Goal: Task Accomplishment & Management: Manage account settings

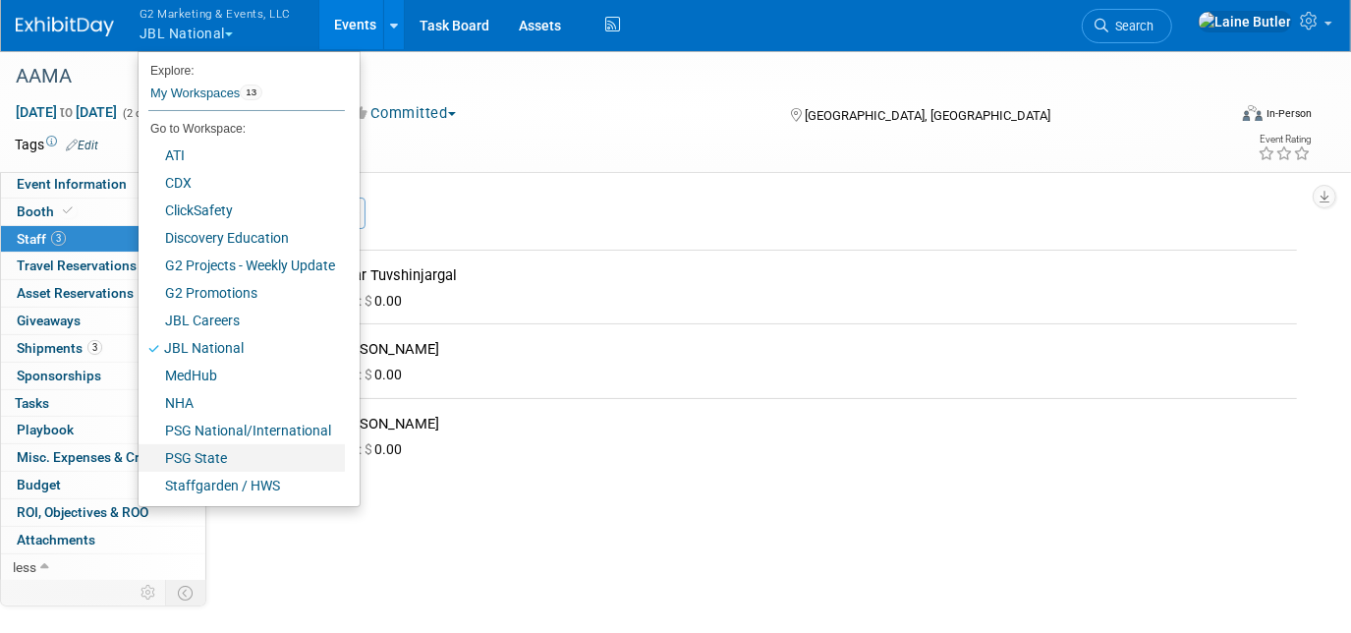
click at [216, 460] on link "PSG State" at bounding box center [242, 458] width 206 height 28
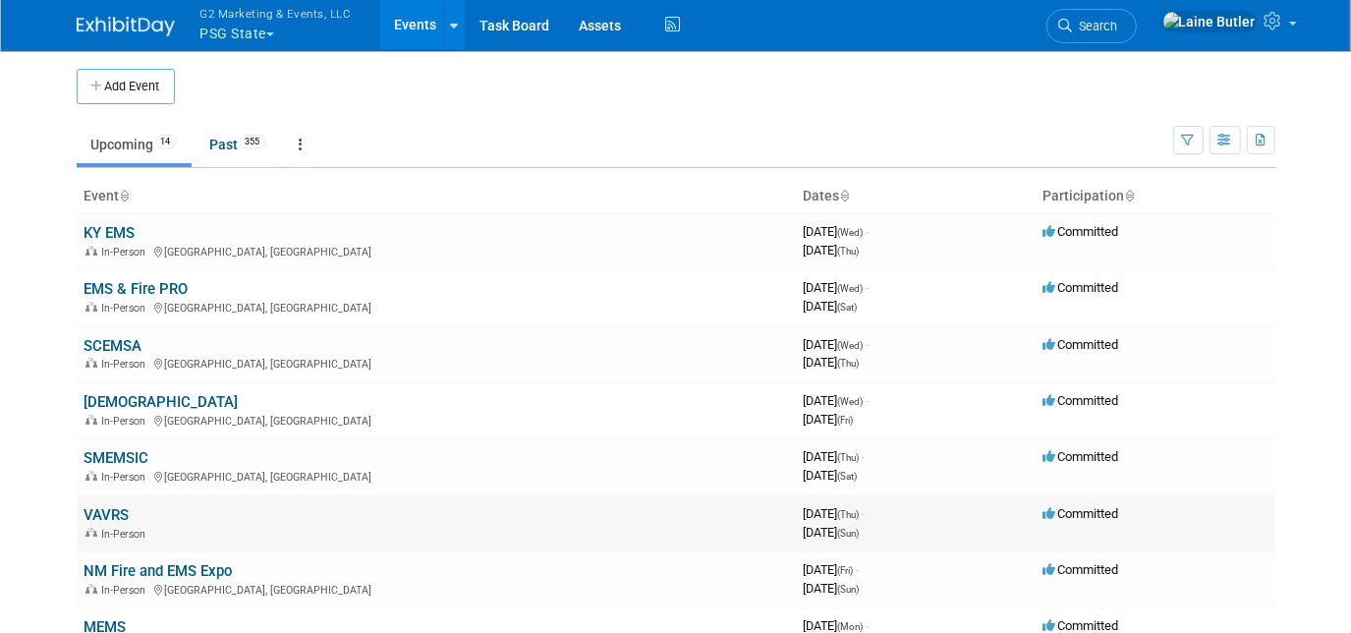
click at [96, 511] on link "VAVRS" at bounding box center [106, 515] width 45 height 18
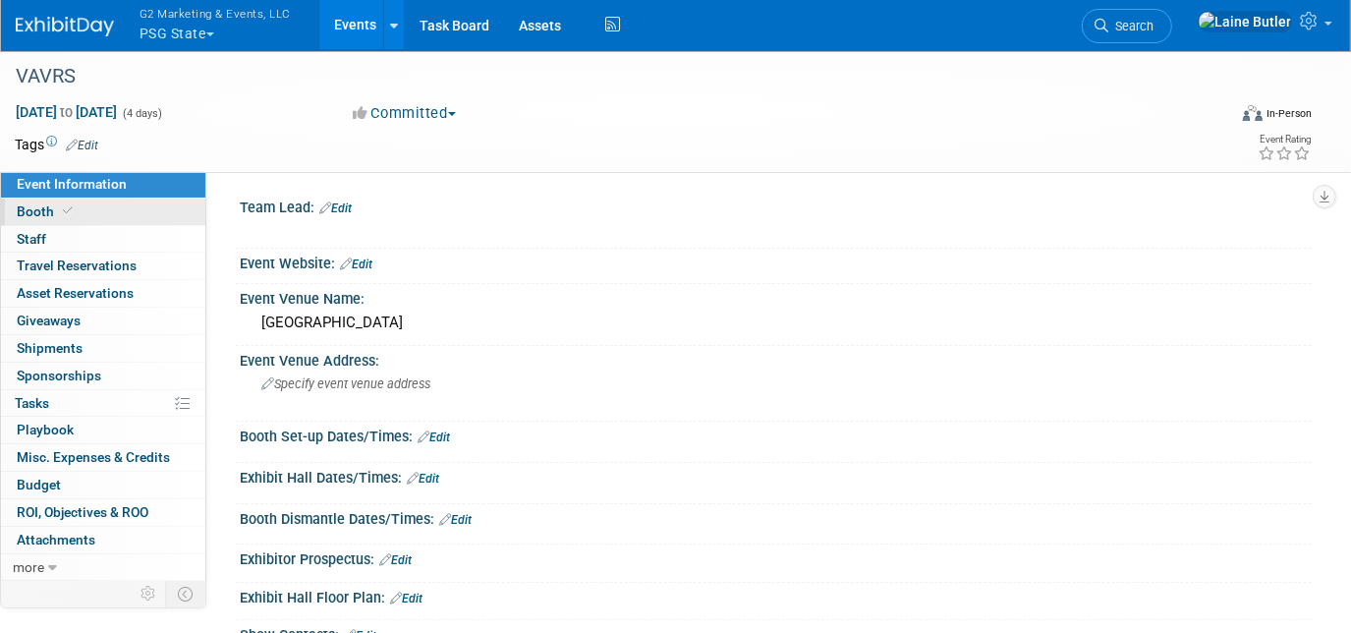
click at [139, 201] on link "Booth" at bounding box center [103, 211] width 204 height 27
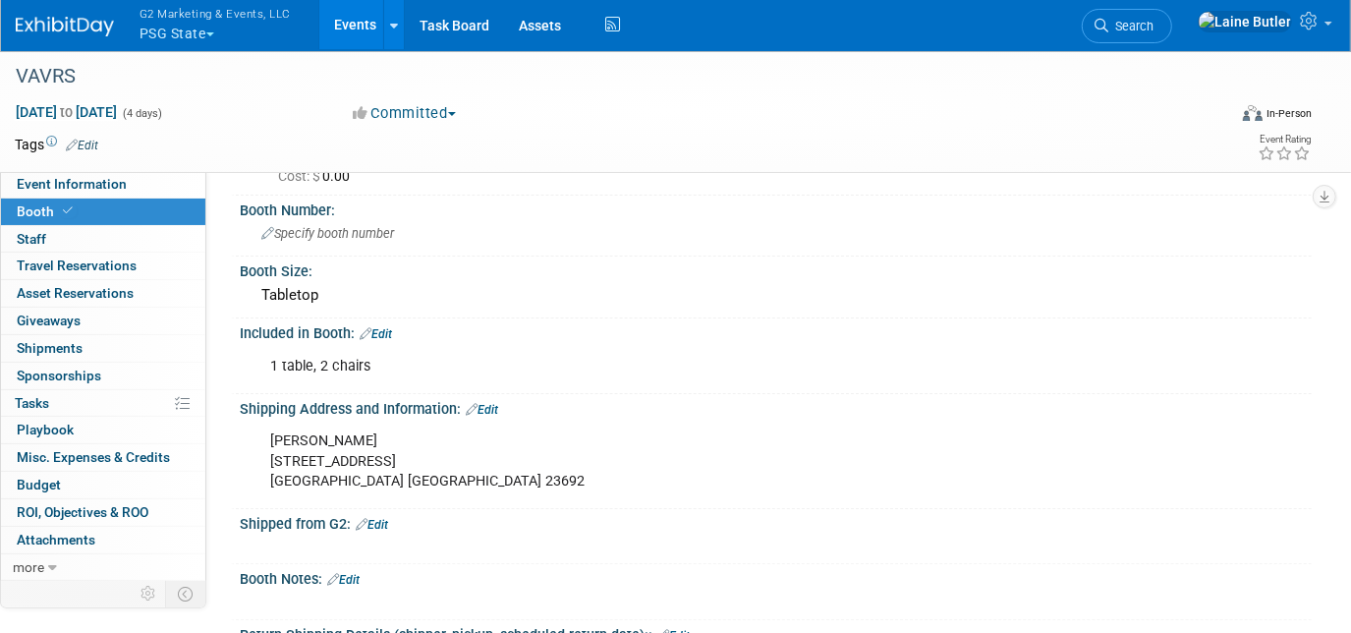
scroll to position [178, 0]
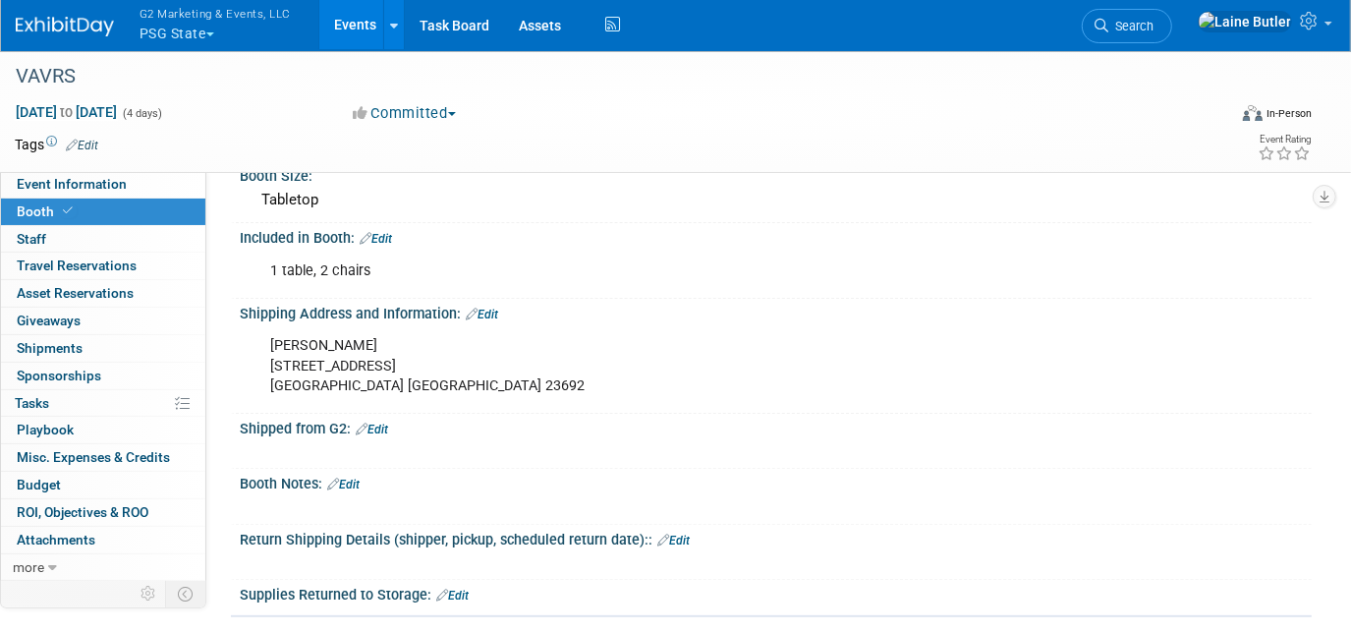
click at [373, 422] on link "Edit" at bounding box center [372, 429] width 32 height 14
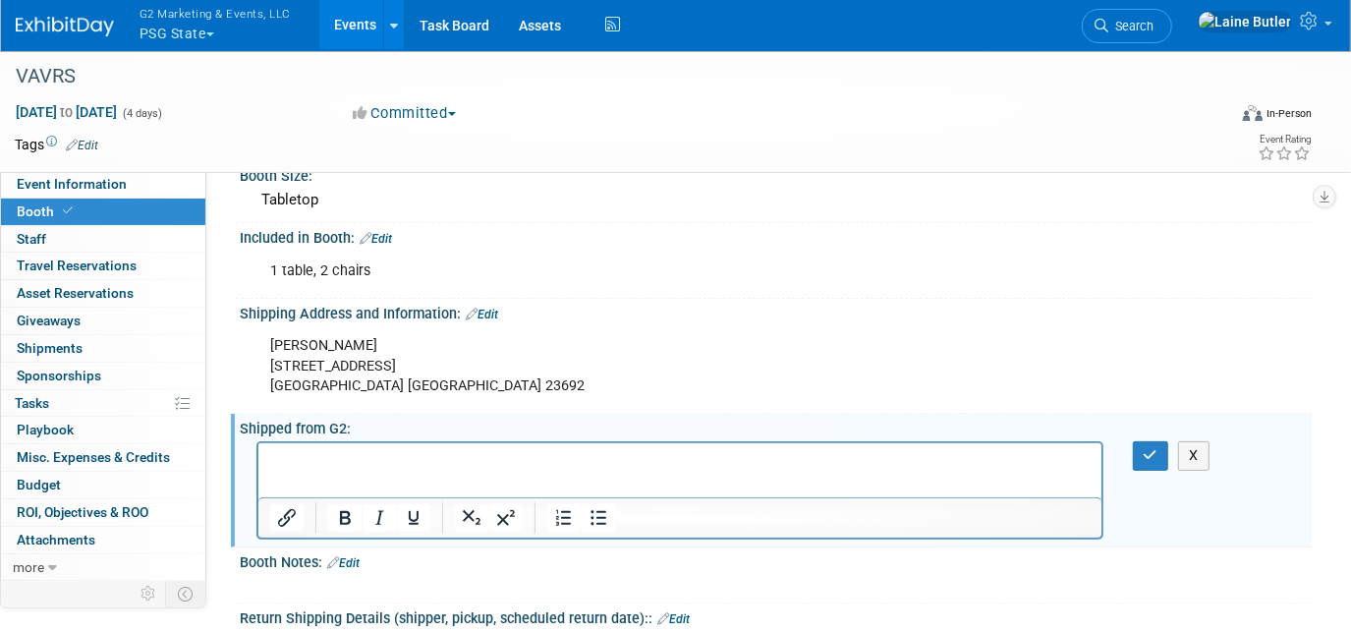
scroll to position [0, 0]
paste body "Rich Text Area. Press ALT-0 for help."
click at [416, 458] on p "PSG Pens" at bounding box center [679, 461] width 820 height 20
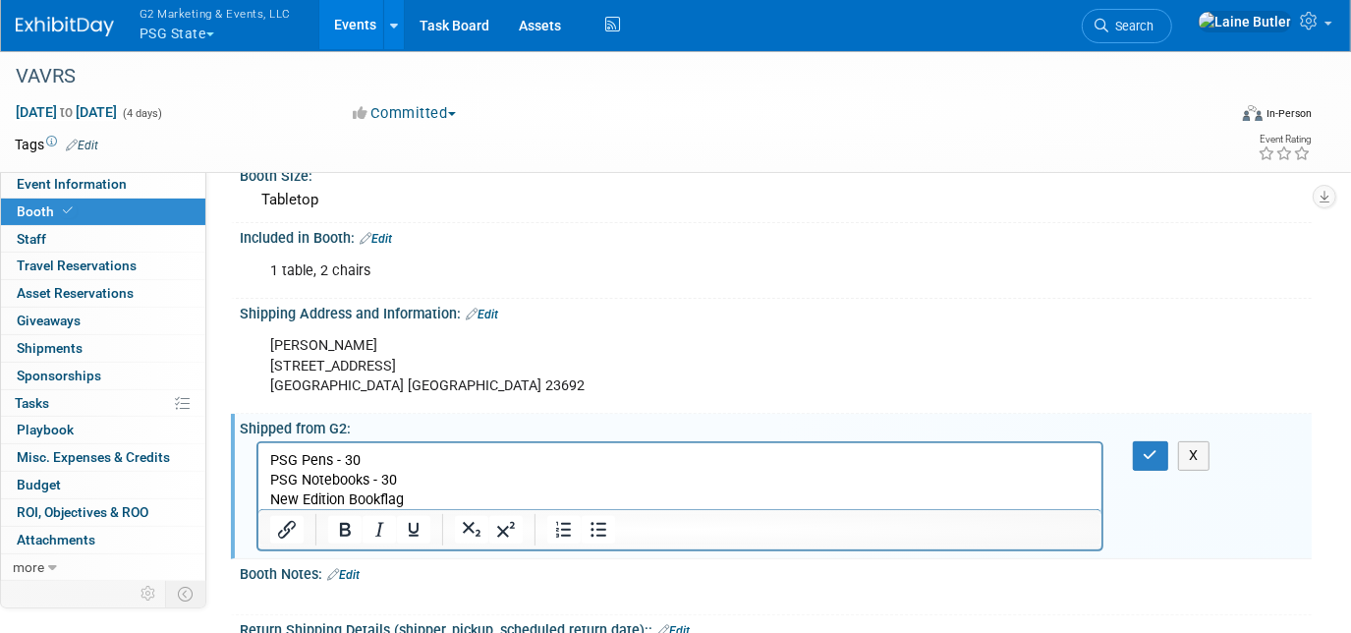
click at [420, 496] on p "New Edition Bookflag" at bounding box center [679, 500] width 820 height 20
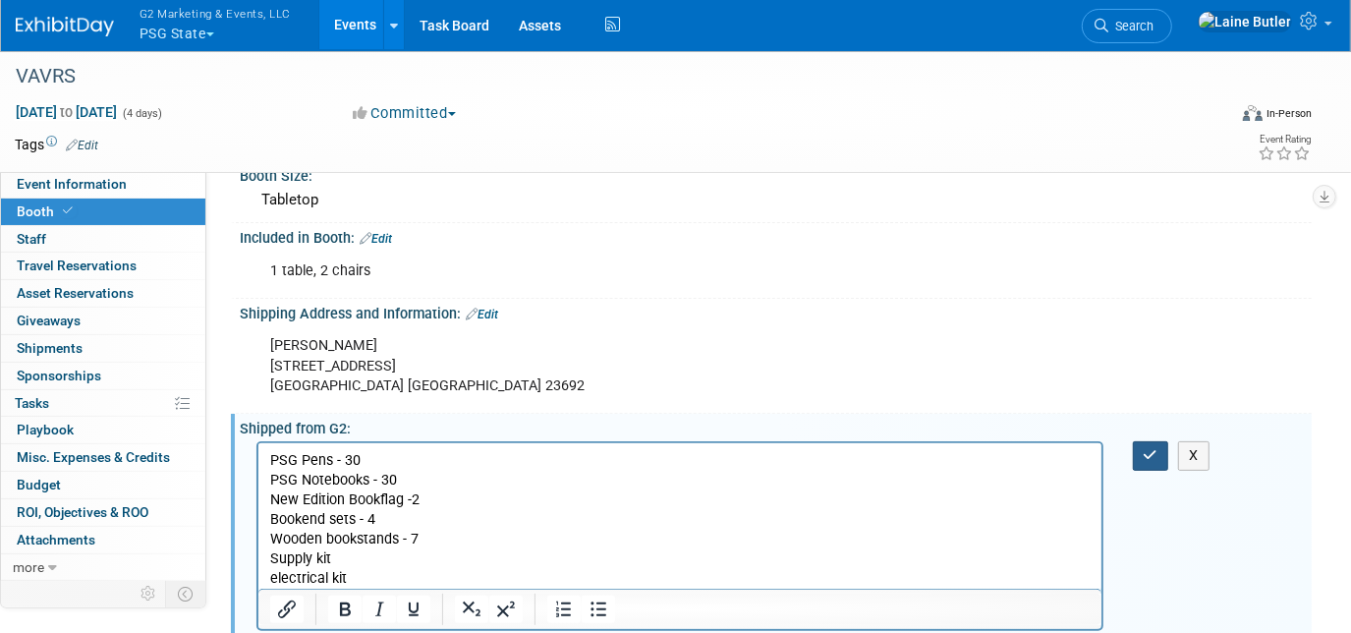
click at [1138, 450] on button "button" at bounding box center [1151, 455] width 36 height 28
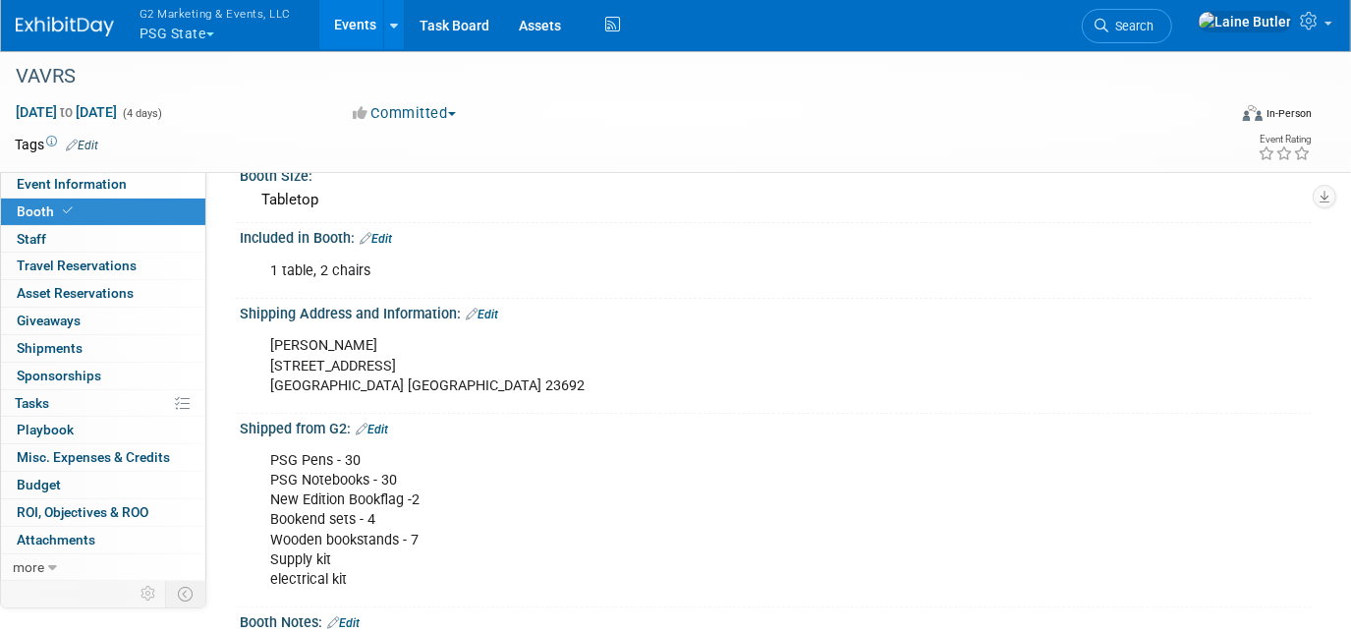
click at [158, 33] on button "G2 Marketing & Events, LLC PSG State" at bounding box center [227, 25] width 178 height 51
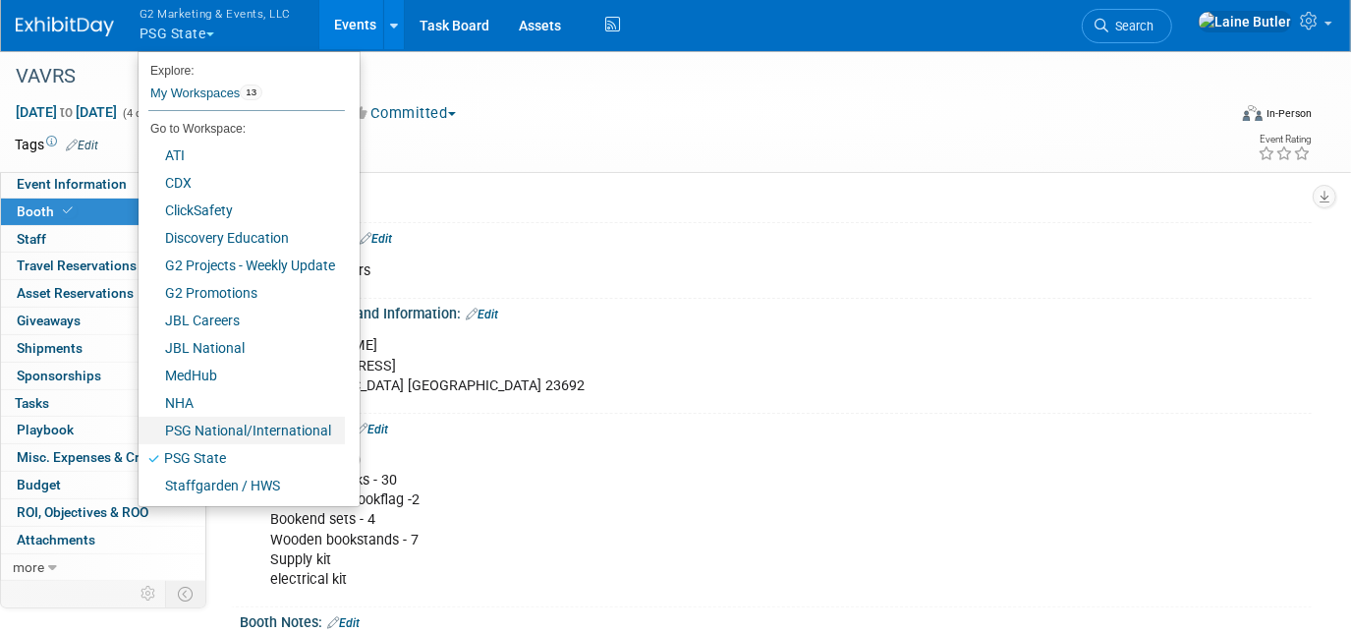
click at [195, 421] on link "PSG National/International" at bounding box center [242, 431] width 206 height 28
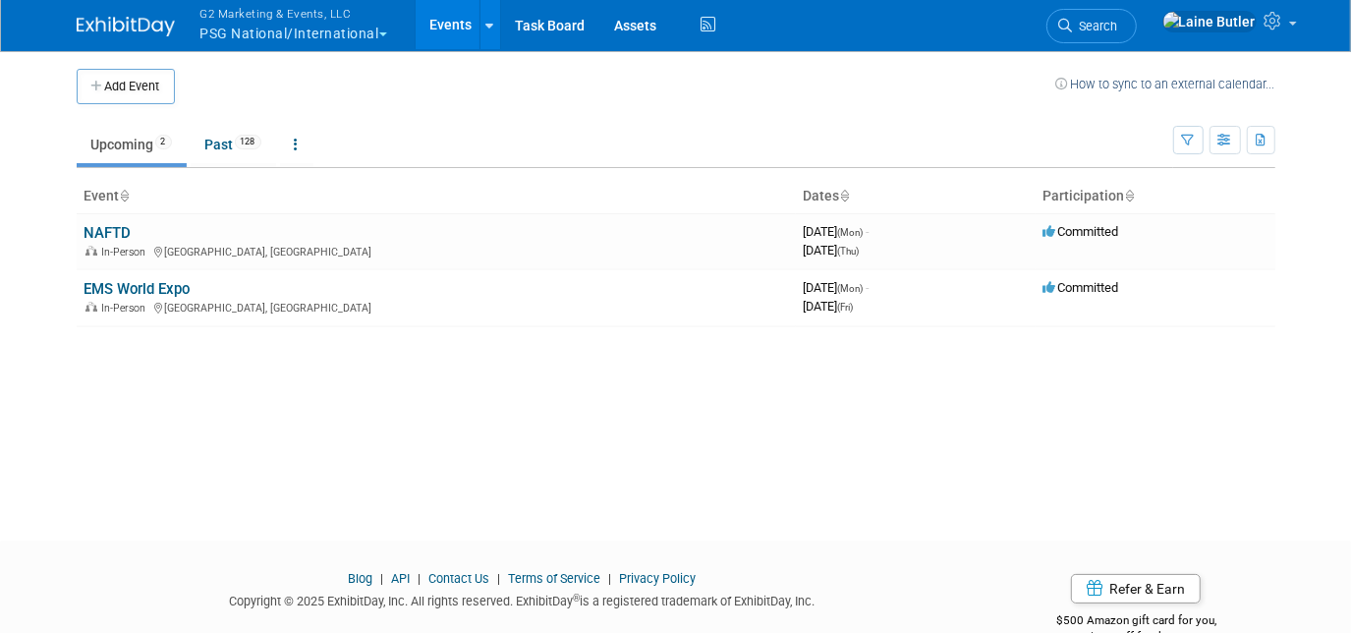
click at [314, 39] on button "G2 Marketing & Events, LLC PSG National/International" at bounding box center [304, 25] width 213 height 51
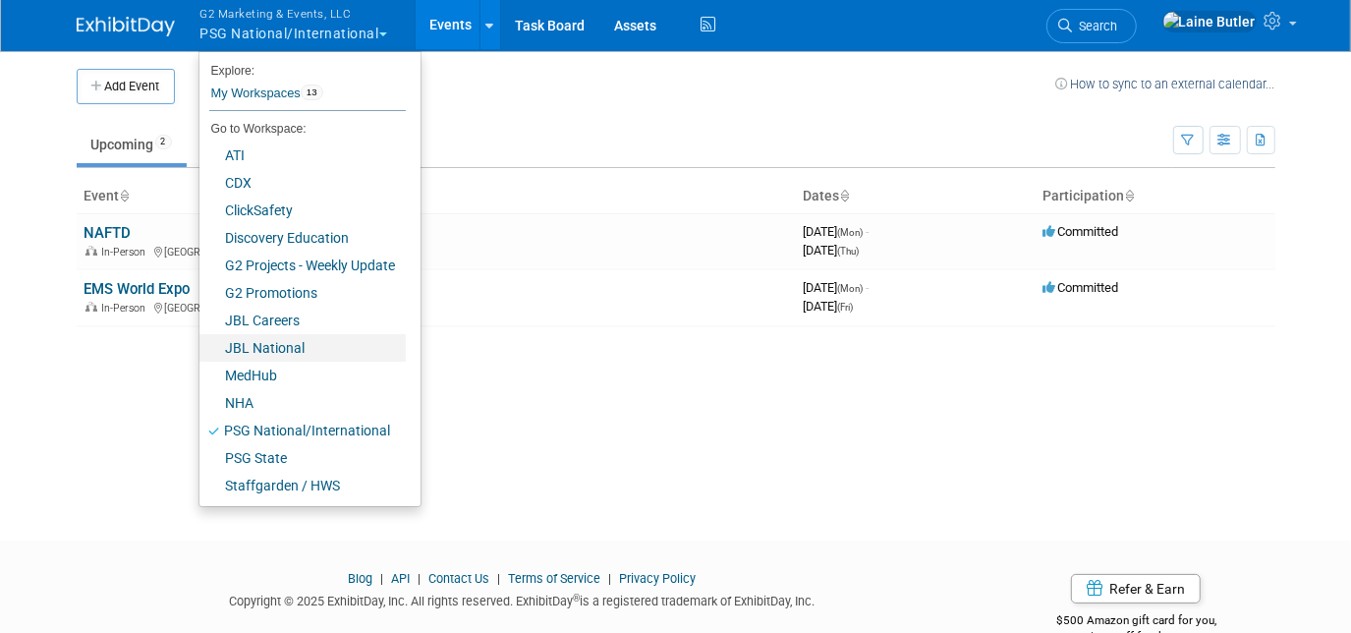
click at [284, 353] on link "JBL National" at bounding box center [302, 348] width 206 height 28
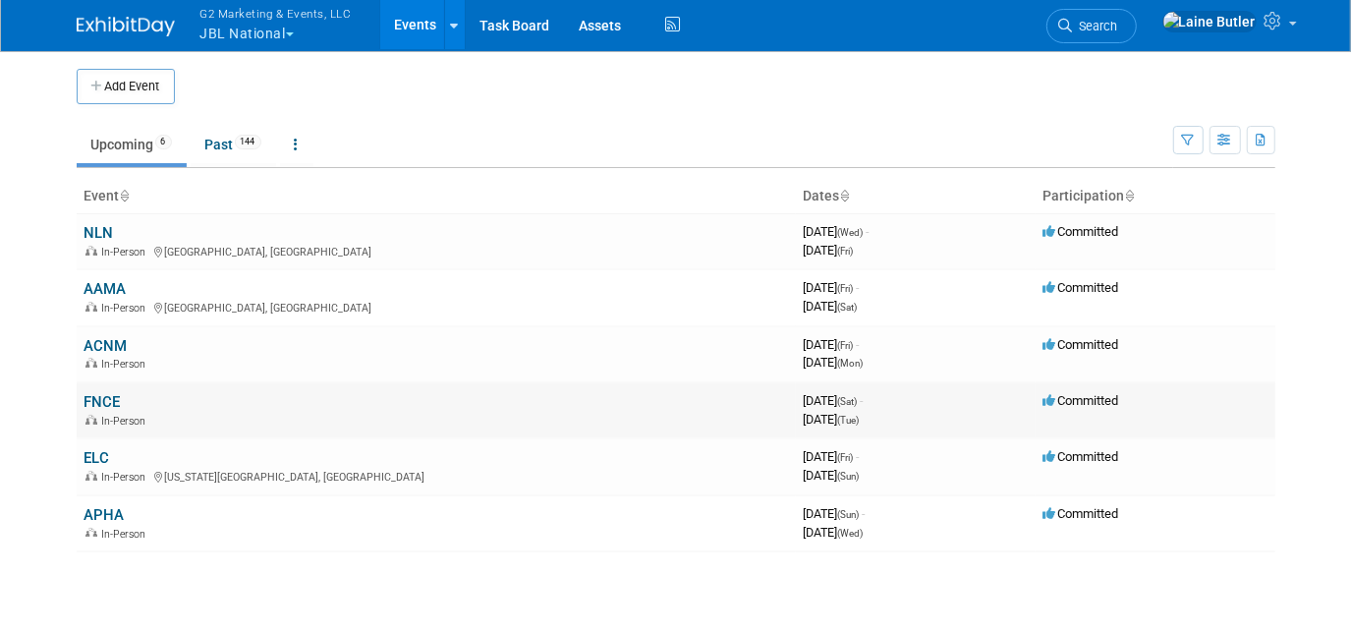
click at [98, 395] on link "FNCE" at bounding box center [102, 402] width 36 height 18
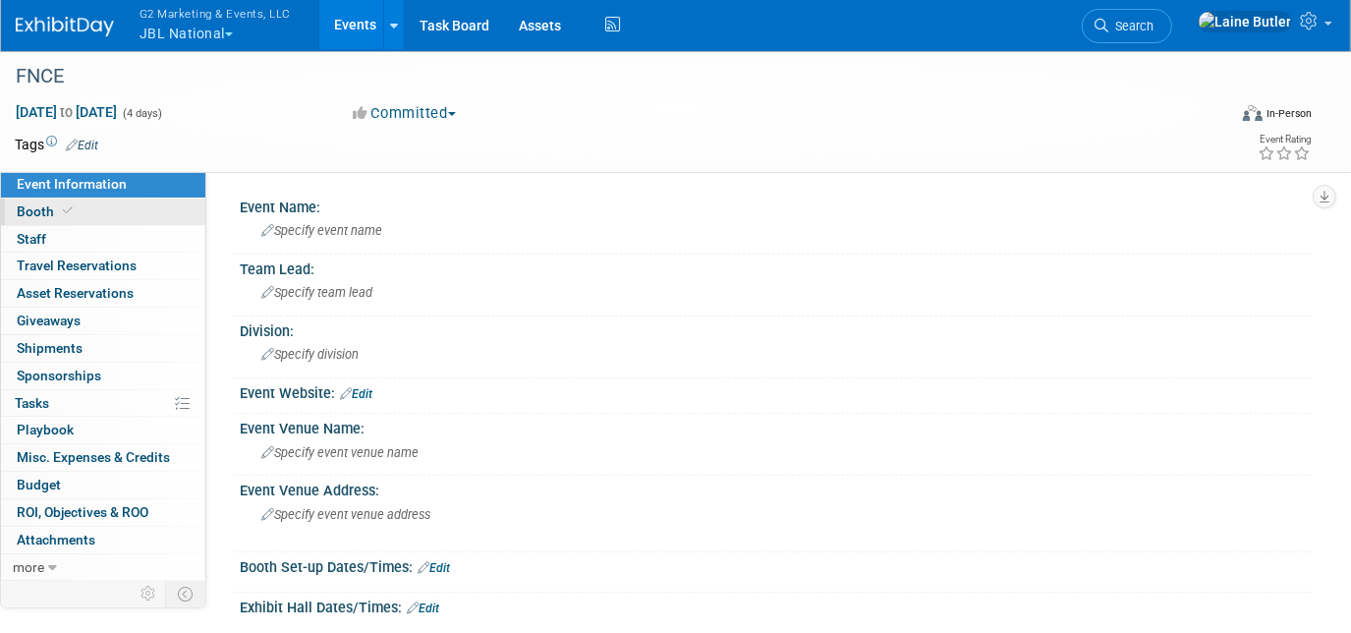
click at [108, 212] on link "Booth" at bounding box center [103, 211] width 204 height 27
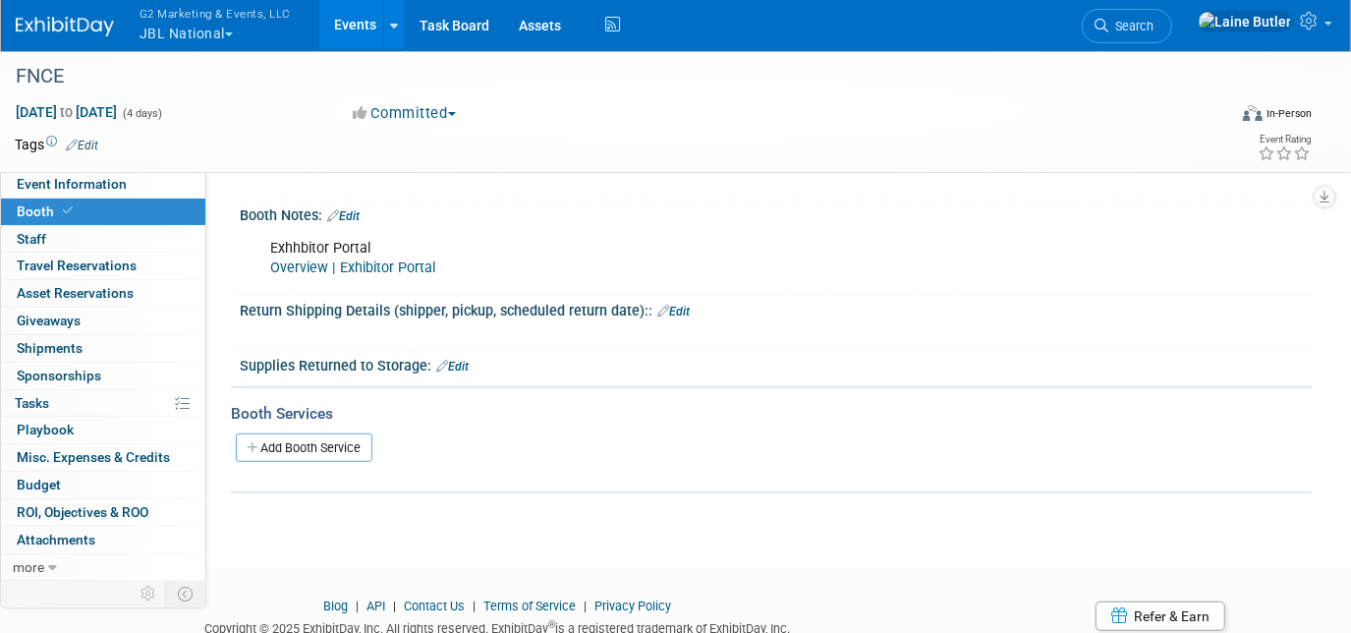
scroll to position [445, 0]
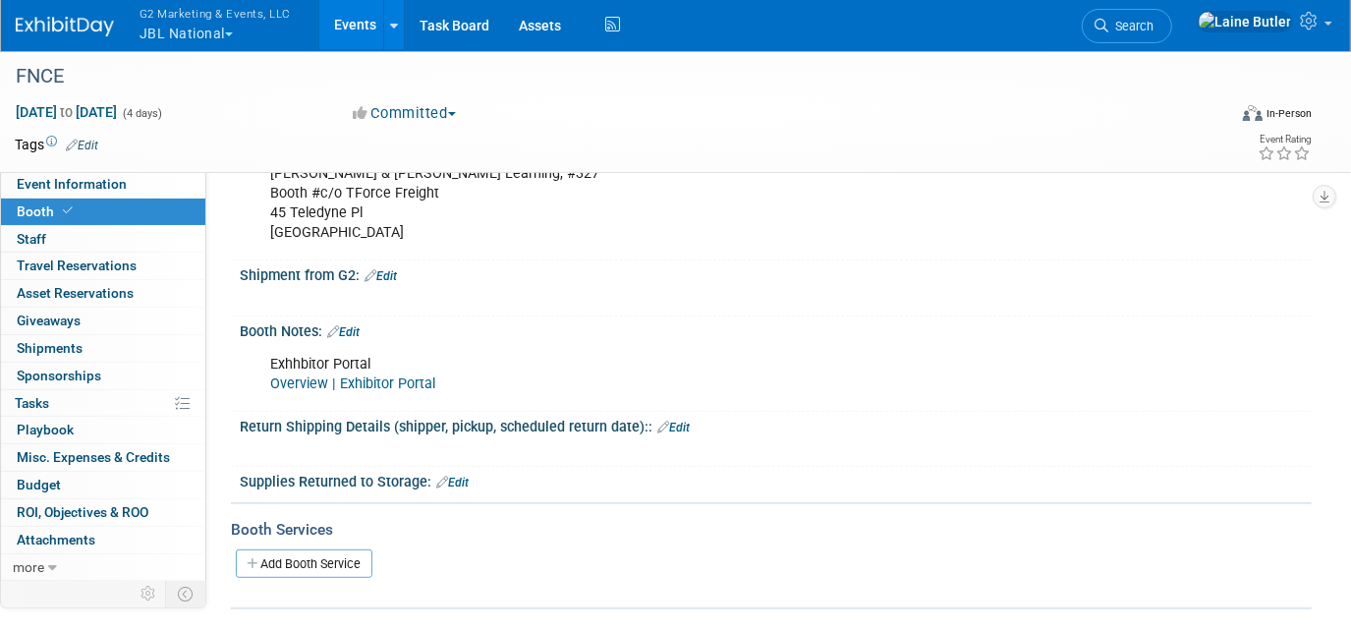
click at [397, 269] on link "Edit" at bounding box center [380, 276] width 32 height 14
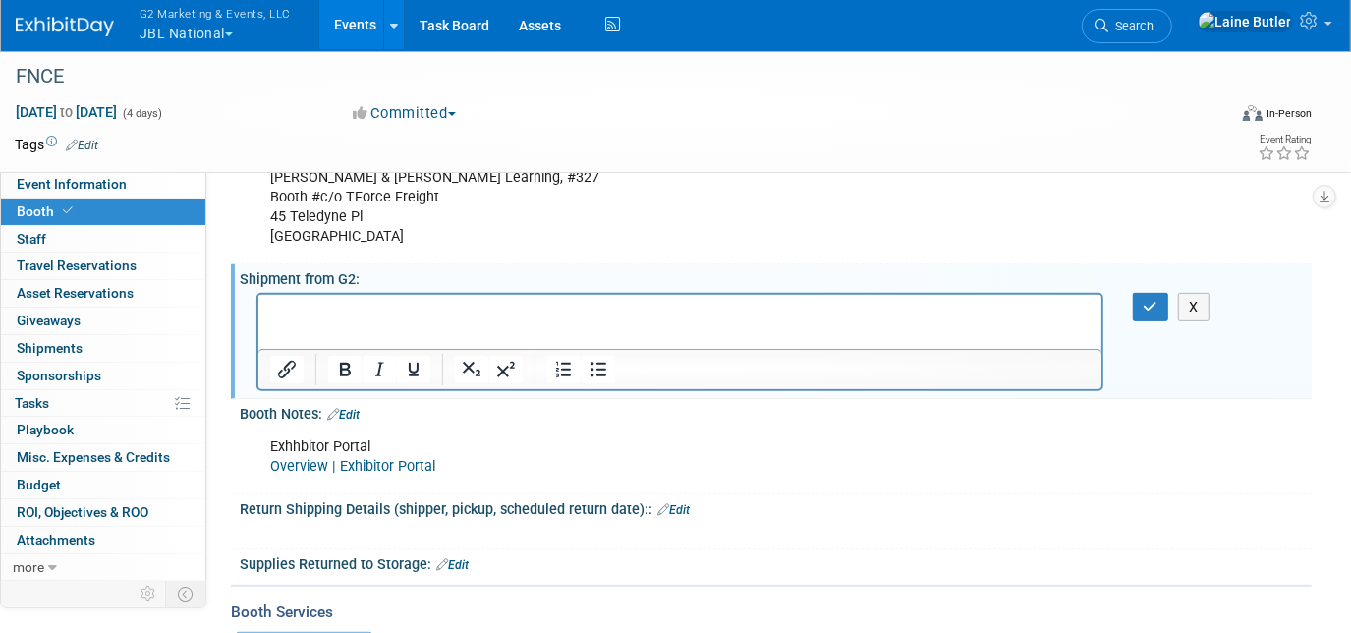
scroll to position [446, 0]
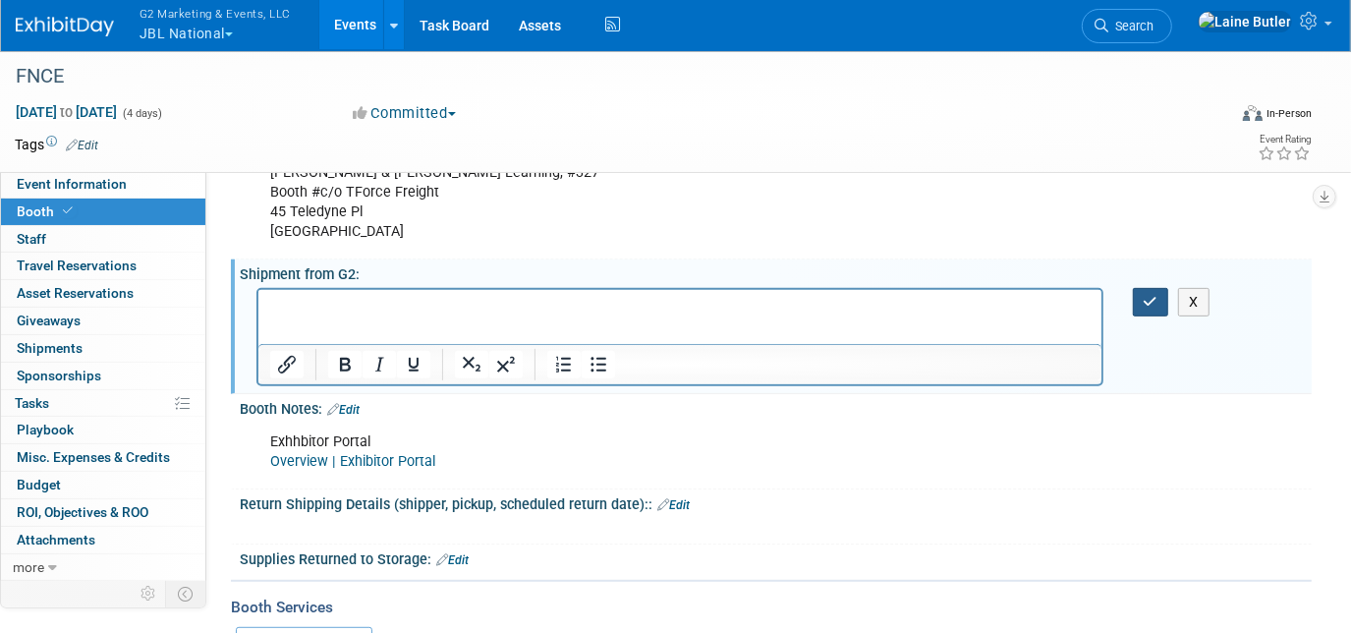
click at [1144, 295] on icon "button" at bounding box center [1150, 302] width 15 height 14
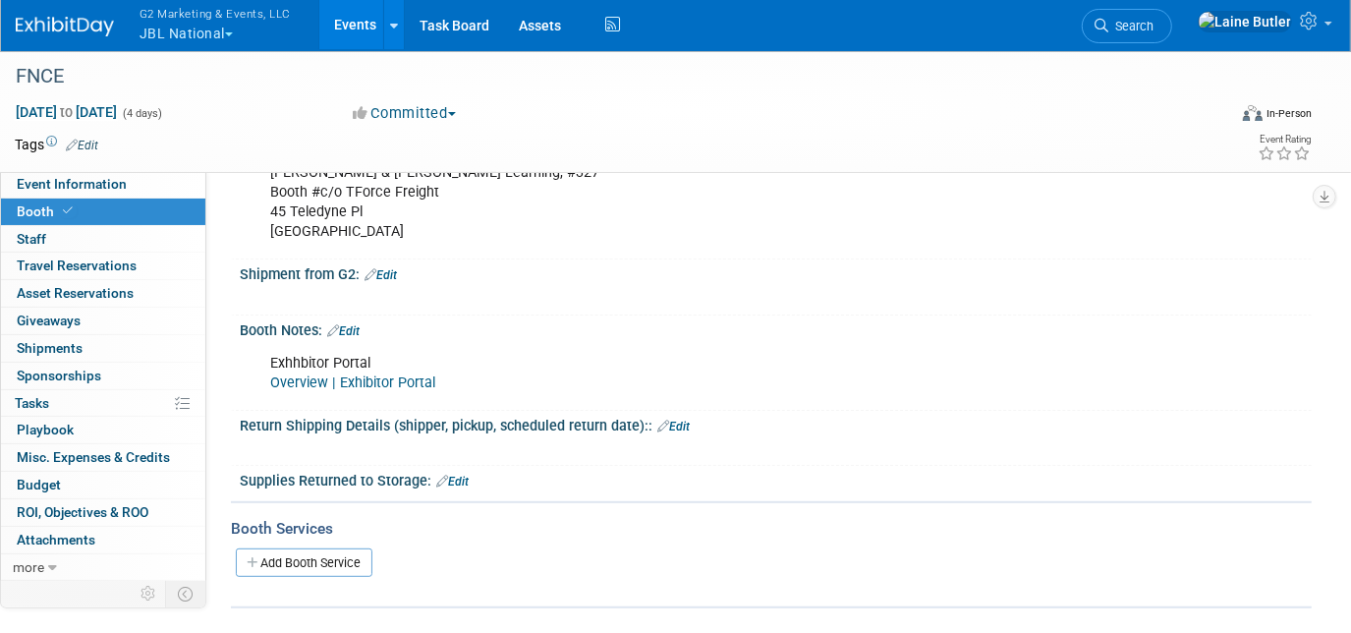
click at [397, 269] on link "Edit" at bounding box center [380, 275] width 32 height 14
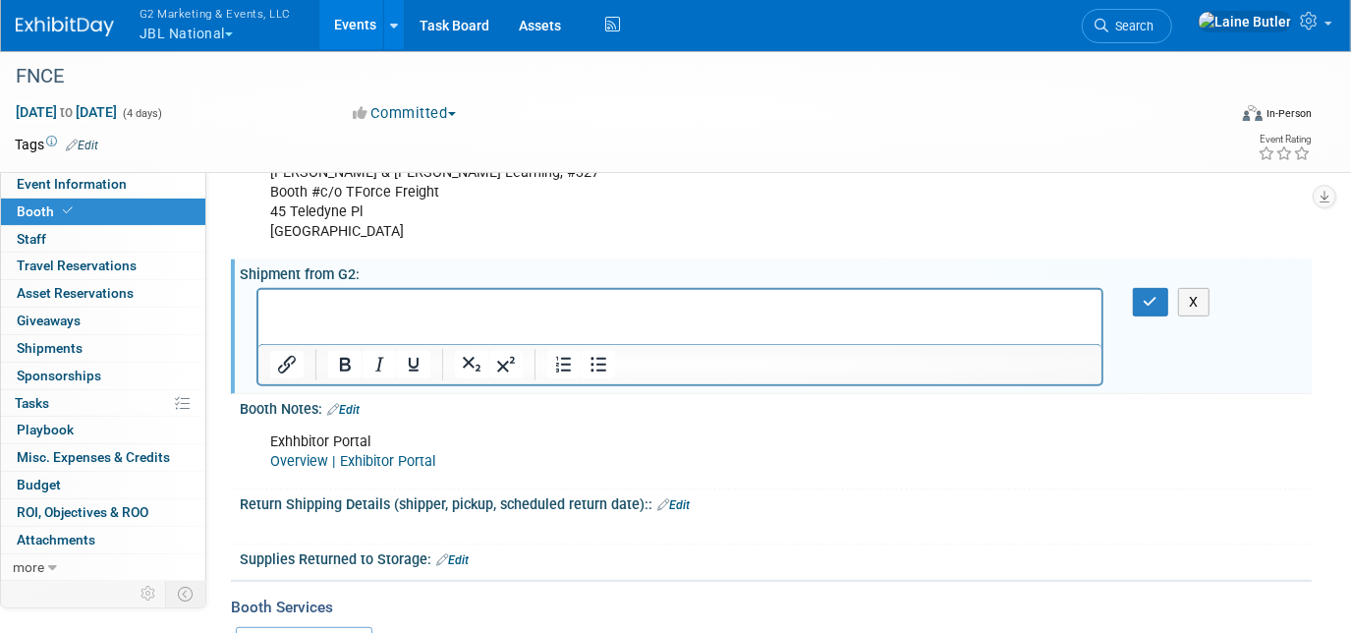
scroll to position [0, 0]
click at [395, 301] on p "Table Drapes [JBL]" at bounding box center [679, 307] width 820 height 20
click at [420, 333] on p "10' Hop-Up Backdrop" at bounding box center [679, 326] width 820 height 20
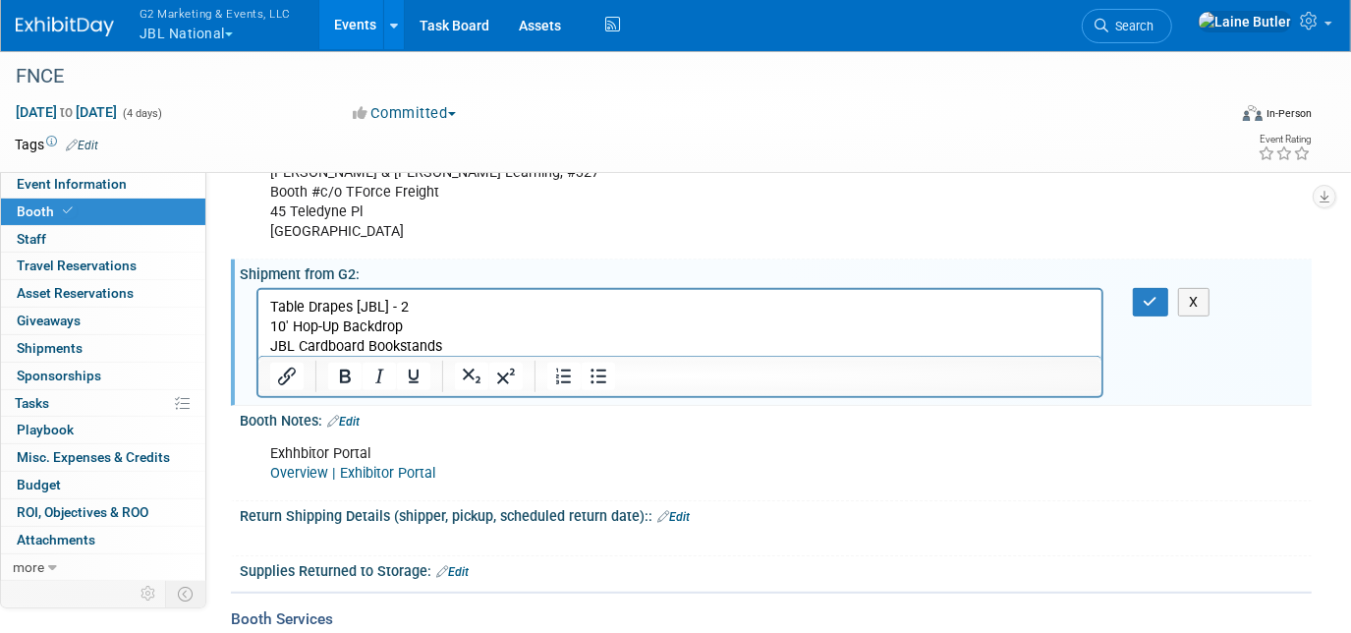
click at [457, 342] on p "JBL Cardboard Bookstands" at bounding box center [679, 346] width 820 height 20
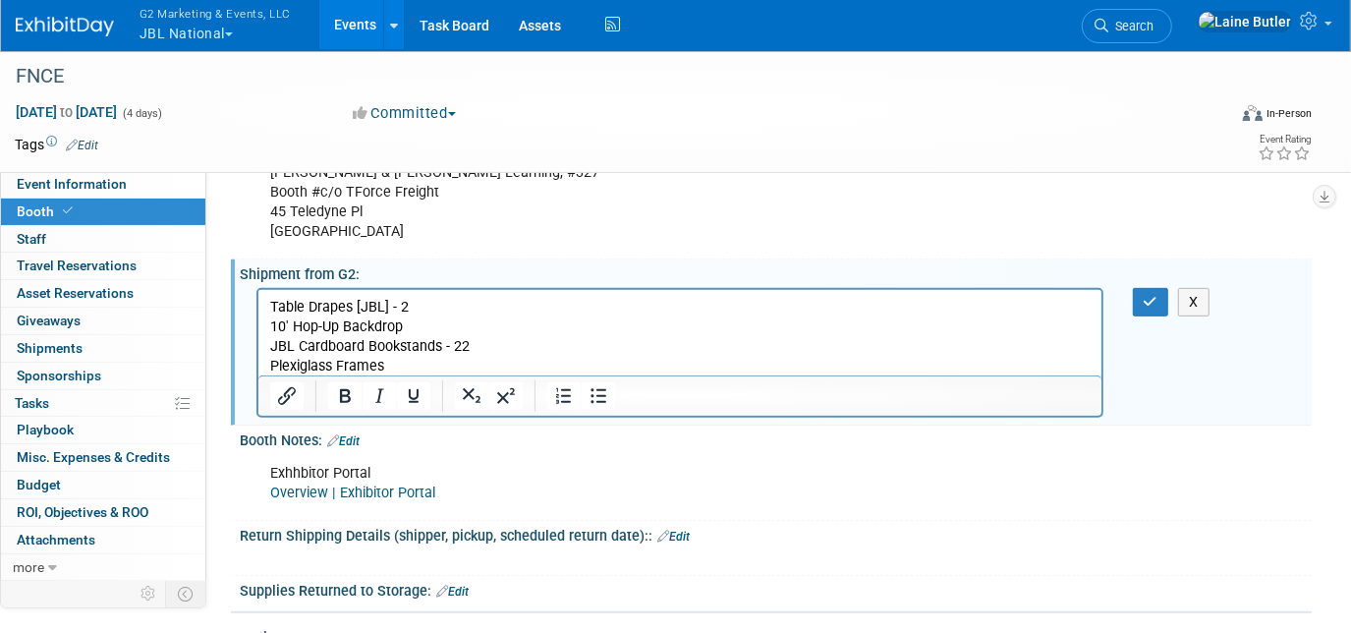
click at [424, 362] on p "Plexiglass Frames" at bounding box center [679, 366] width 820 height 20
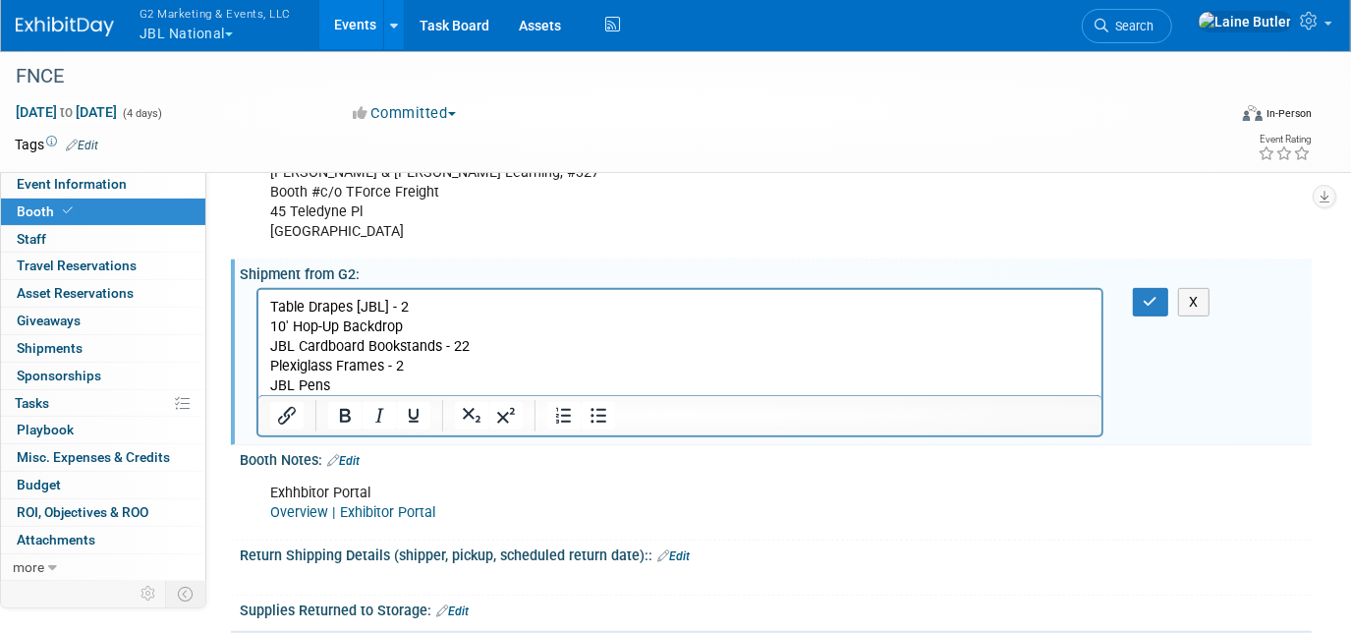
click at [420, 373] on p "Plexiglass Frames - 2" at bounding box center [679, 366] width 820 height 20
click at [350, 381] on p "JBL Pens" at bounding box center [679, 385] width 820 height 20
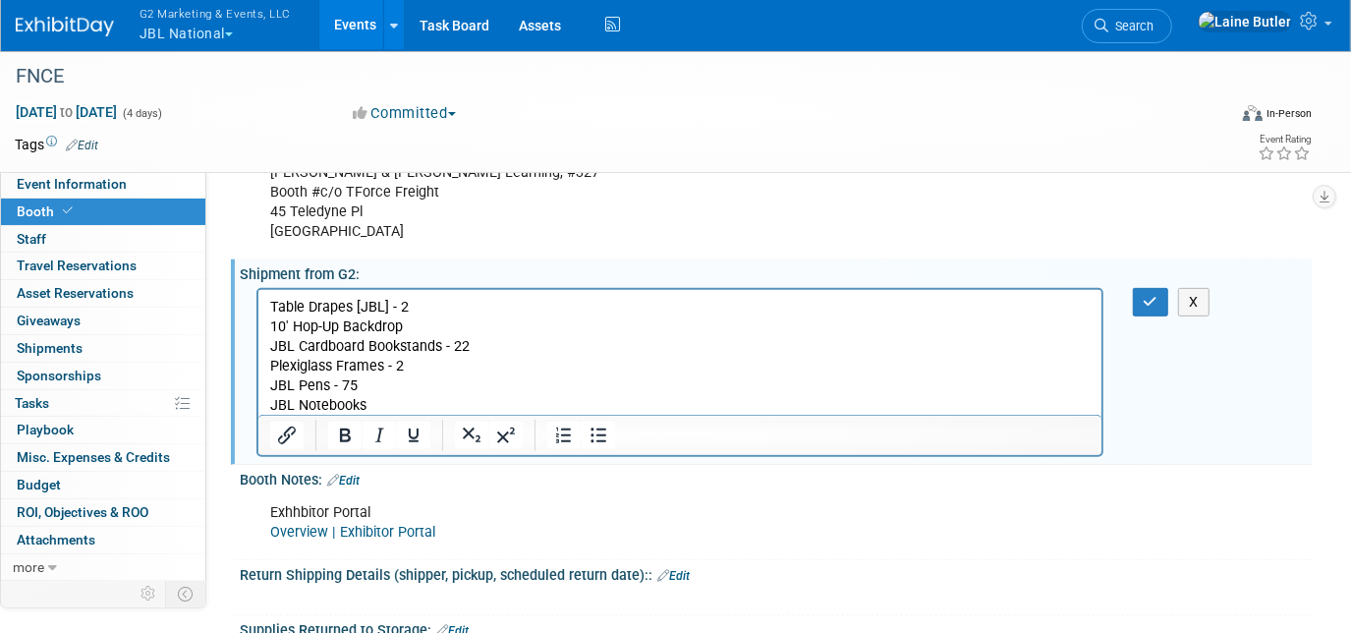
click at [392, 405] on p "JBL Notebooks" at bounding box center [679, 405] width 820 height 20
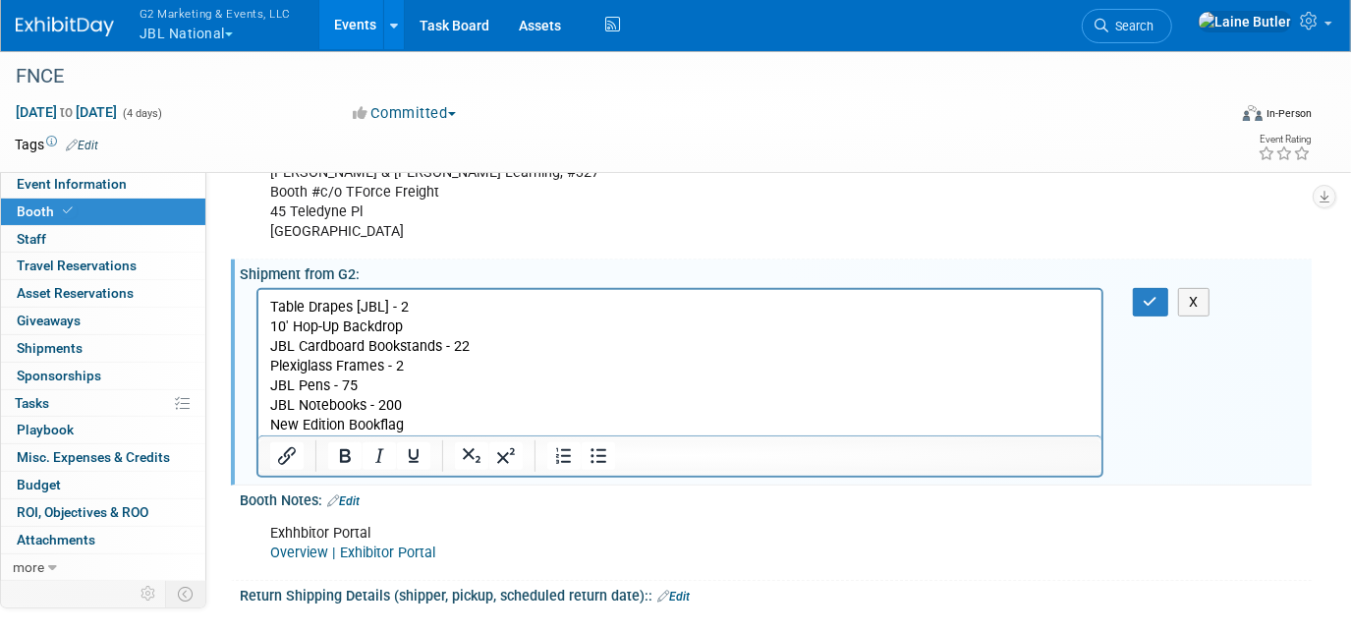
click at [440, 419] on p "New Edition Bookflag" at bounding box center [679, 425] width 820 height 20
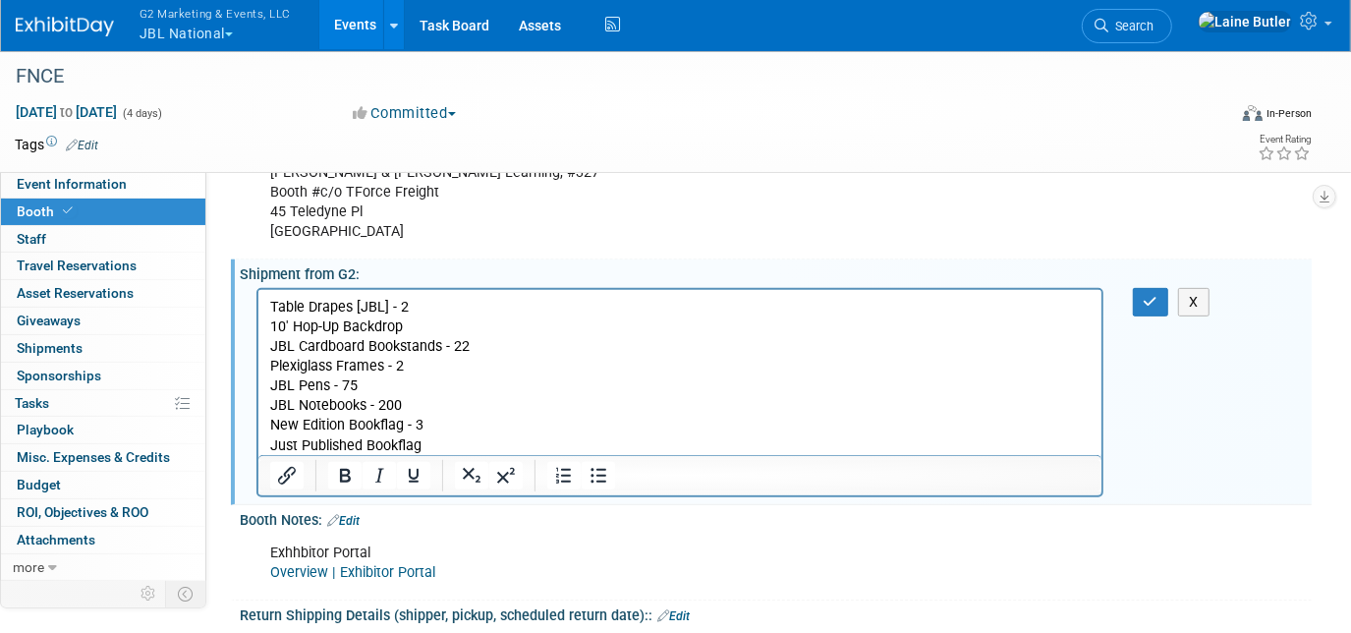
click at [448, 442] on p "Just Published Bookflag" at bounding box center [679, 445] width 820 height 20
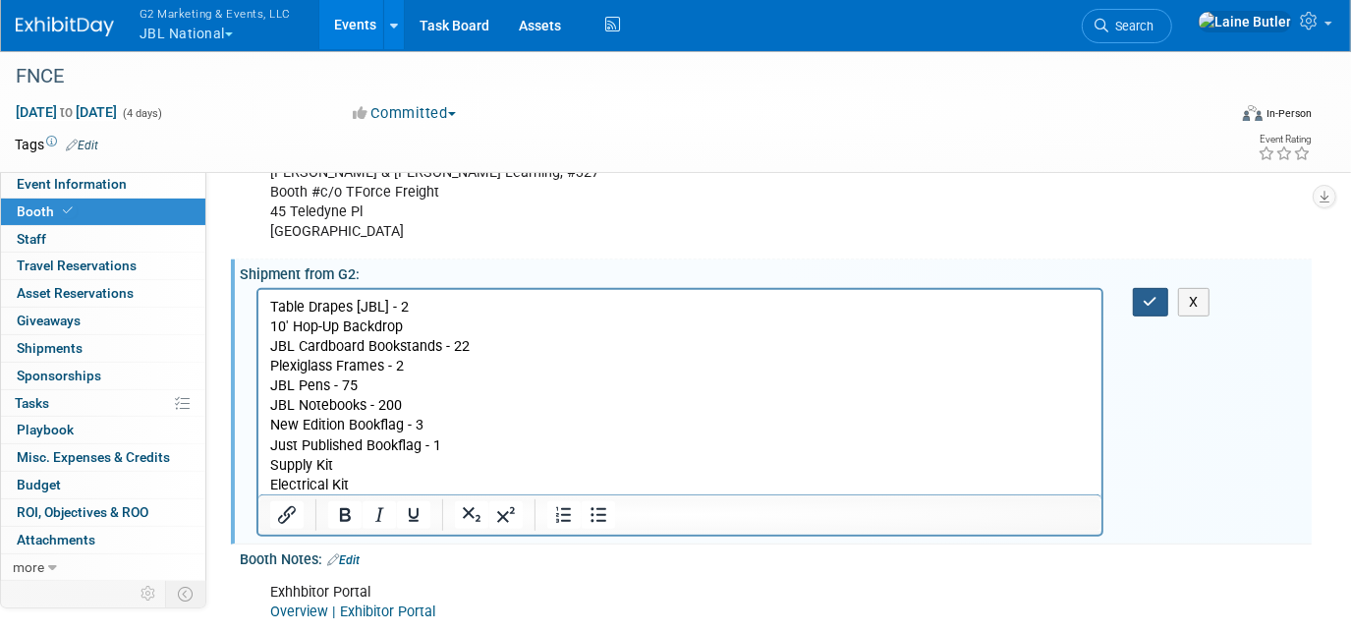
click at [1140, 296] on button "button" at bounding box center [1151, 302] width 36 height 28
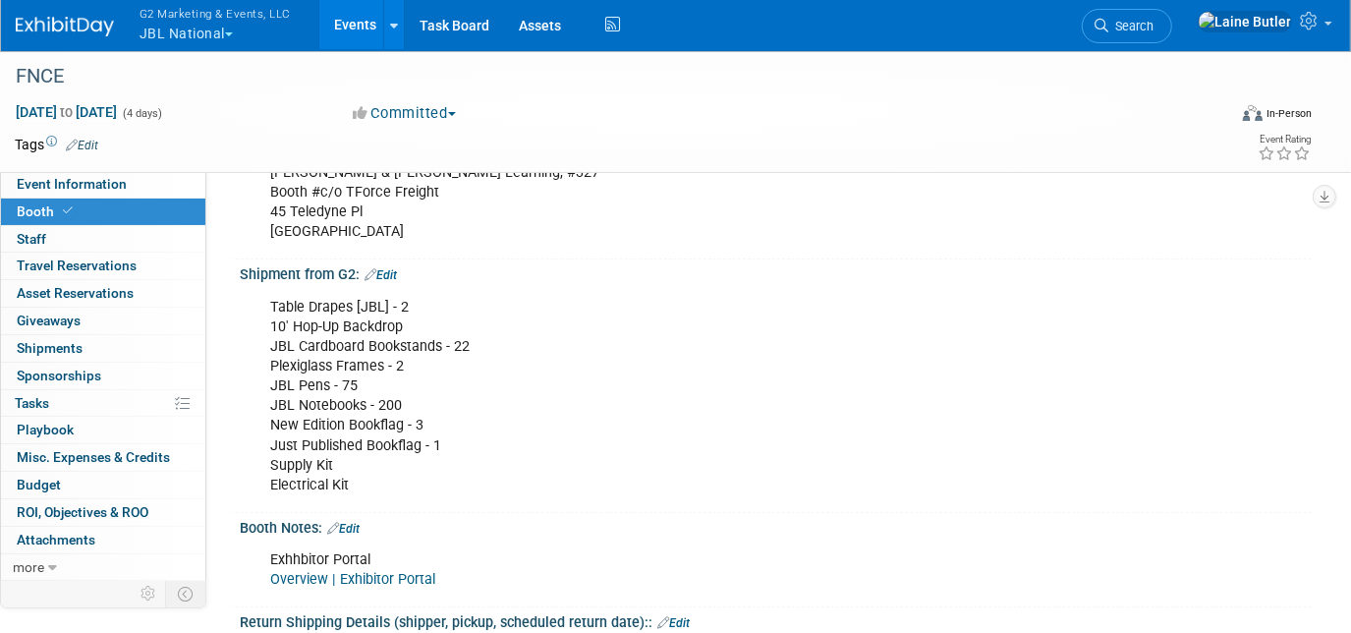
click at [54, 39] on div "G2 Marketing & Events, LLC JBL National Explore: My Workspaces 13 Go to Workspa…" at bounding box center [663, 25] width 1295 height 51
click at [56, 30] on img at bounding box center [65, 27] width 98 height 20
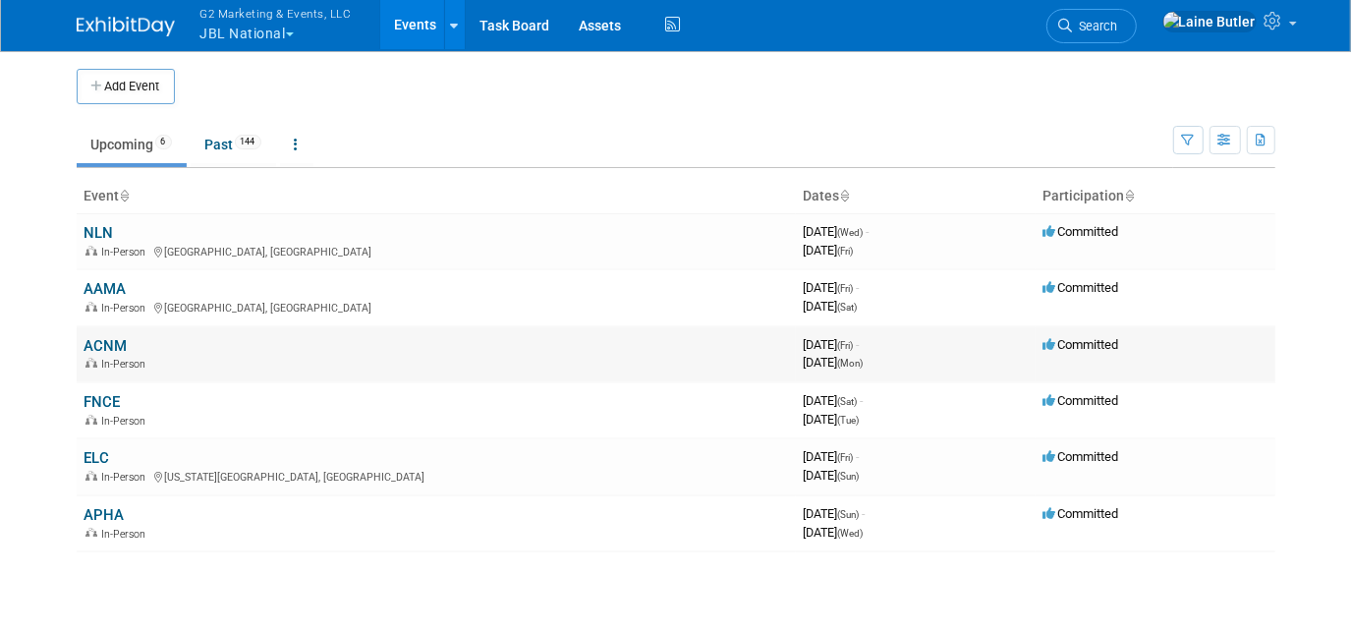
click at [93, 342] on link "ACNM" at bounding box center [105, 346] width 43 height 18
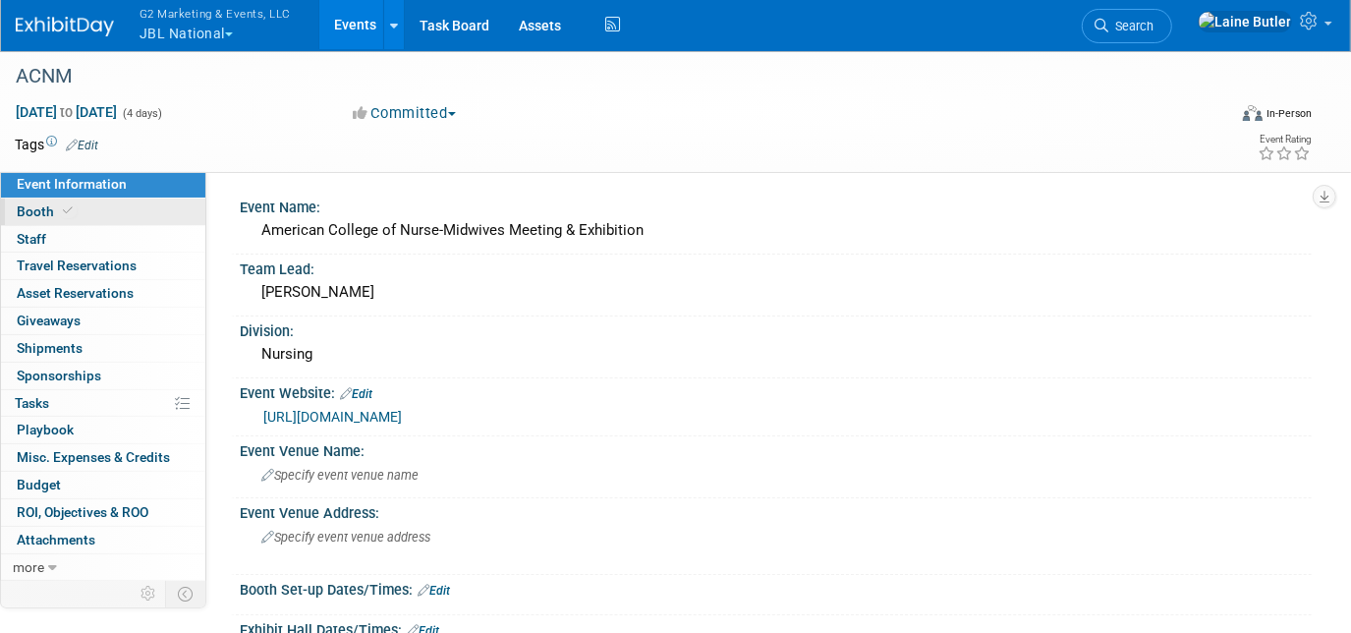
click at [47, 198] on link "Booth" at bounding box center [103, 211] width 204 height 27
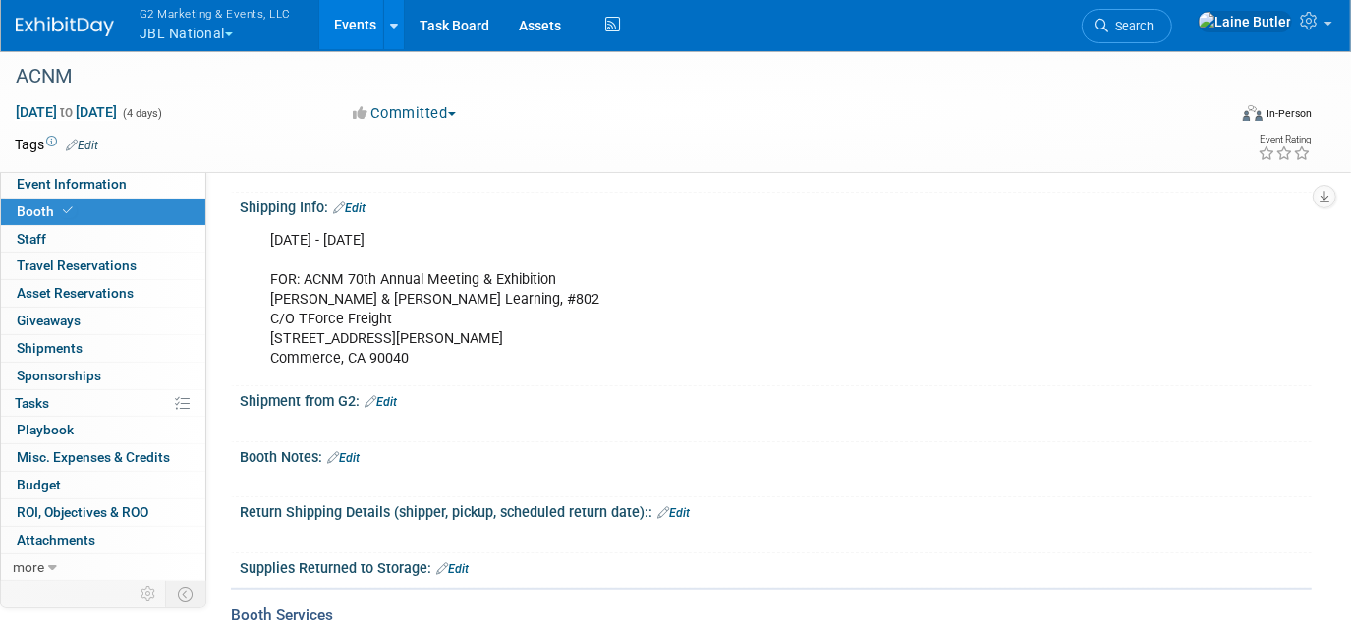
scroll to position [714, 0]
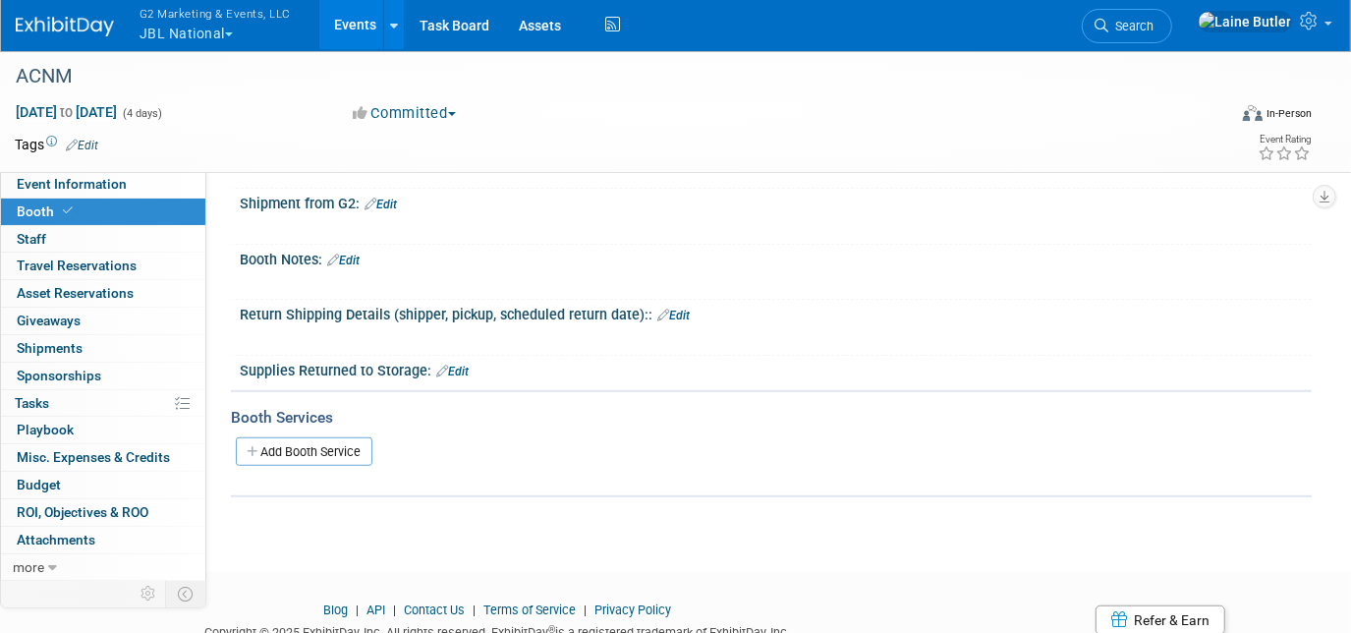
click at [396, 197] on link "Edit" at bounding box center [380, 204] width 32 height 14
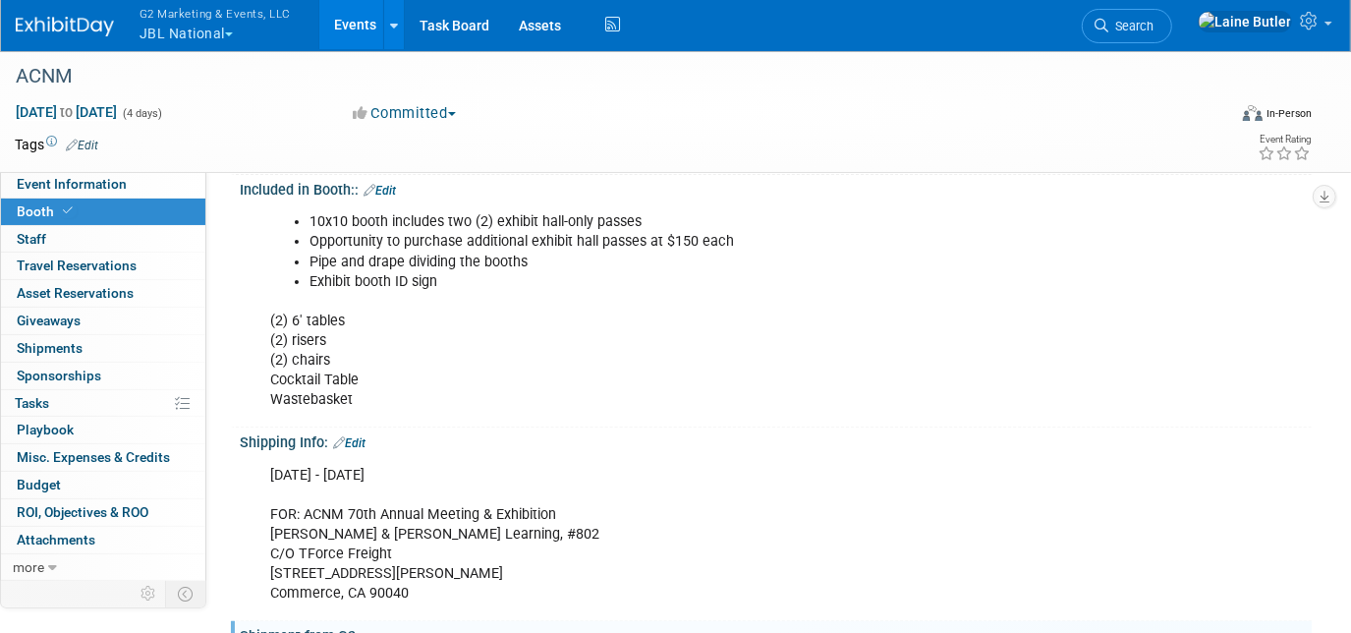
scroll to position [446, 0]
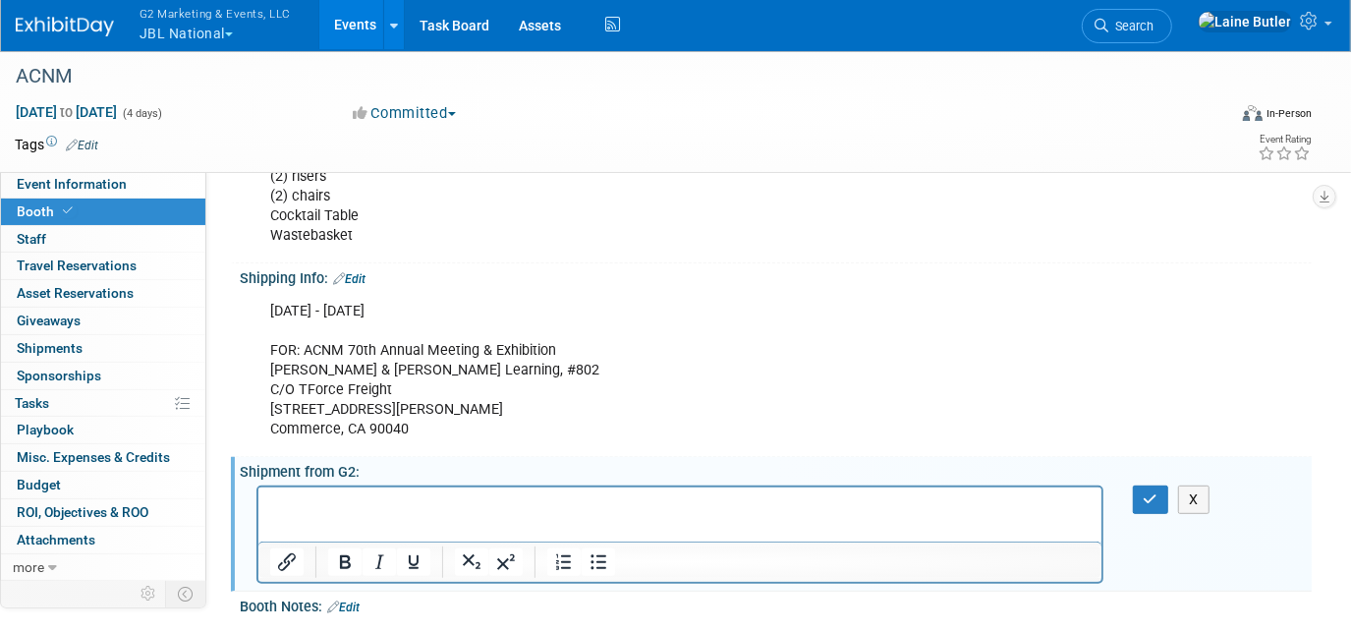
paste body "Rich Text Area. Press ALT-0 for help."
click at [418, 508] on p "Table Drapes [JBL]" at bounding box center [679, 504] width 820 height 20
click at [425, 527] on p "10' Hop-Up Backdrop" at bounding box center [679, 524] width 820 height 20
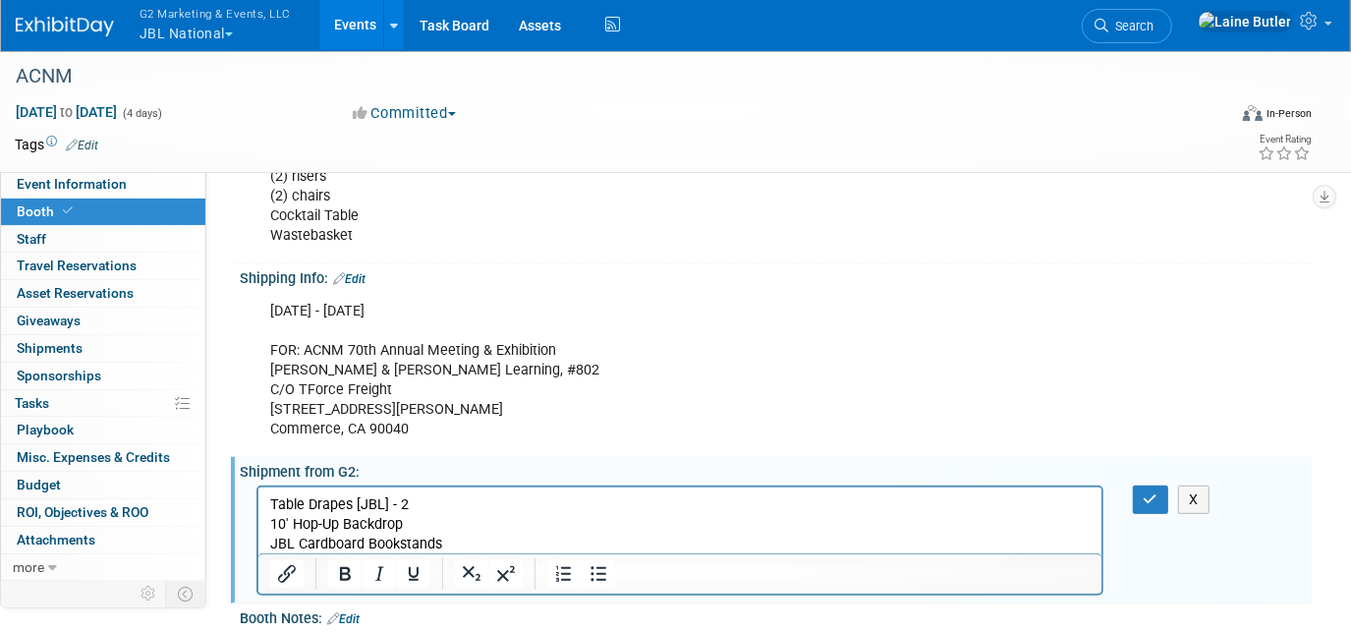
click at [445, 546] on p "JBL Cardboard Bookstands" at bounding box center [679, 543] width 820 height 20
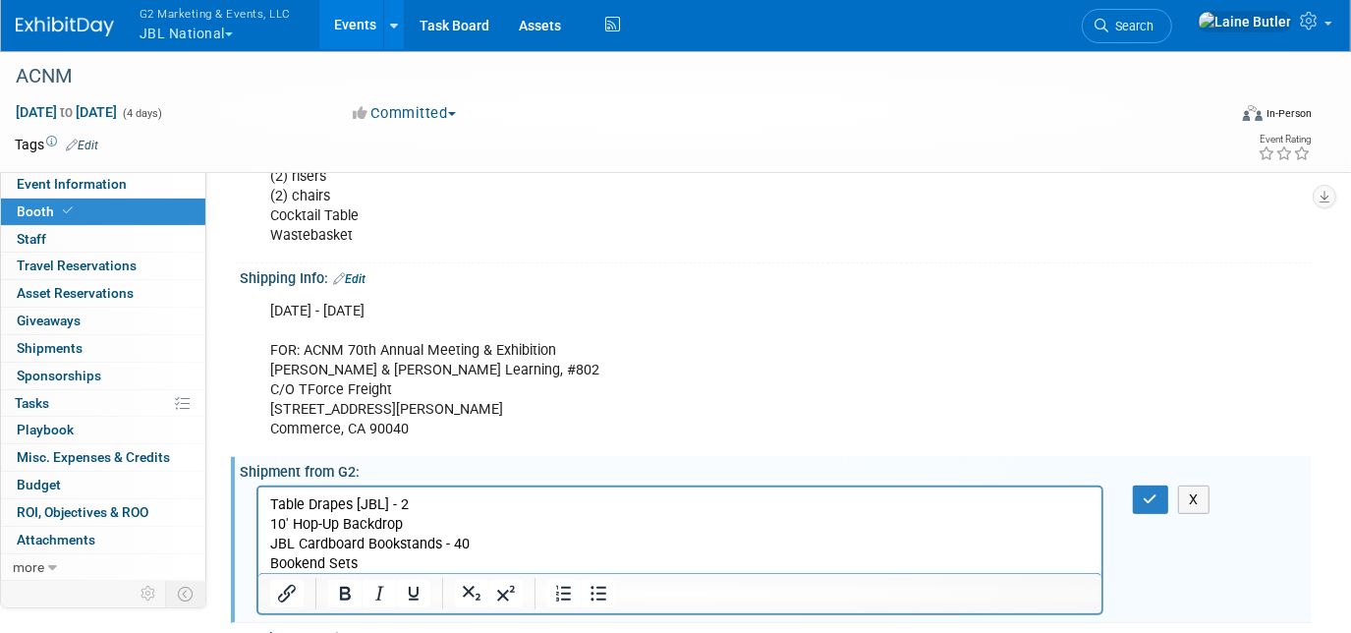
click at [420, 558] on p "Bookend Sets" at bounding box center [679, 563] width 820 height 20
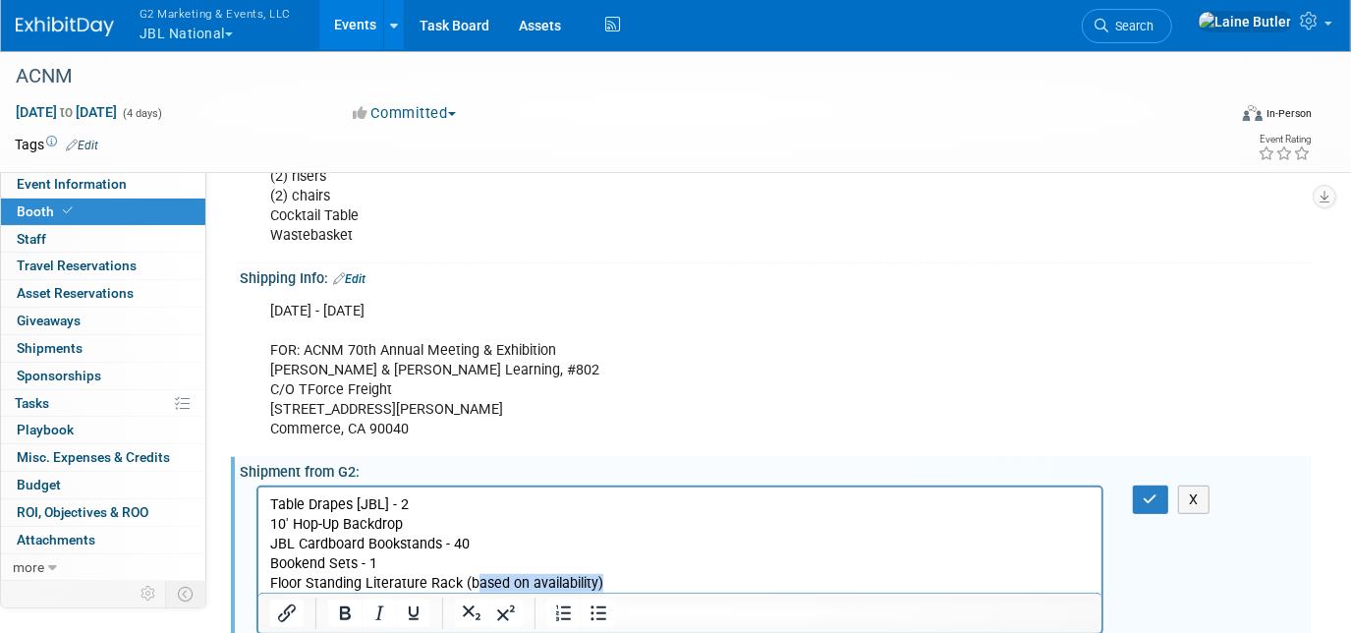
drag, startPoint x: 618, startPoint y: 576, endPoint x: 473, endPoint y: 564, distance: 145.9
click at [475, 582] on p "Floor Standing Literature Rack (based on availability)" at bounding box center [679, 583] width 820 height 20
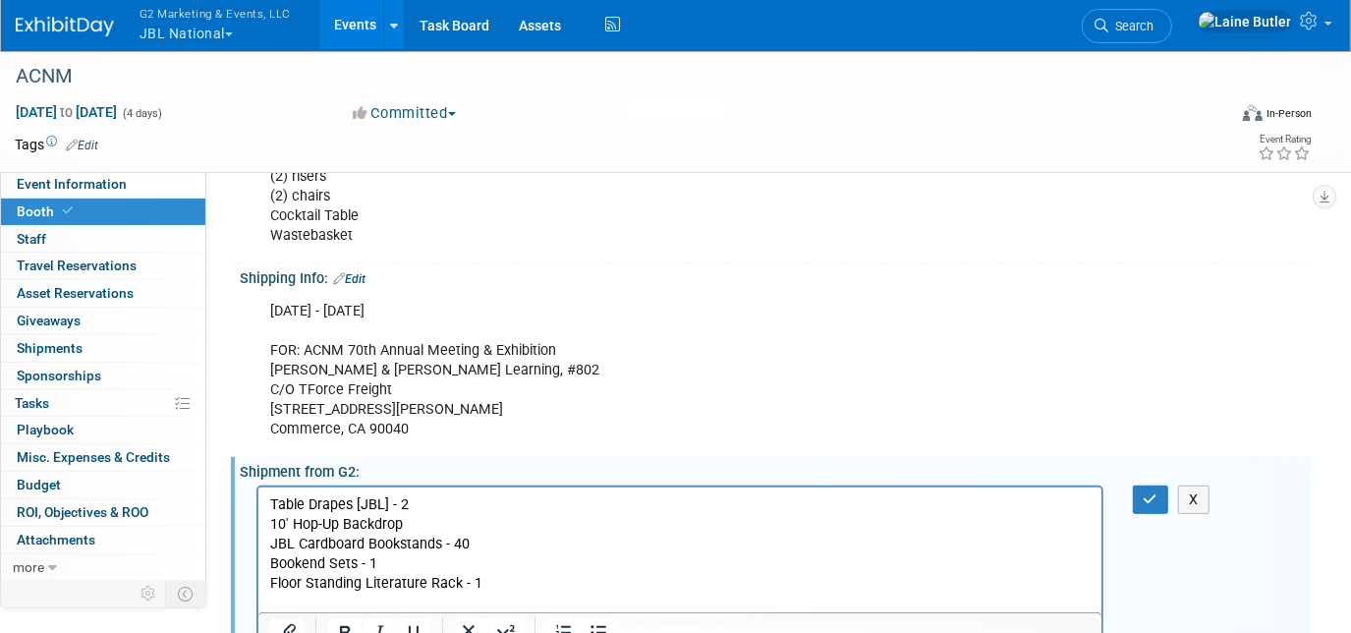
scroll to position [458, 0]
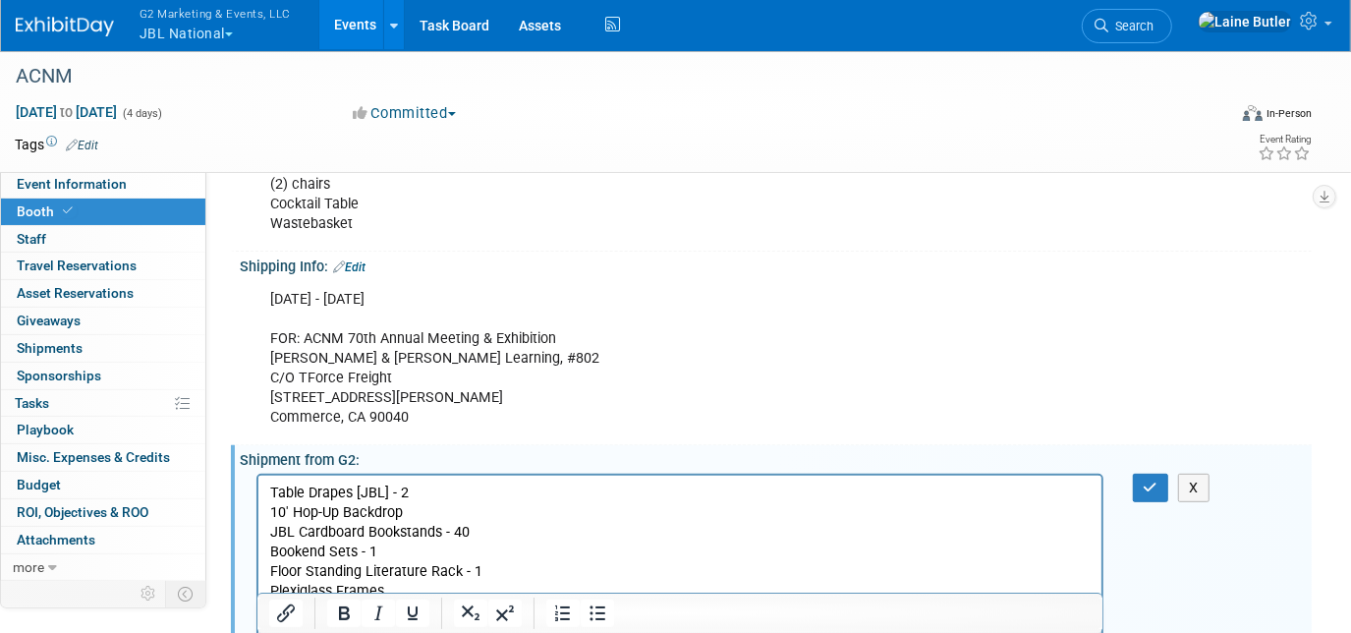
click at [414, 590] on p "Plexiglass Frames" at bounding box center [679, 591] width 820 height 20
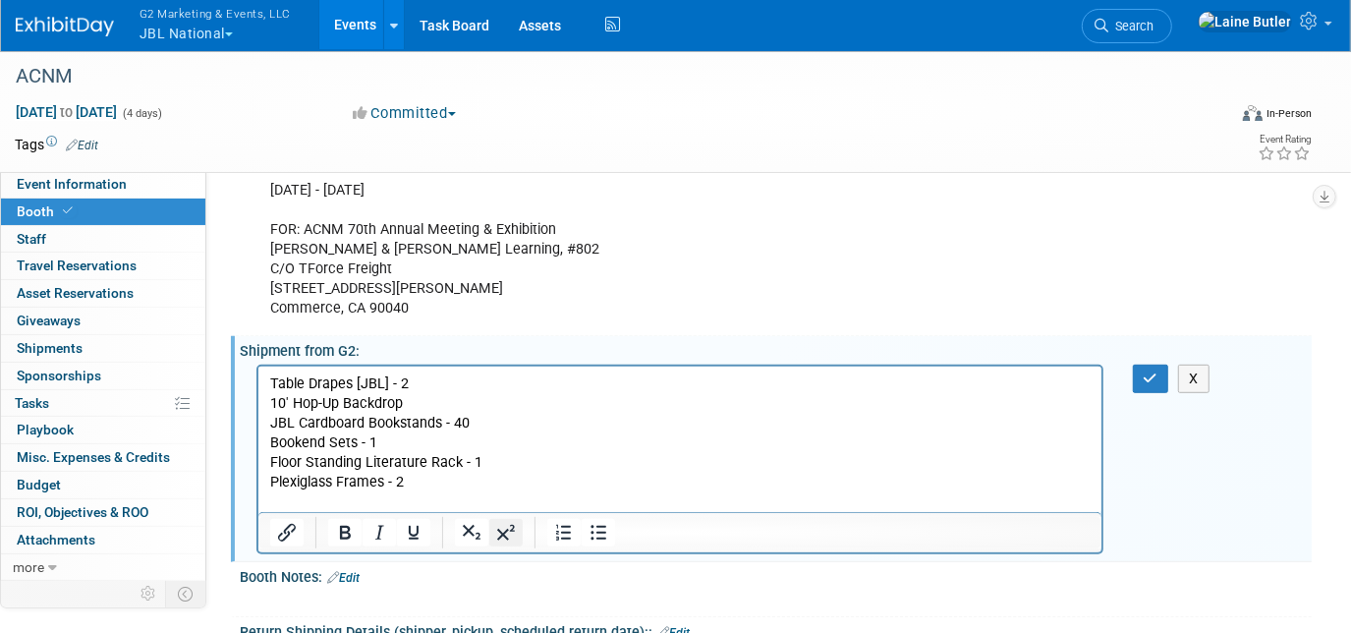
scroll to position [639, 0]
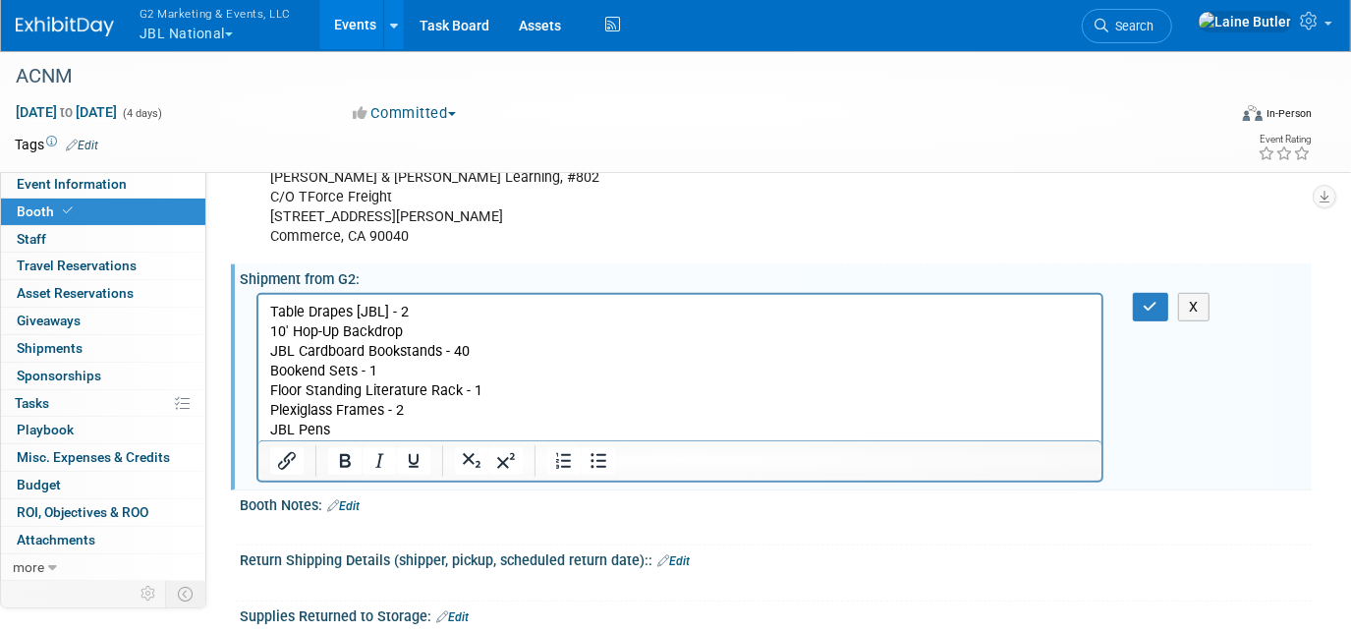
click at [409, 435] on p "JBL Pens" at bounding box center [679, 429] width 820 height 20
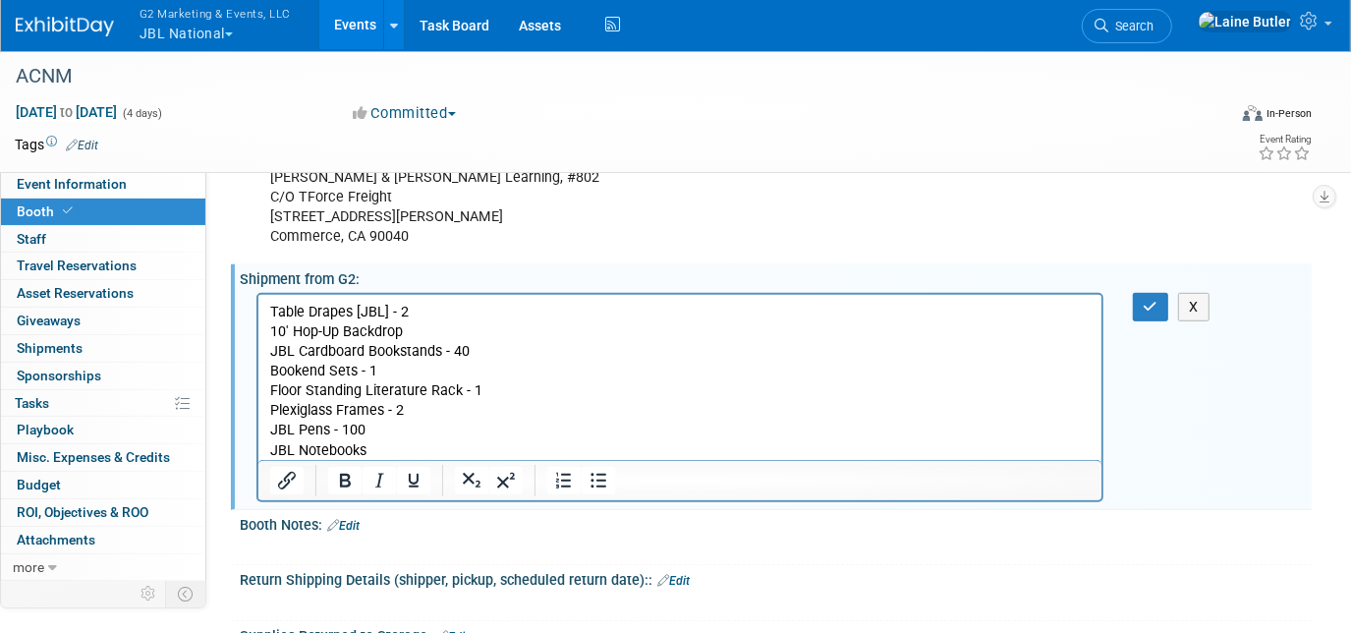
click at [473, 442] on p "JBL Notebooks" at bounding box center [679, 450] width 820 height 20
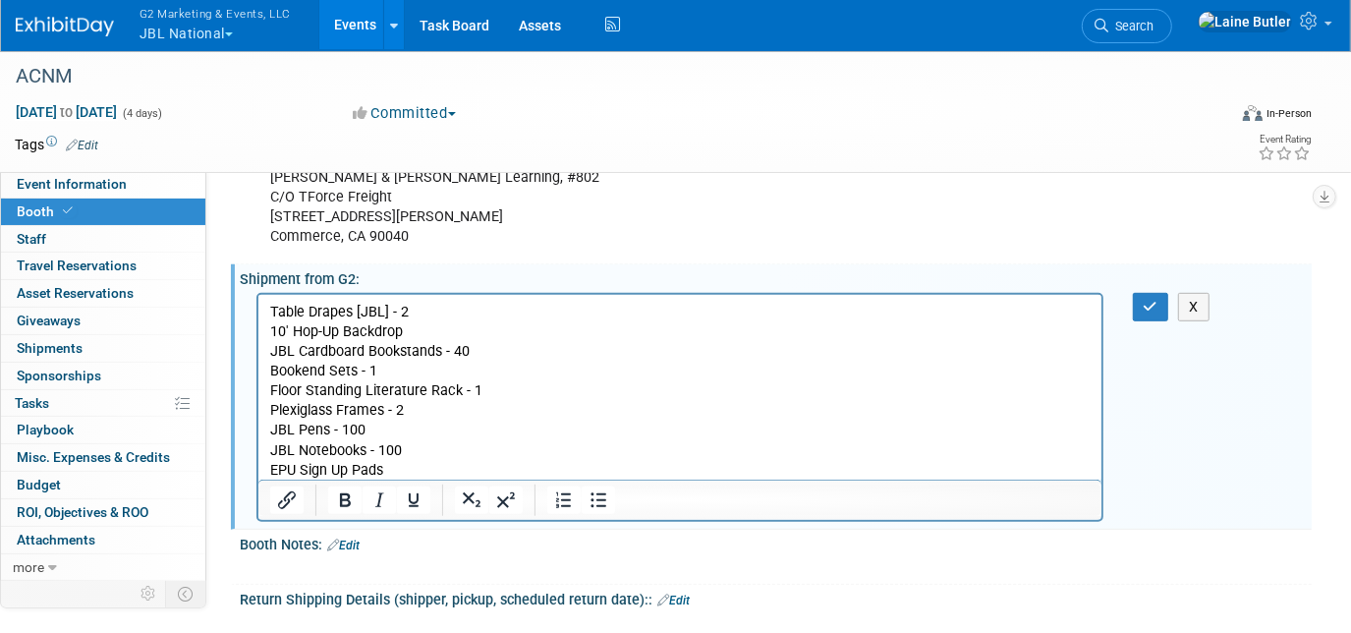
click at [407, 463] on p "EPU Sign Up Pads" at bounding box center [679, 470] width 820 height 20
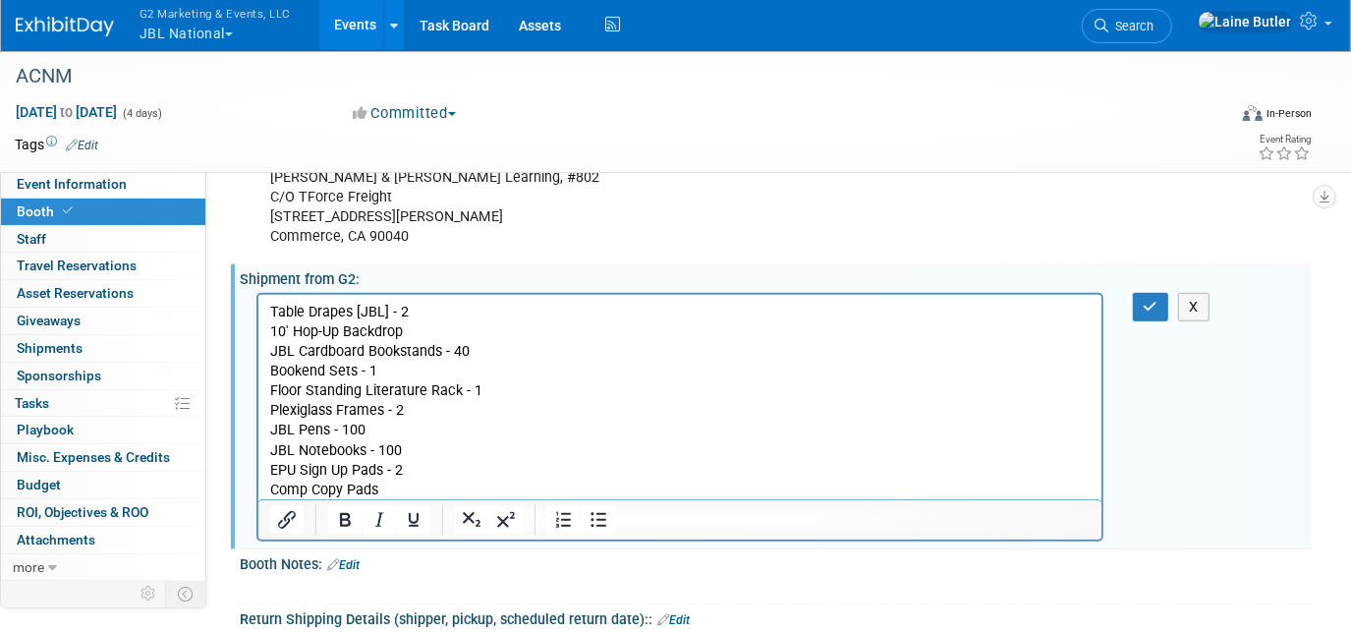
click at [420, 479] on p "Comp Copy Pads" at bounding box center [679, 489] width 820 height 20
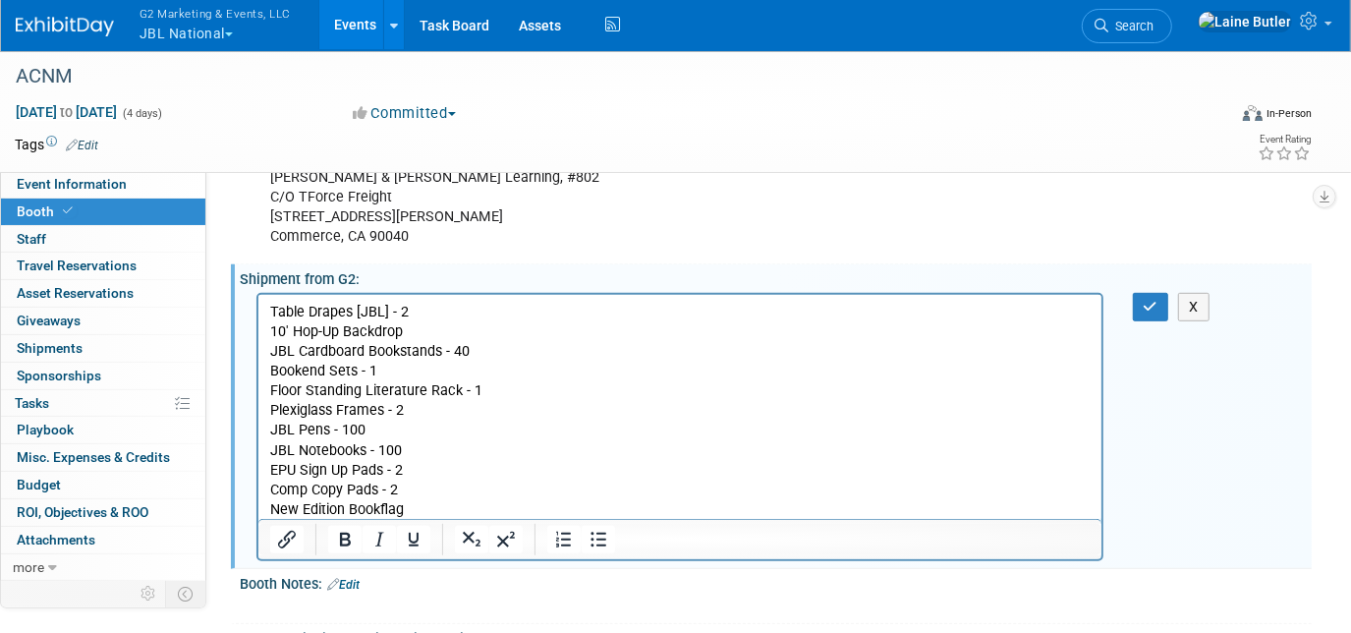
click at [408, 497] on p "Comp Copy Pads - 2" at bounding box center [679, 489] width 820 height 20
click at [418, 494] on p "Comp Copy Pads - 2" at bounding box center [679, 489] width 820 height 20
click at [418, 508] on p "New Edition Bookflag" at bounding box center [679, 509] width 820 height 20
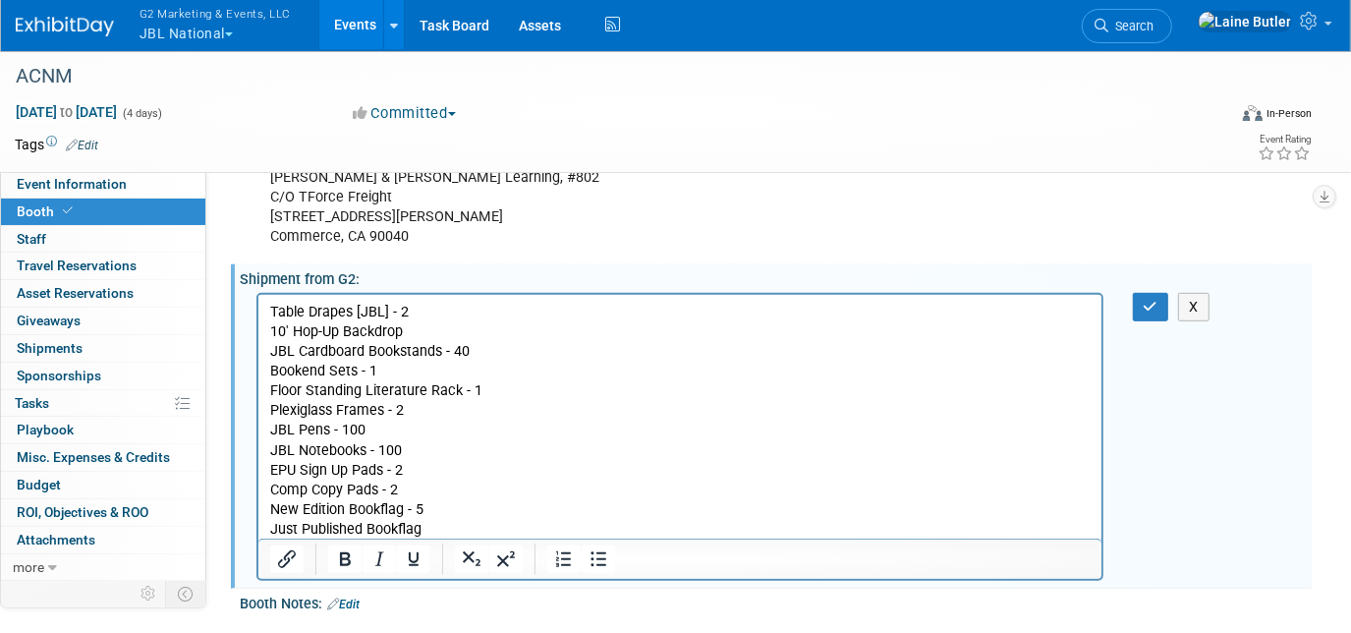
click at [472, 519] on p "Just Published Bookflag" at bounding box center [679, 529] width 820 height 20
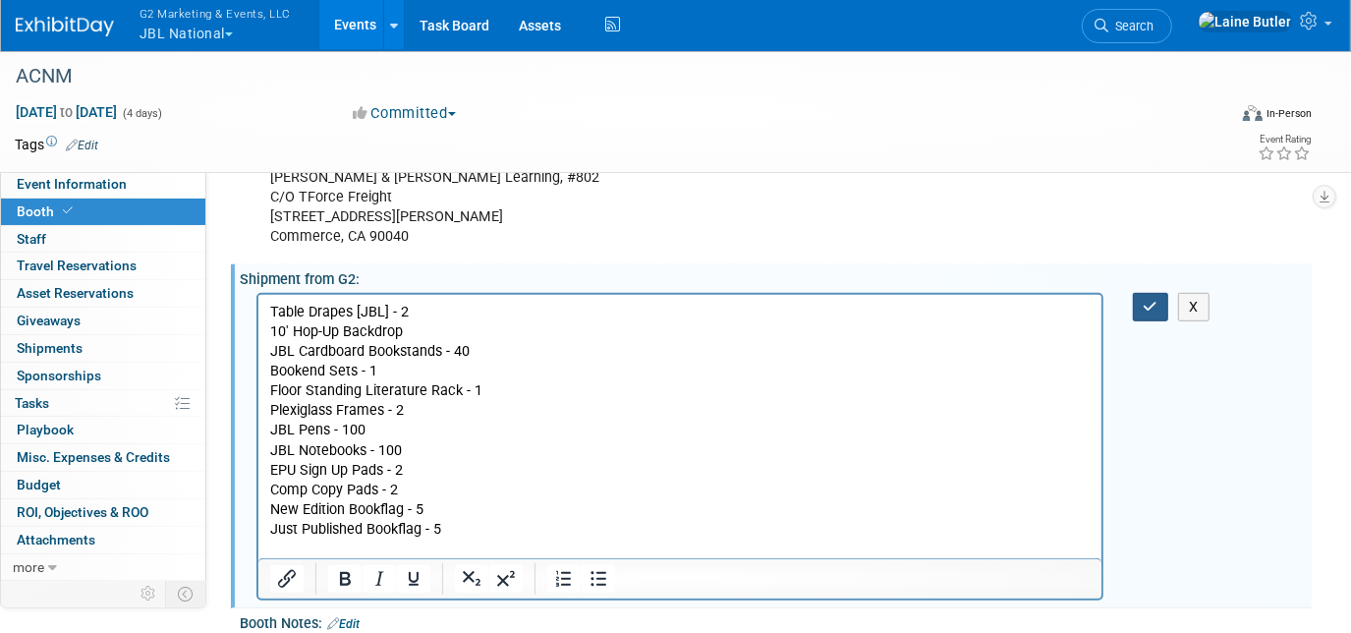
click at [1148, 305] on icon "button" at bounding box center [1150, 307] width 15 height 14
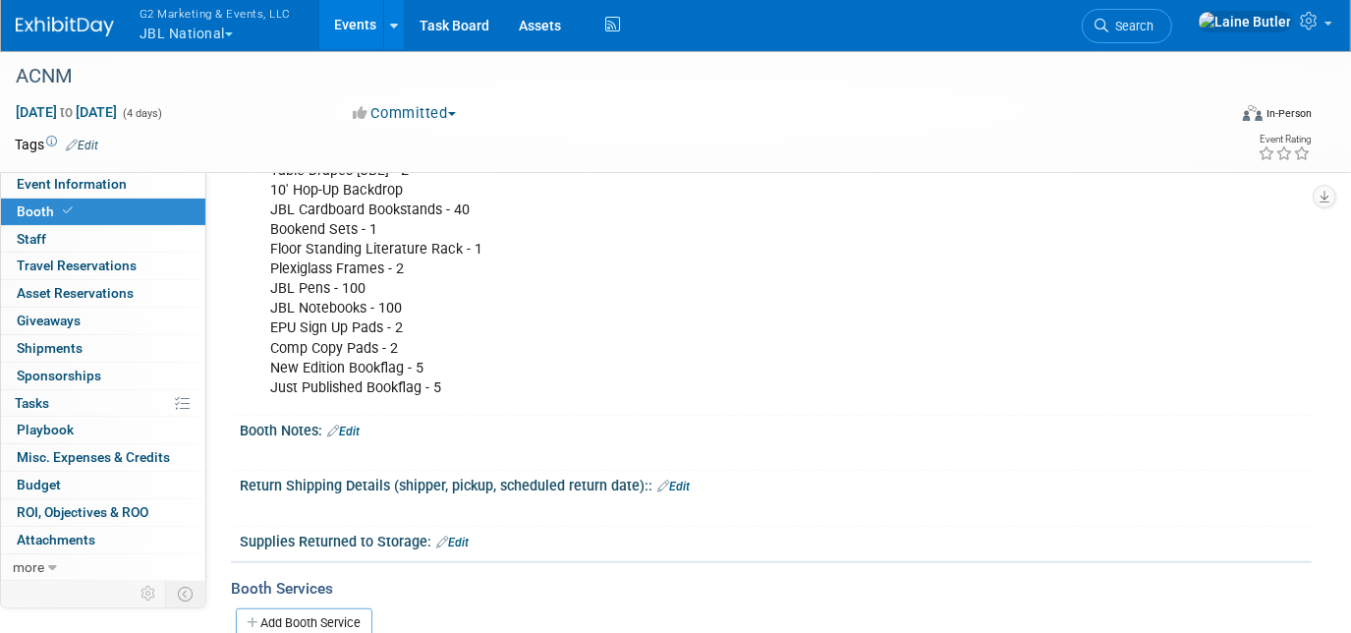
scroll to position [906, 0]
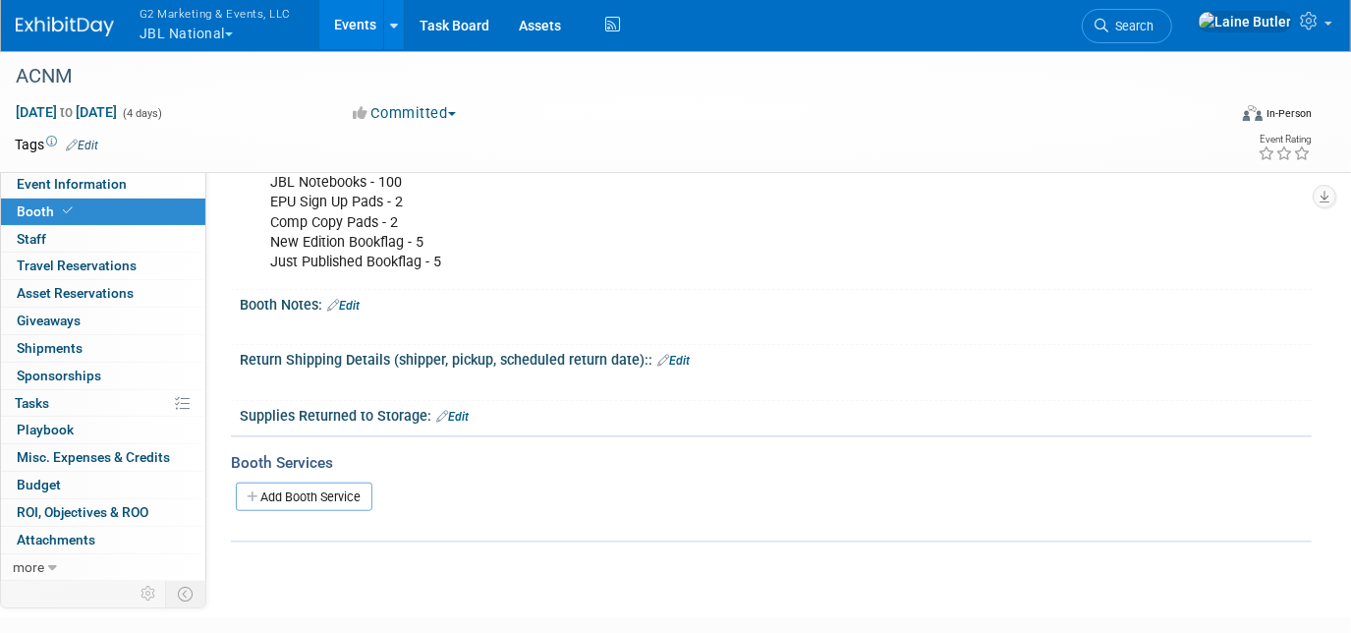
click at [356, 299] on link "Edit" at bounding box center [343, 306] width 32 height 14
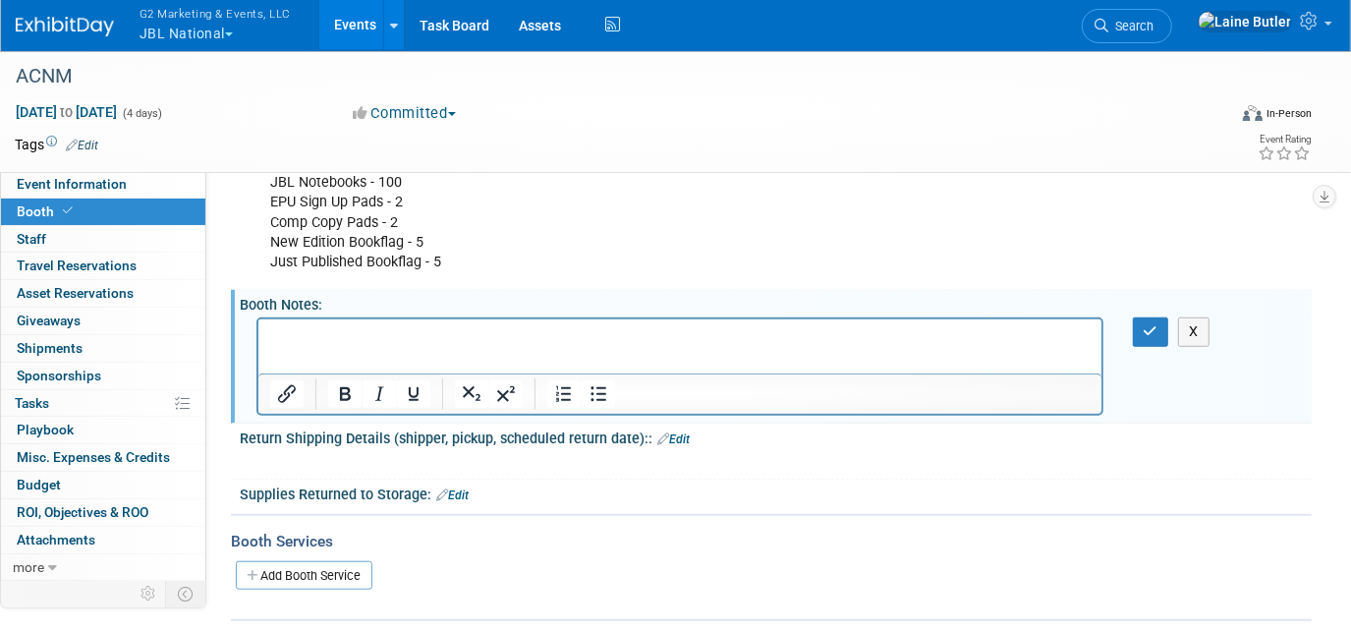
scroll to position [0, 0]
click at [1163, 317] on button "button" at bounding box center [1151, 331] width 36 height 28
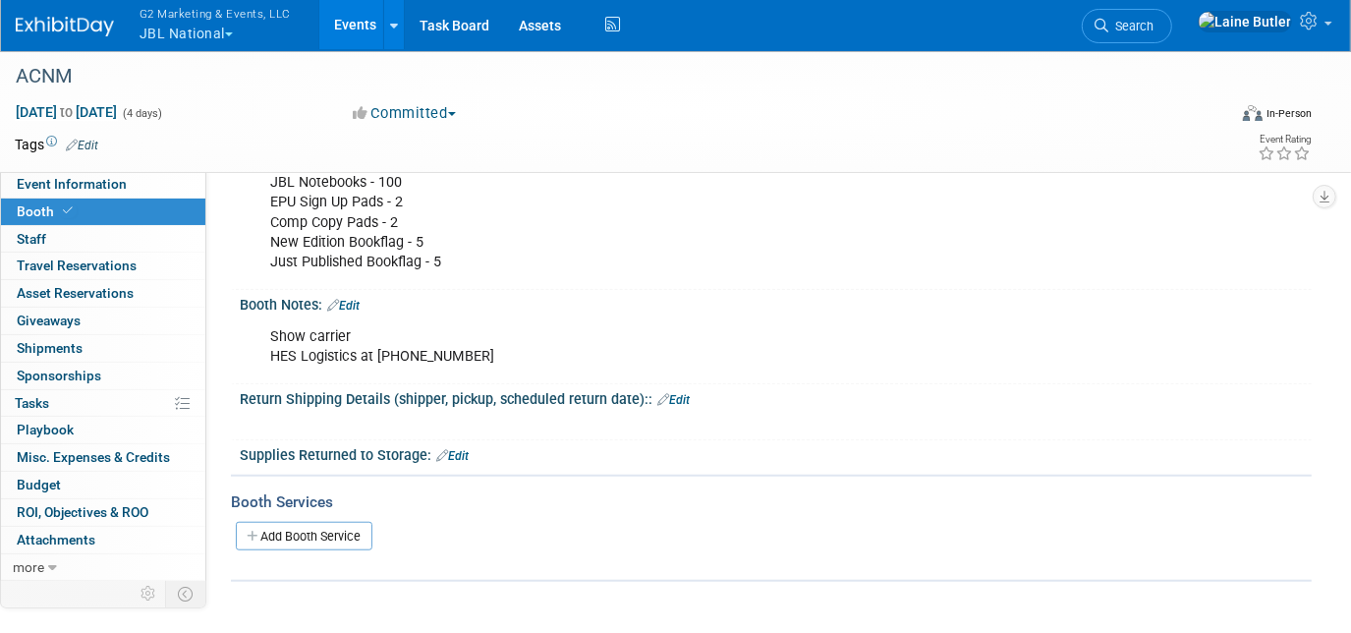
click at [196, 36] on button "G2 Marketing & Events, LLC JBL National" at bounding box center [227, 25] width 178 height 51
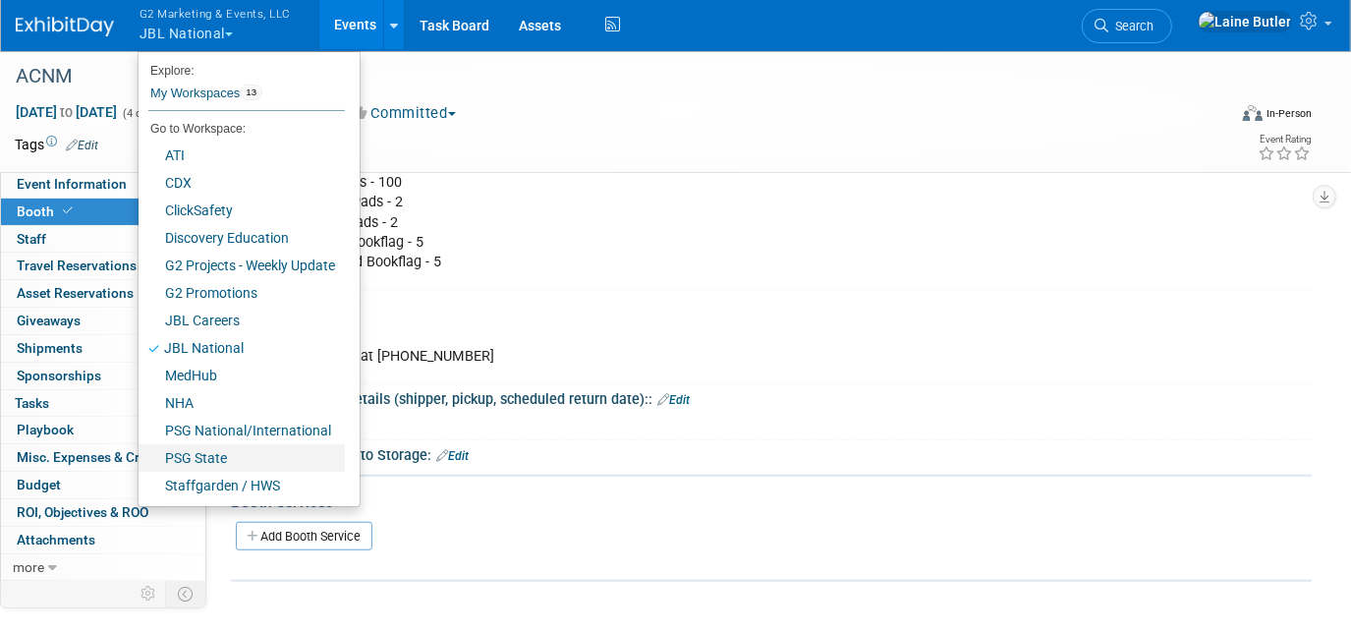
click at [239, 450] on link "PSG State" at bounding box center [242, 458] width 206 height 28
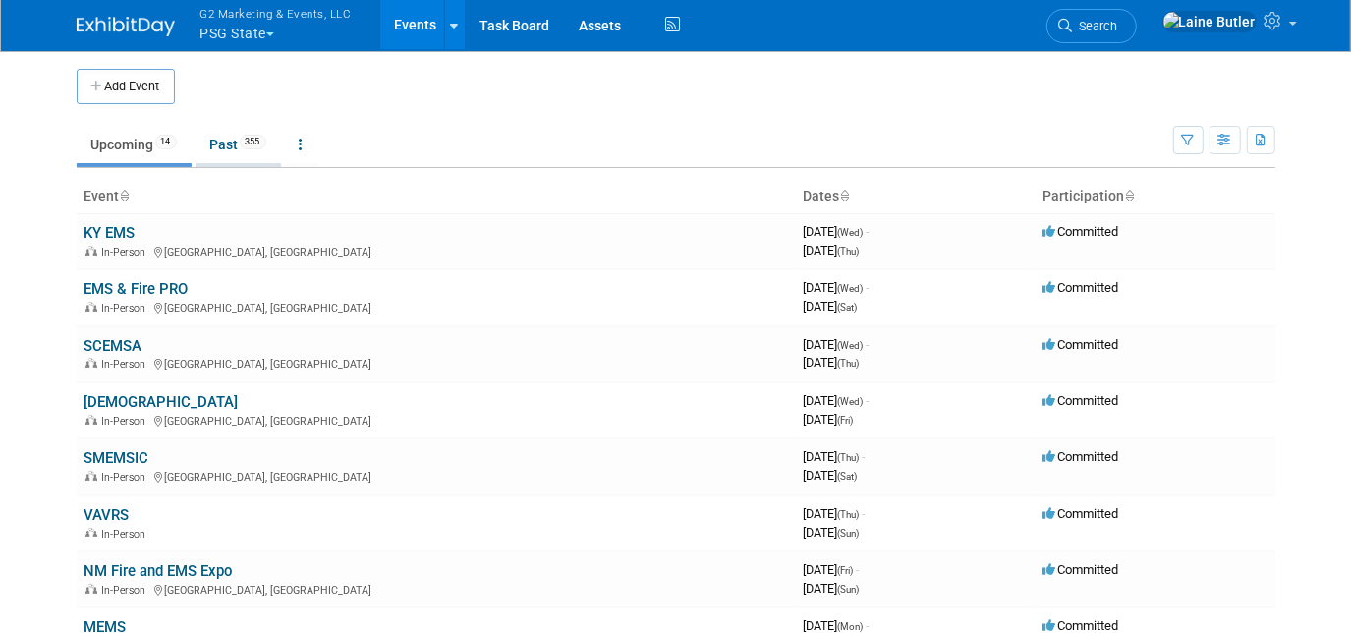
click at [224, 144] on link "Past 355" at bounding box center [237, 144] width 85 height 37
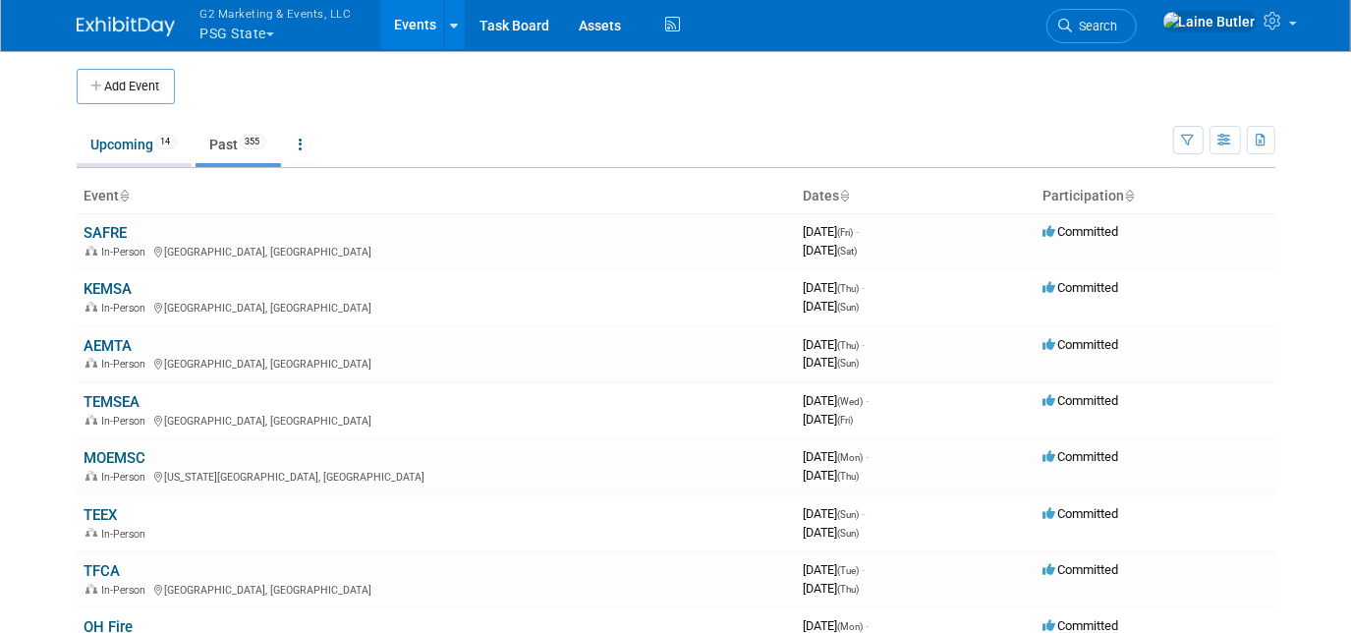
click at [131, 158] on link "Upcoming 14" at bounding box center [134, 144] width 115 height 37
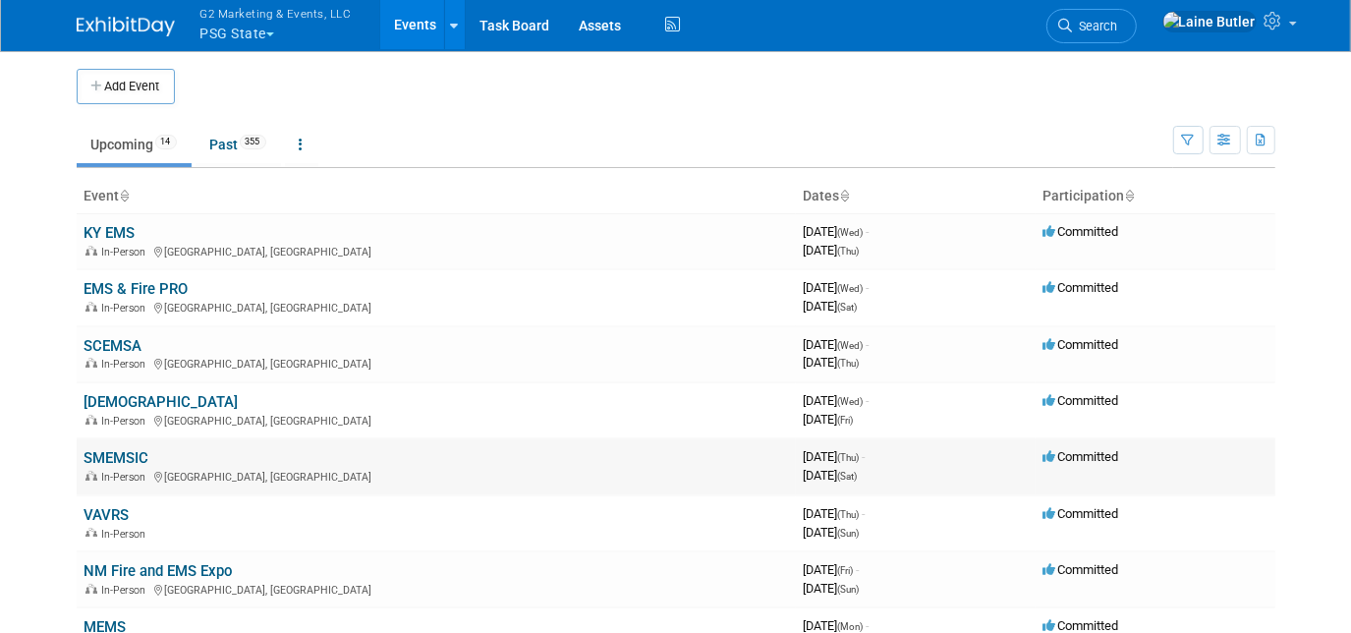
click at [122, 453] on link "SMEMSIC" at bounding box center [116, 458] width 65 height 18
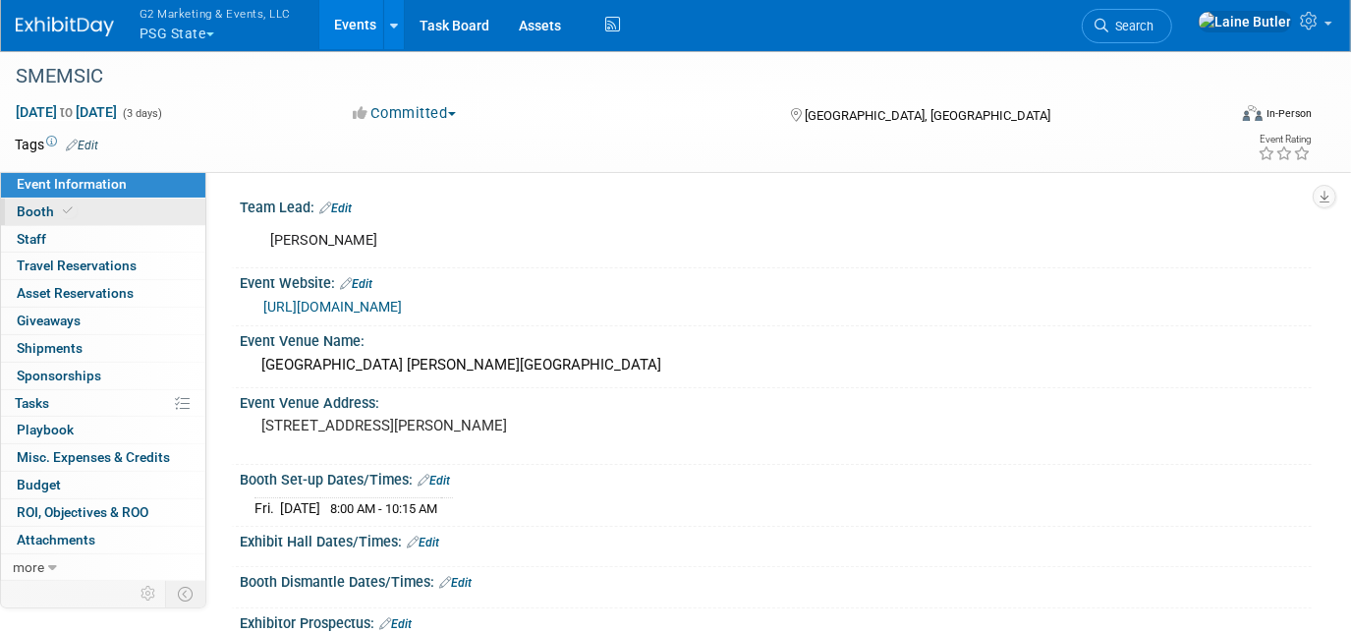
click at [39, 207] on span "Booth" at bounding box center [47, 211] width 60 height 16
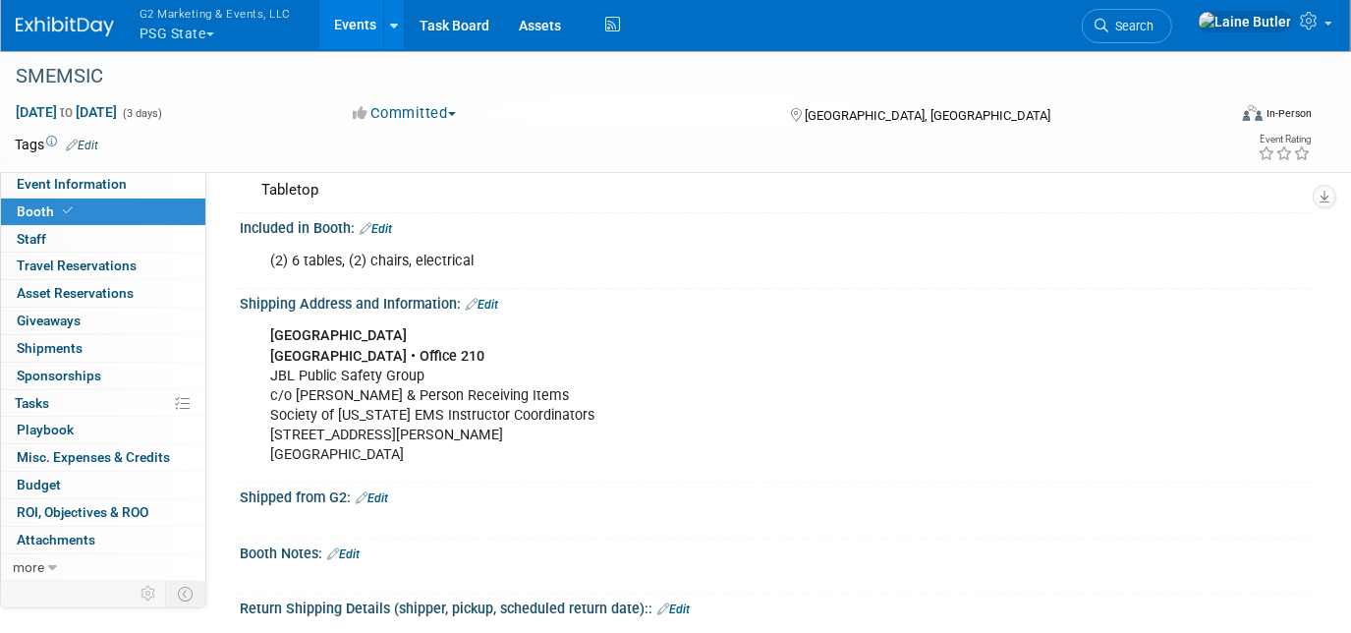
scroll to position [267, 0]
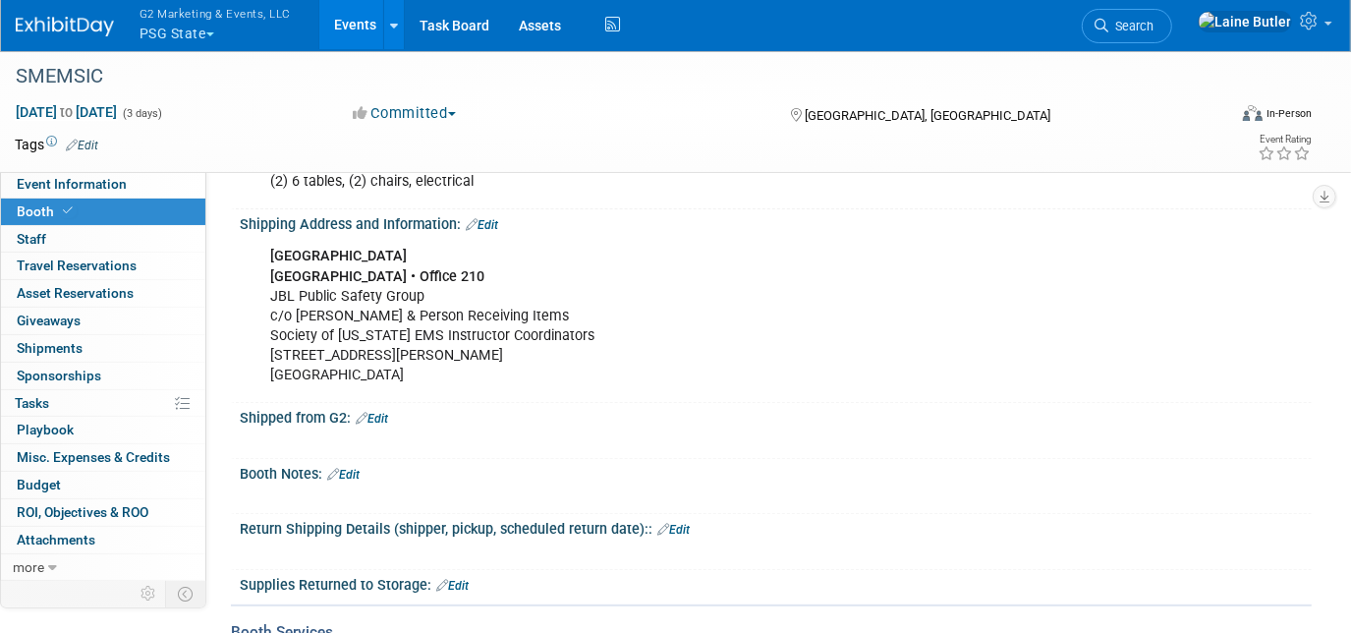
click at [385, 418] on link "Edit" at bounding box center [372, 419] width 32 height 14
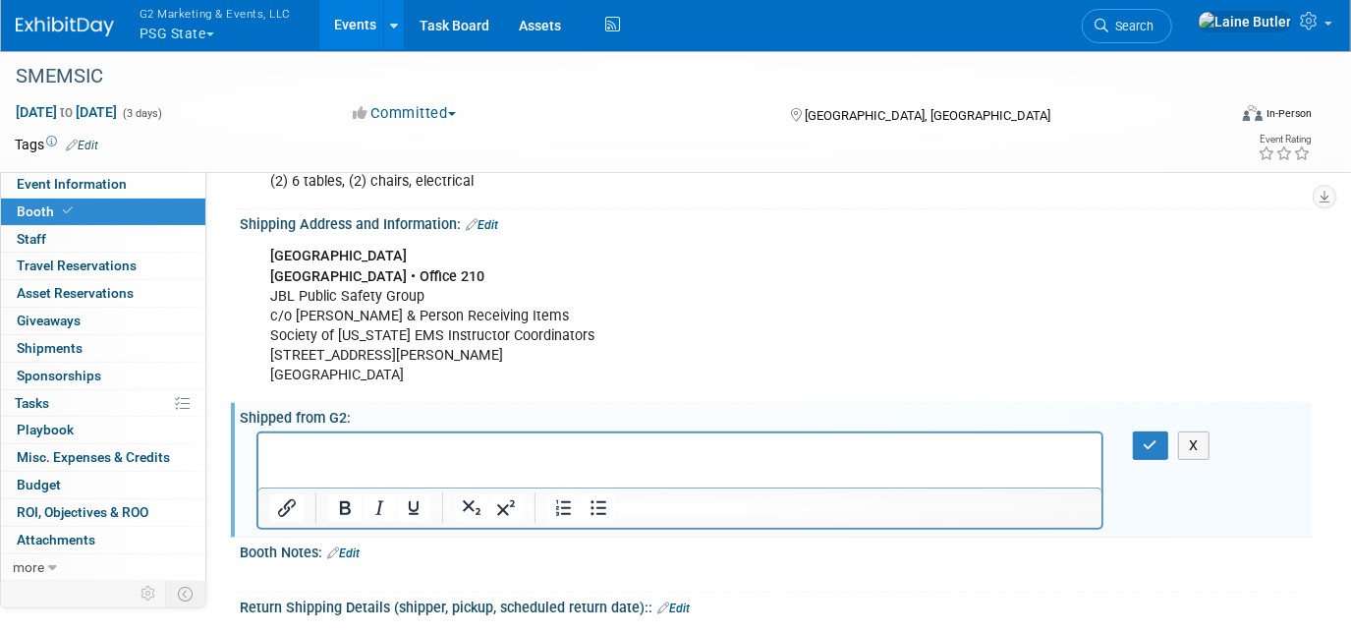
scroll to position [0, 0]
paste body "Rich Text Area. Press ALT-0 for help."
click at [383, 449] on p "Table Drapes" at bounding box center [679, 450] width 820 height 20
click at [417, 475] on p "Plexiglass Frames" at bounding box center [679, 470] width 820 height 20
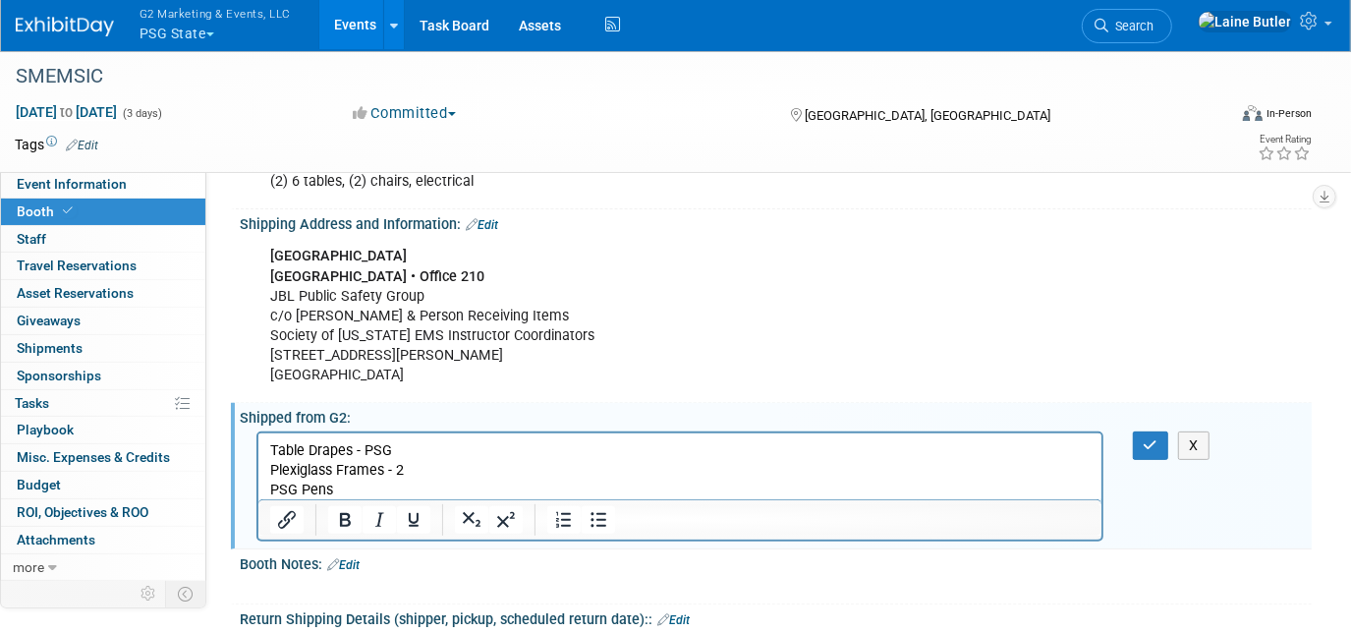
click at [457, 477] on p "Plexiglass Frames - 2" at bounding box center [679, 470] width 820 height 20
click at [402, 493] on p "PSG Pens" at bounding box center [679, 489] width 820 height 20
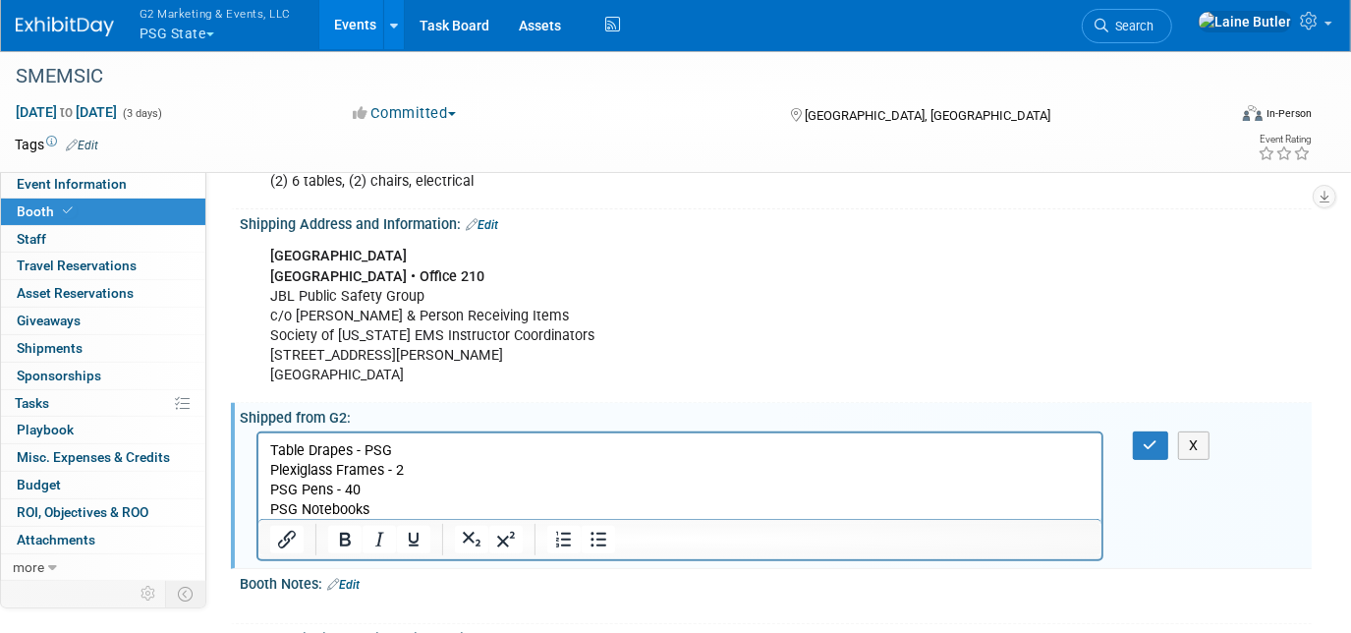
click at [390, 503] on p "PSG Notebooks" at bounding box center [679, 509] width 820 height 20
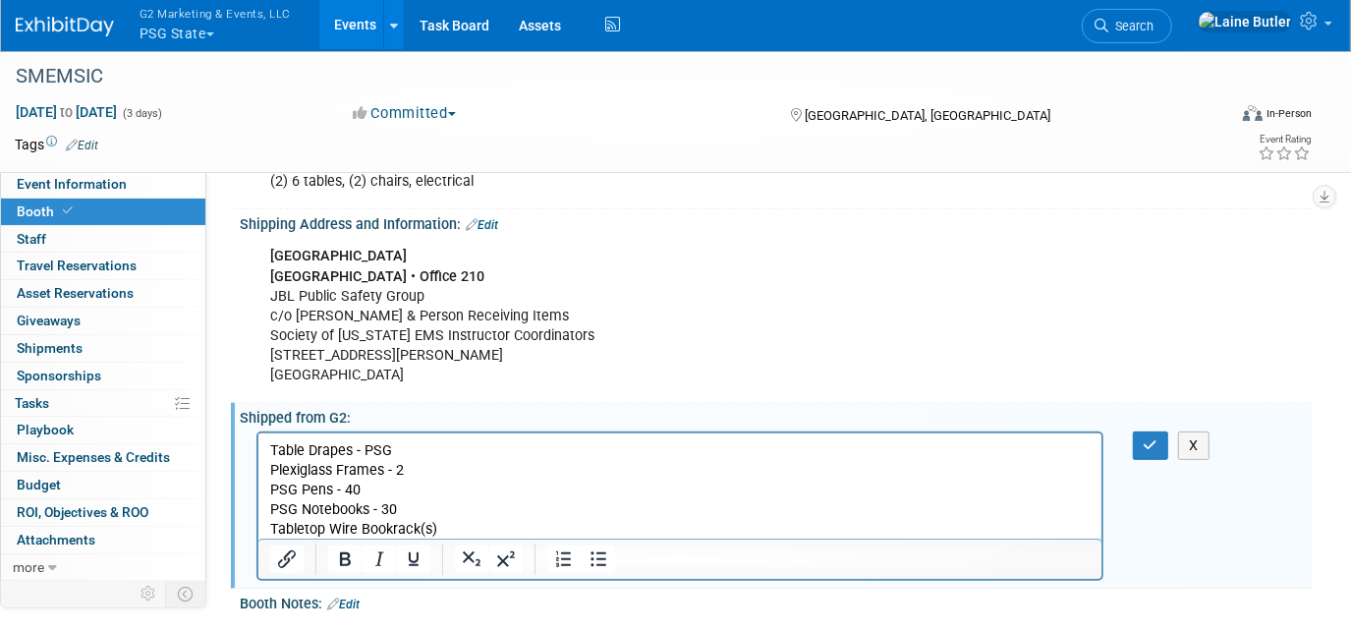
click at [452, 533] on p "Tabletop Wire Bookrack(s)" at bounding box center [679, 529] width 820 height 20
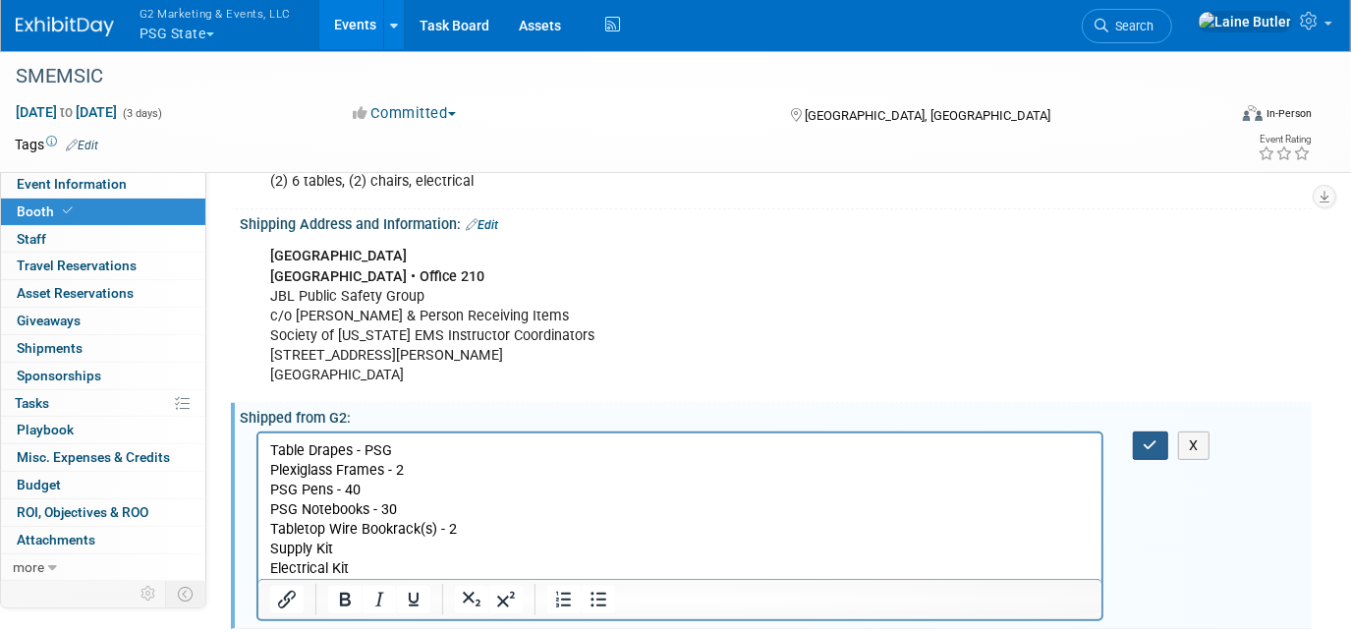
click at [1164, 434] on button "button" at bounding box center [1151, 445] width 36 height 28
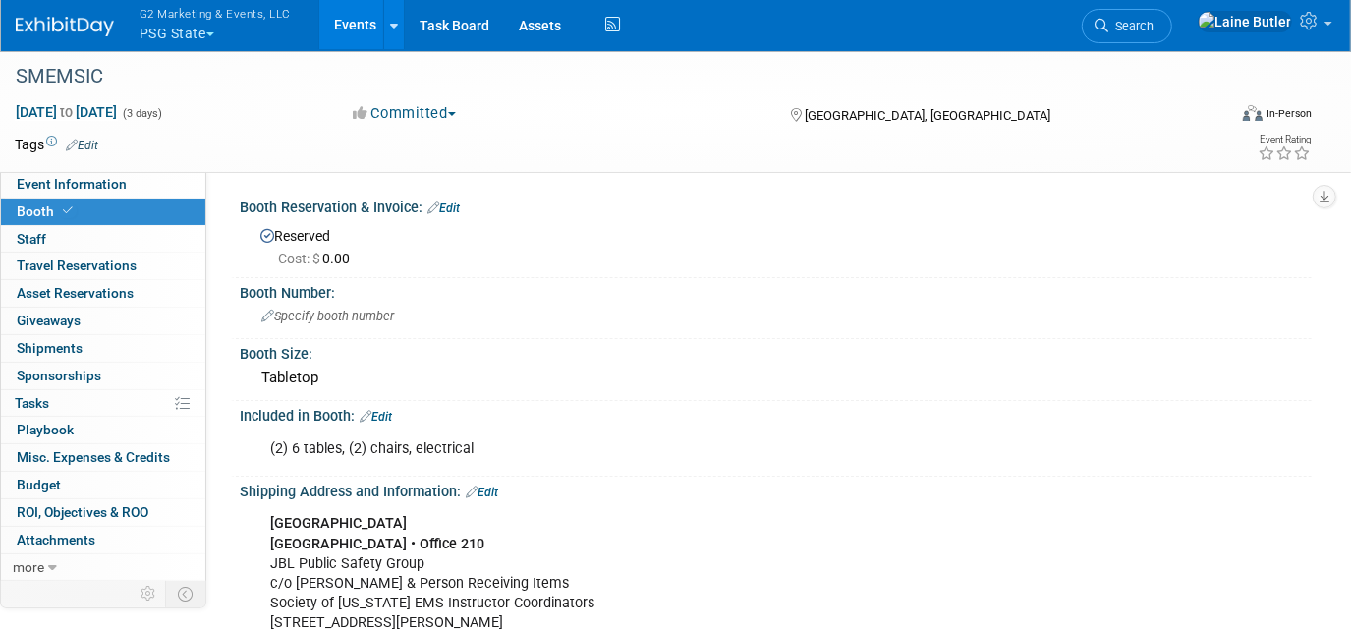
click at [178, 6] on span "G2 Marketing & Events, LLC" at bounding box center [214, 13] width 151 height 21
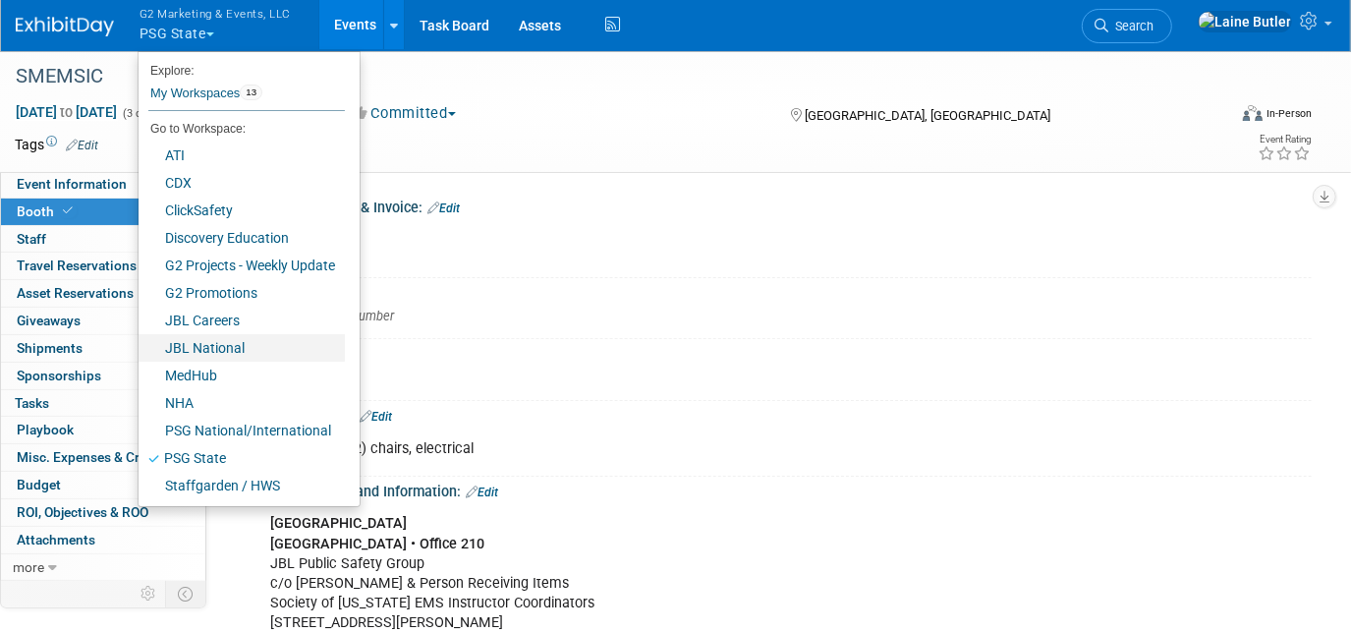
click at [244, 343] on link "JBL National" at bounding box center [242, 348] width 206 height 28
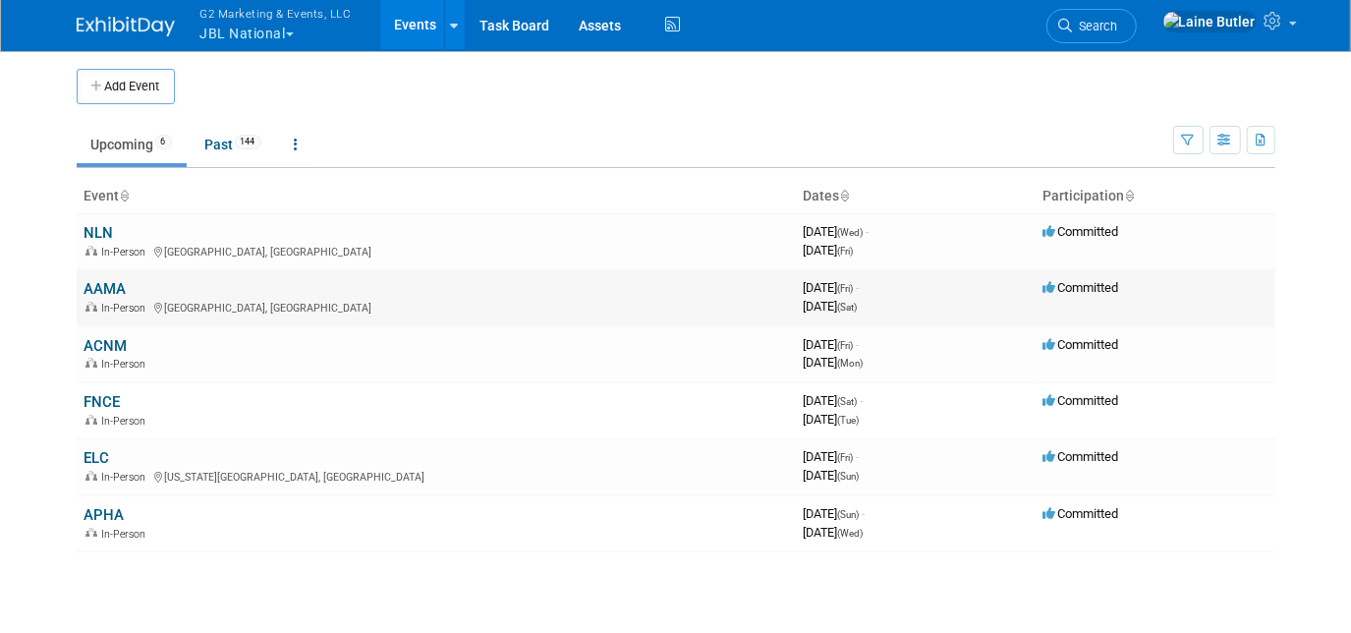
click at [102, 286] on link "AAMA" at bounding box center [105, 289] width 42 height 18
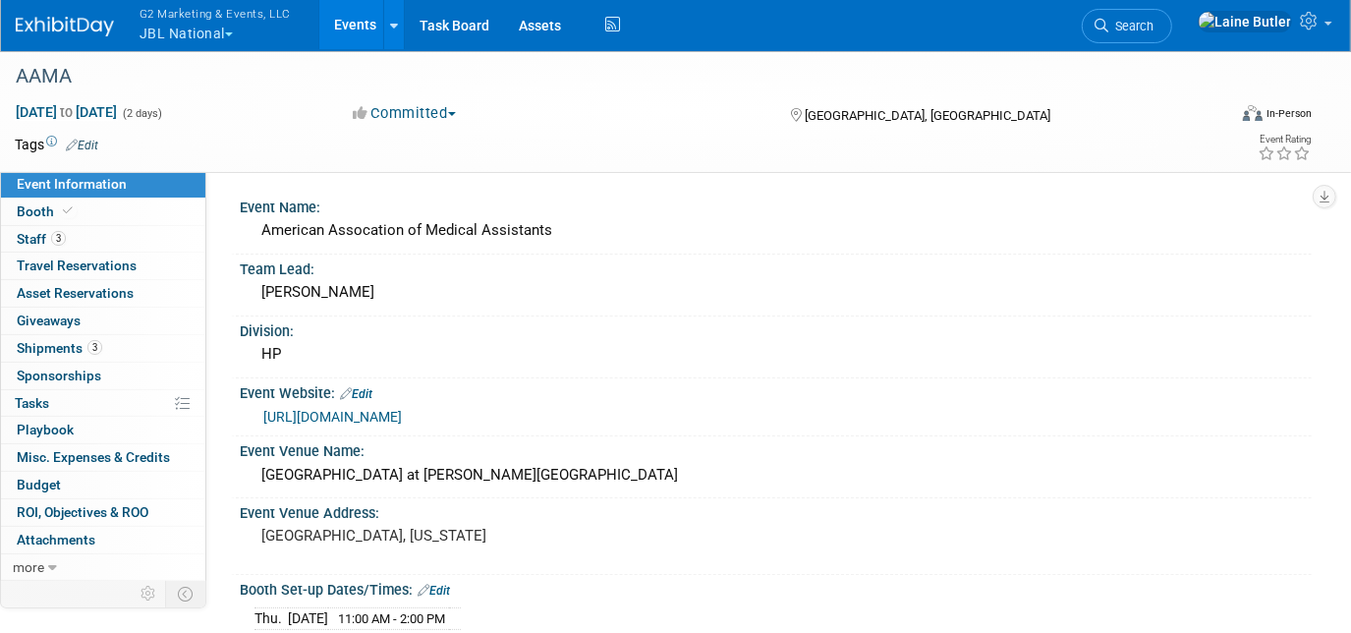
click at [115, 13] on link at bounding box center [77, 17] width 122 height 16
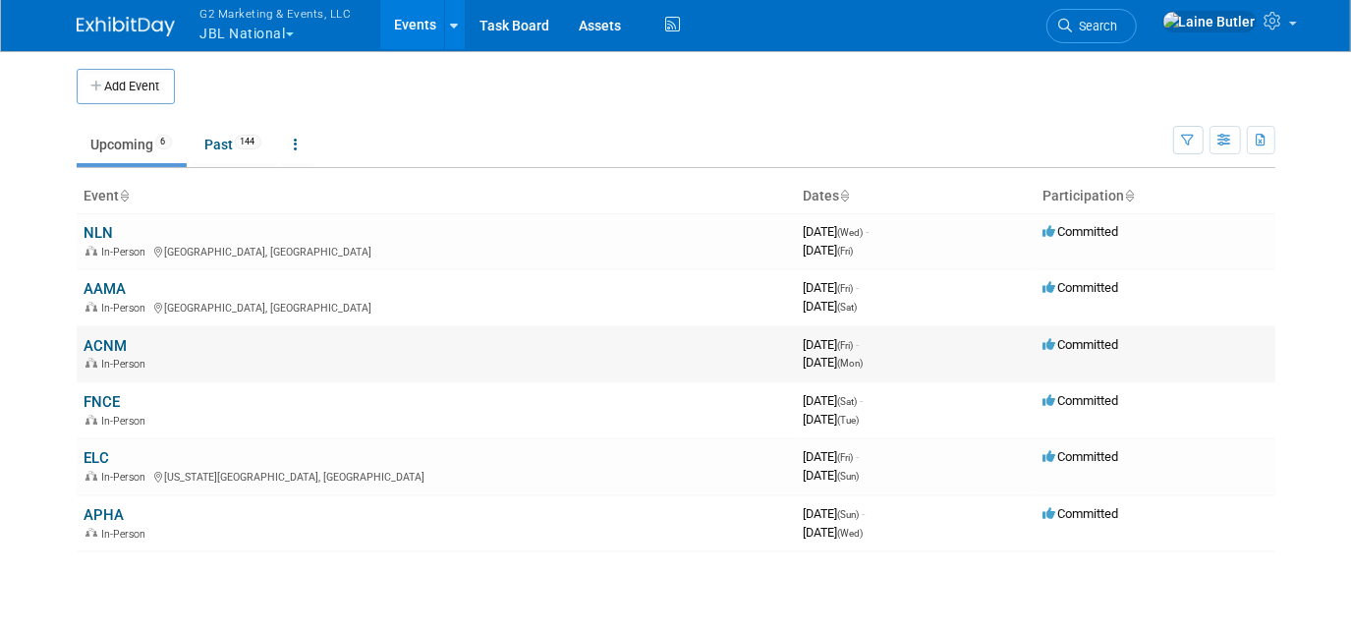
click at [105, 340] on link "ACNM" at bounding box center [105, 346] width 43 height 18
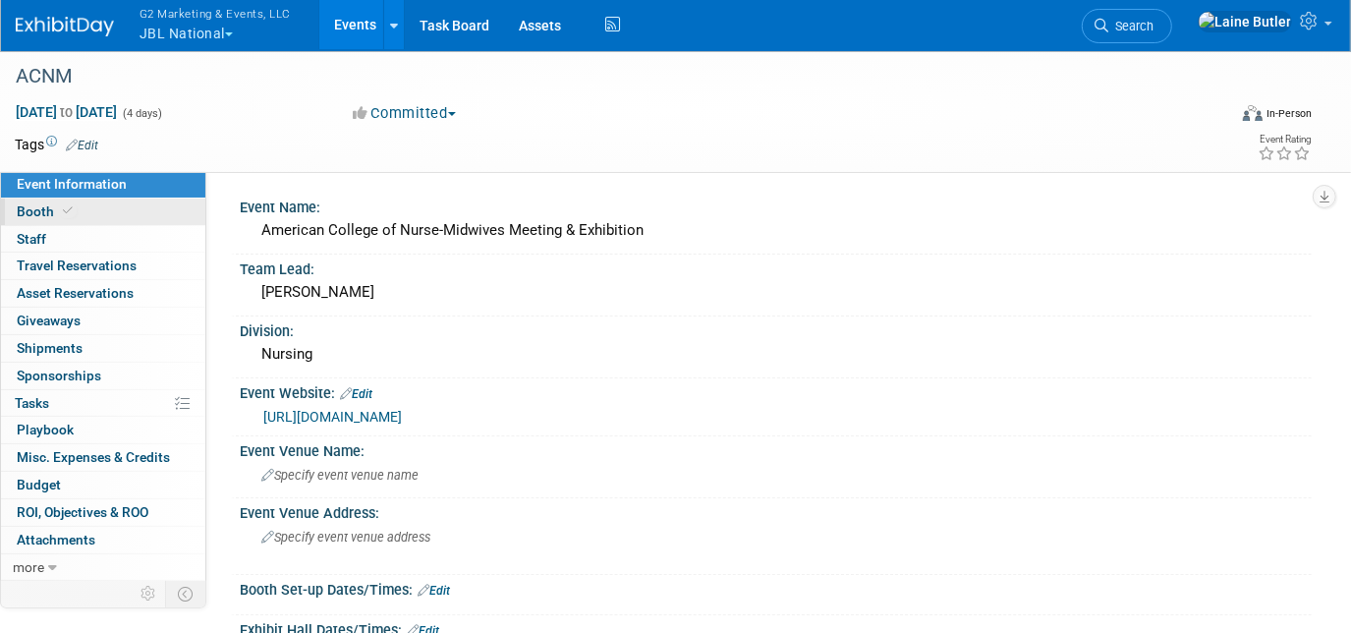
click at [90, 212] on link "Booth" at bounding box center [103, 211] width 204 height 27
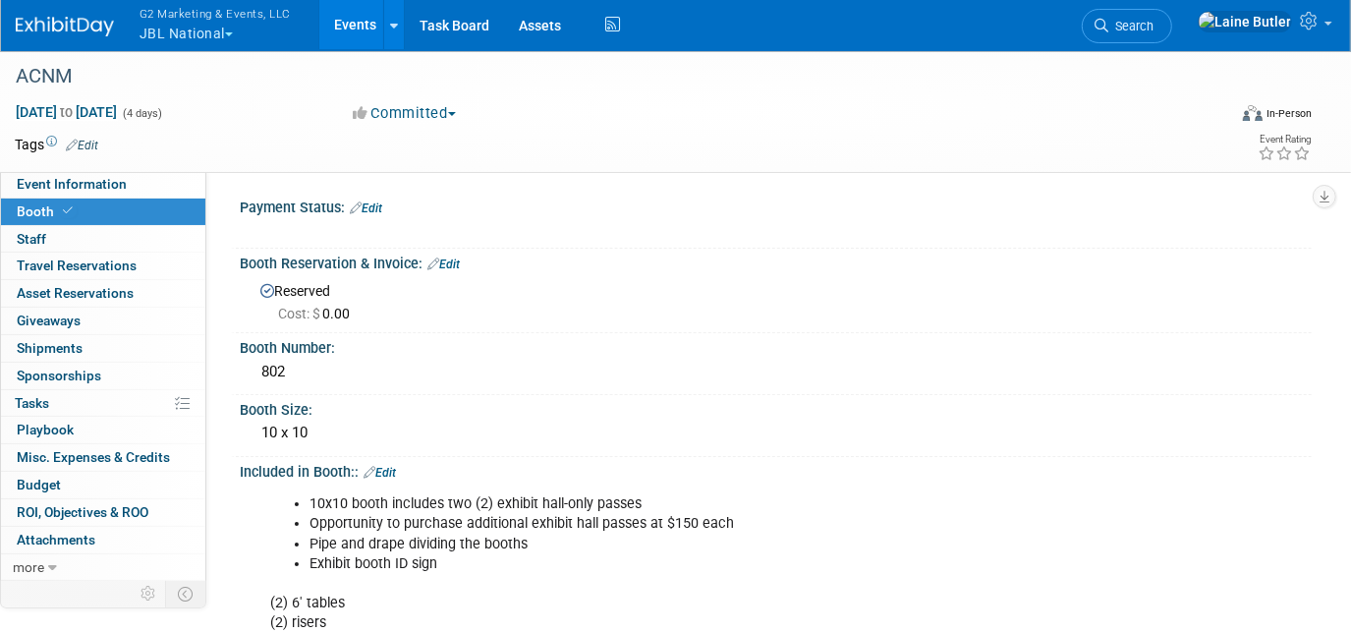
click at [160, 30] on button "G2 Marketing & Events, LLC JBL National" at bounding box center [227, 25] width 178 height 51
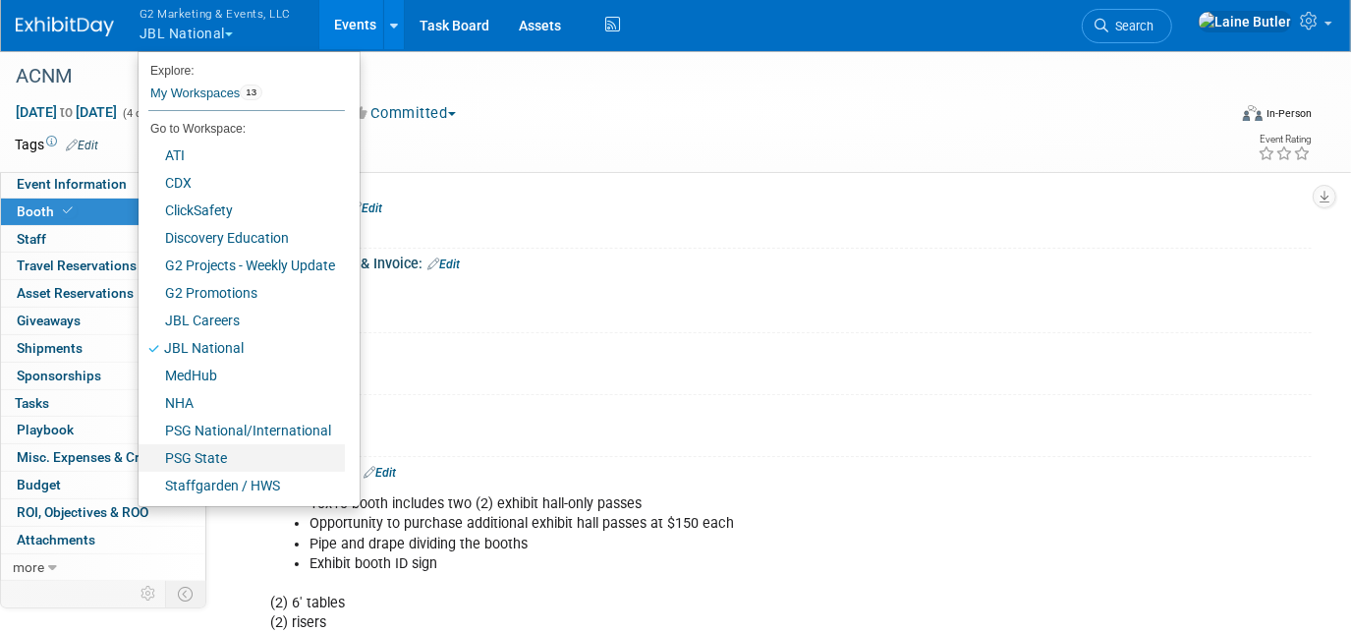
click at [221, 462] on link "PSG State" at bounding box center [242, 458] width 206 height 28
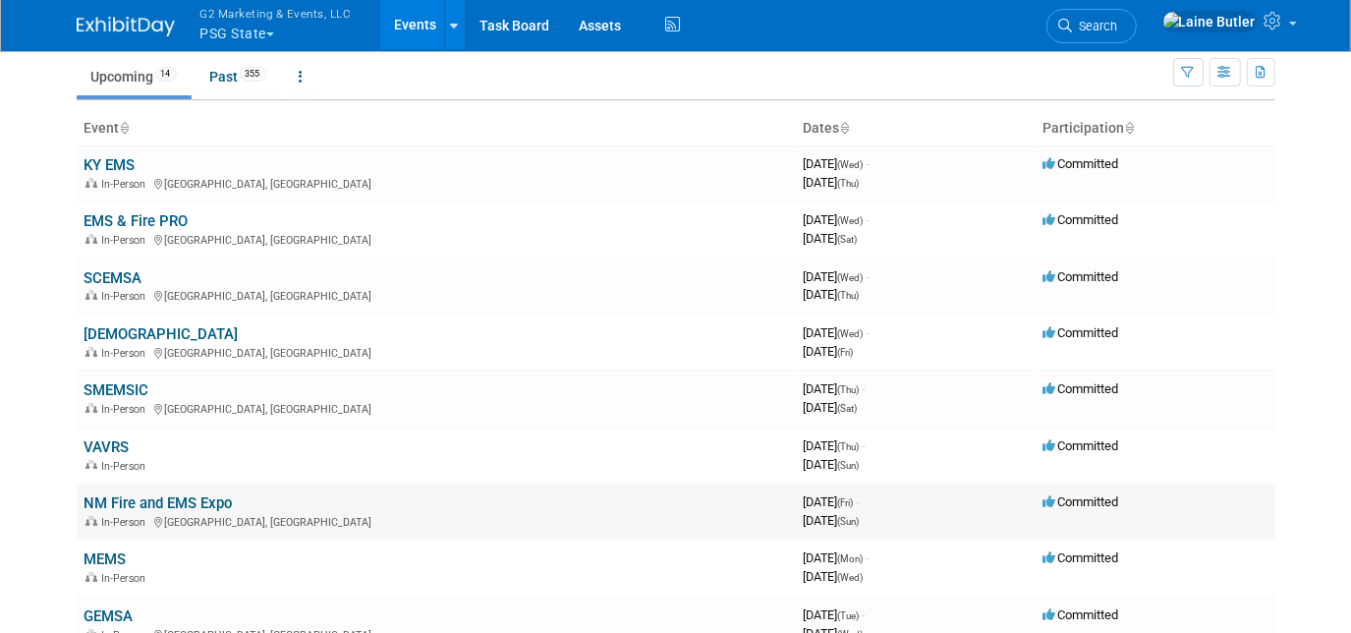
scroll to position [178, 0]
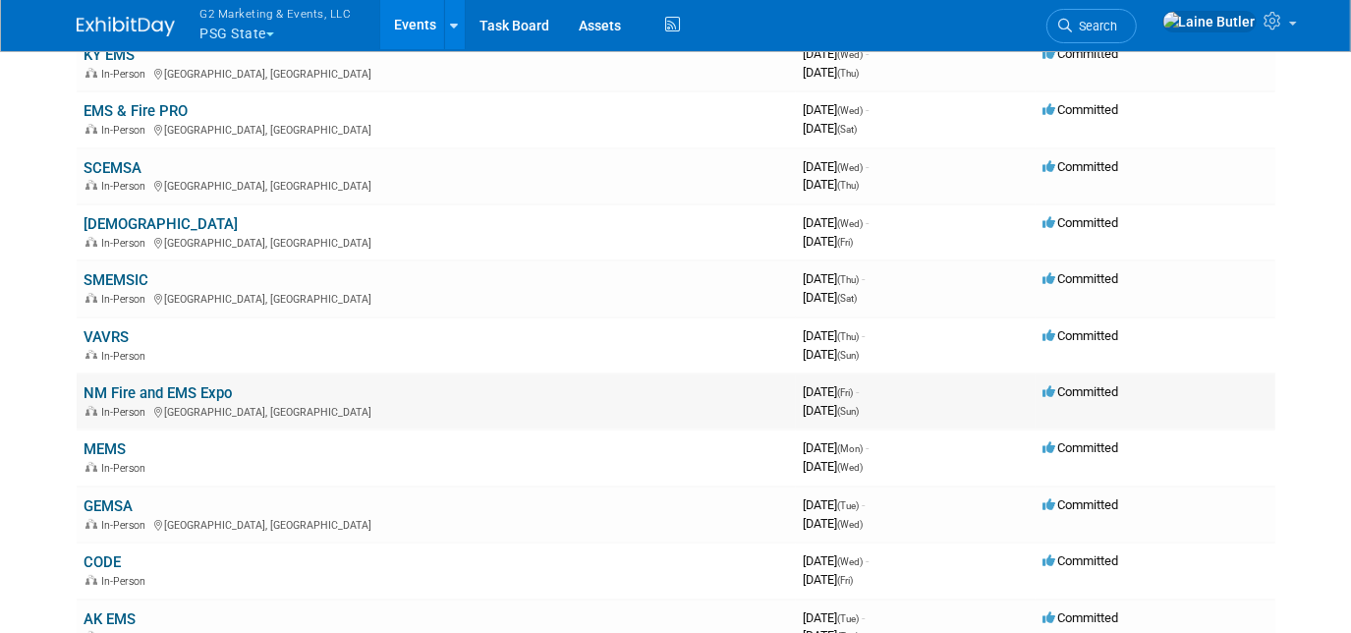
click at [155, 384] on link "NM Fire and EMS Expo" at bounding box center [158, 393] width 148 height 18
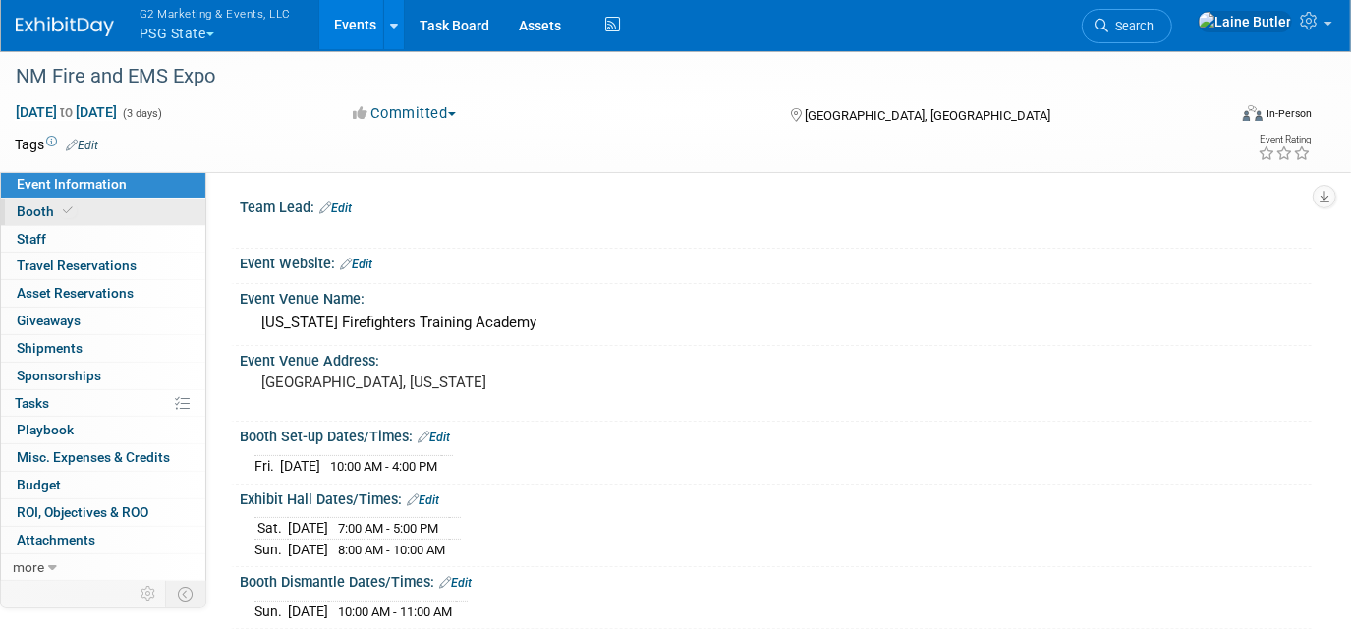
click at [28, 206] on span "Booth" at bounding box center [47, 211] width 60 height 16
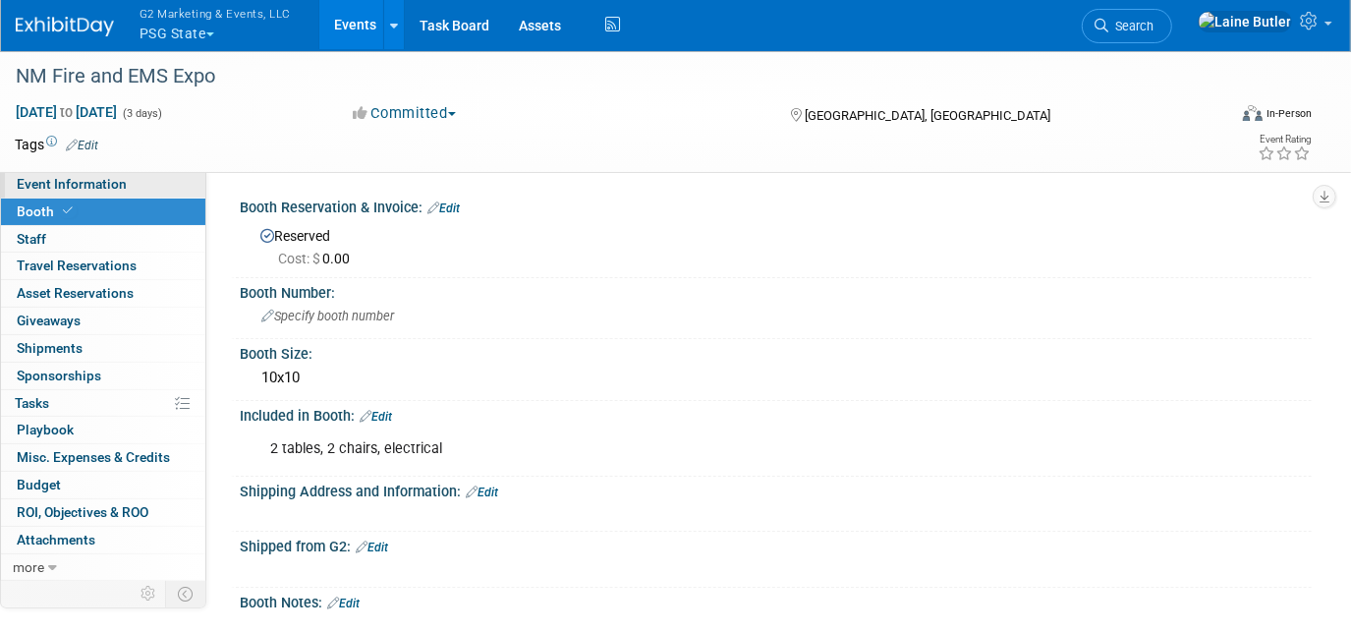
click at [19, 189] on span "Event Information" at bounding box center [72, 184] width 110 height 16
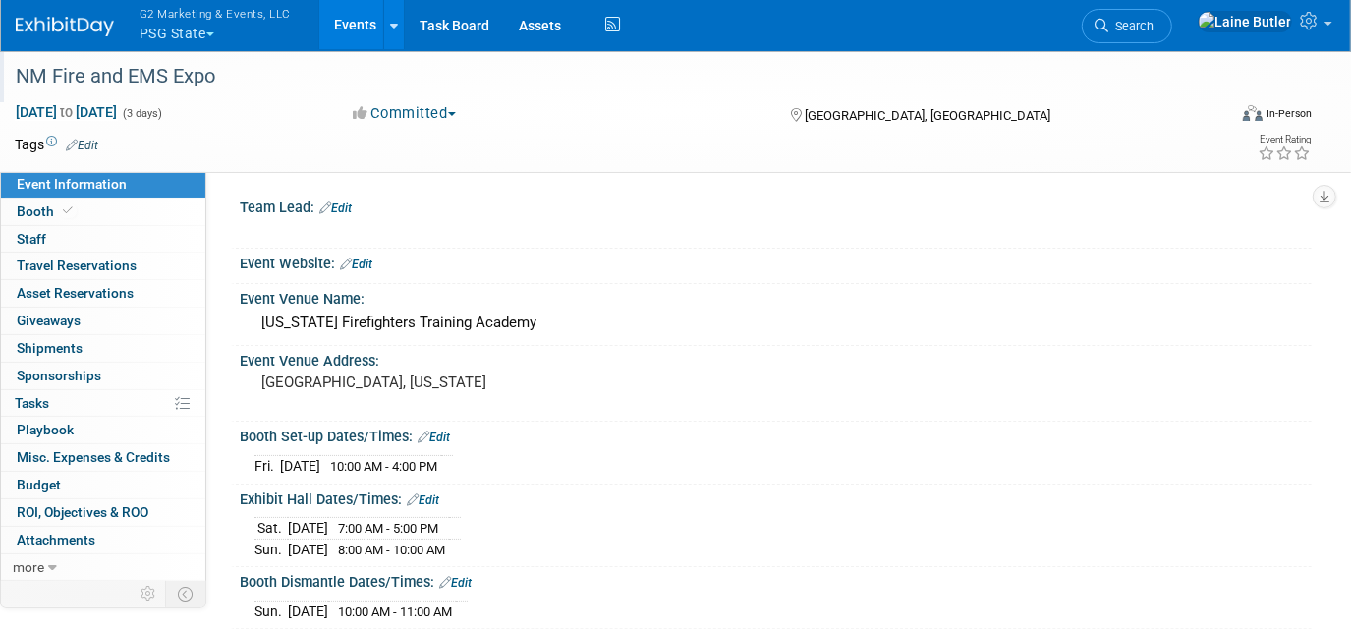
click at [72, 66] on div "NM Fire and EMS Expo" at bounding box center [605, 76] width 1193 height 35
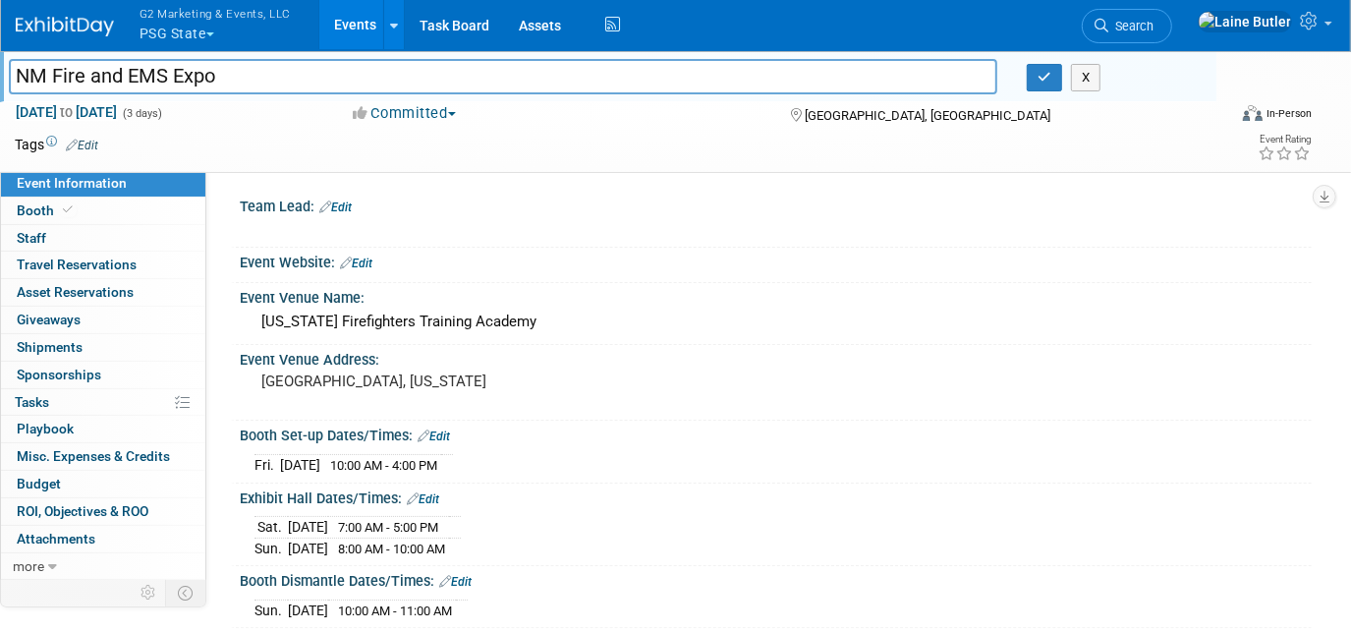
drag, startPoint x: 232, startPoint y: 79, endPoint x: -4, endPoint y: 64, distance: 236.2
click at [0, 64] on html "G2 Marketing & Events, LLC PSG State Explore: My Workspaces 13 Go to Workspace:…" at bounding box center [675, 316] width 1351 height 633
click at [1108, 30] on icon at bounding box center [1101, 26] width 14 height 14
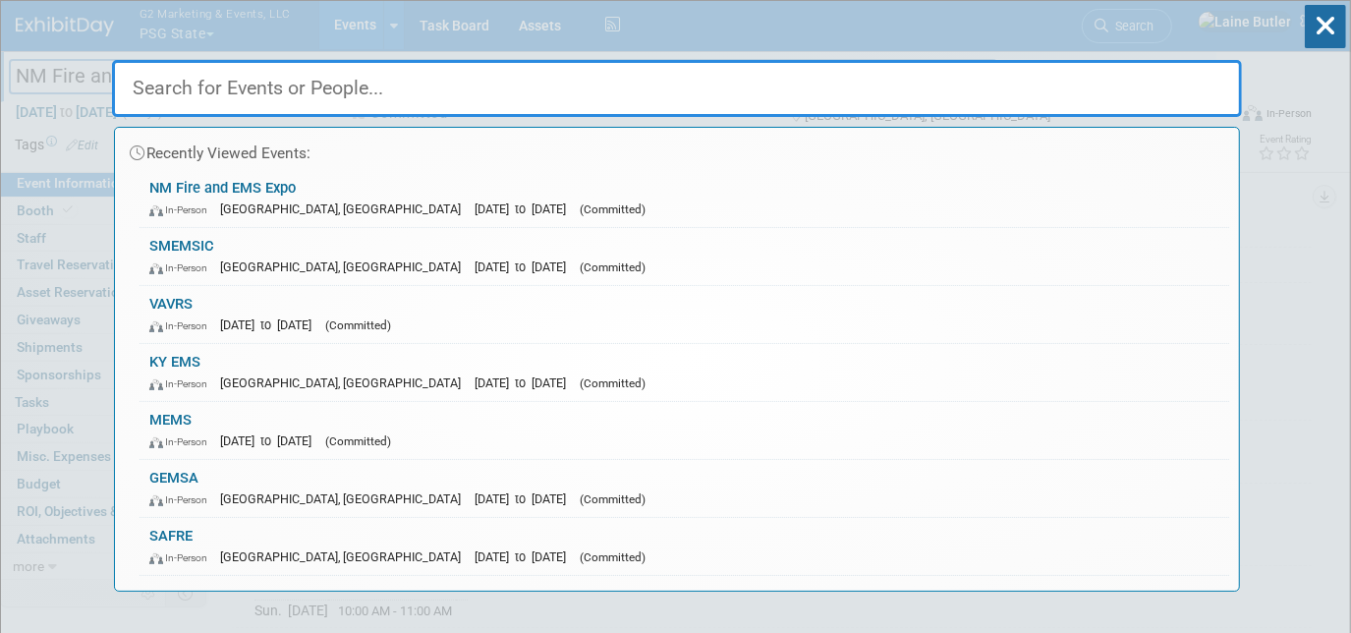
paste input "NM Fire and EMS Expo"
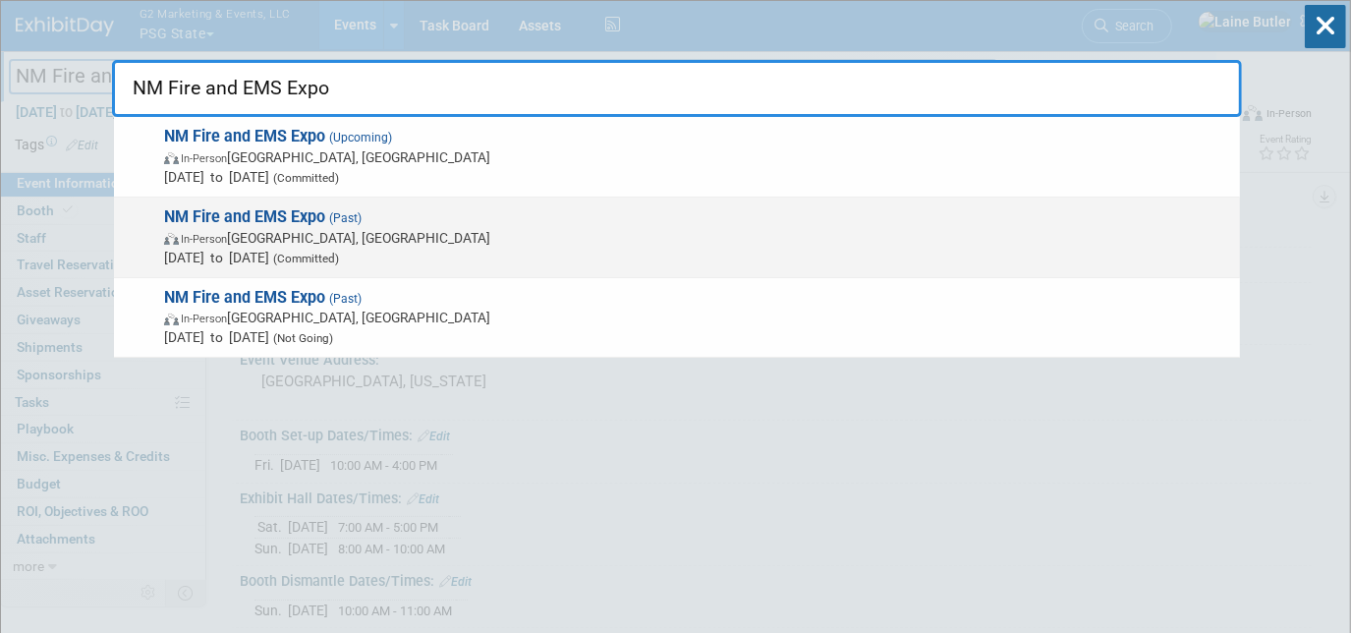
type input "NM Fire and EMS Expo"
click at [559, 237] on span "In-Person Socorro, NM" at bounding box center [697, 238] width 1066 height 20
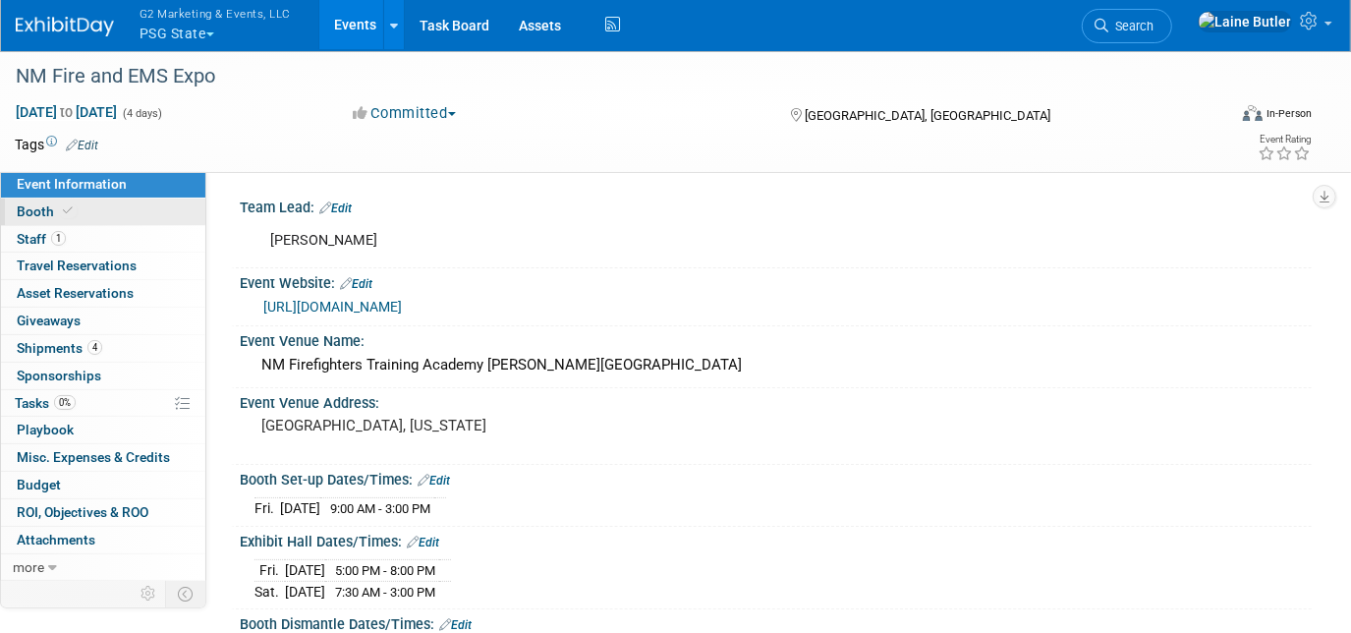
click at [162, 211] on link "Booth" at bounding box center [103, 211] width 204 height 27
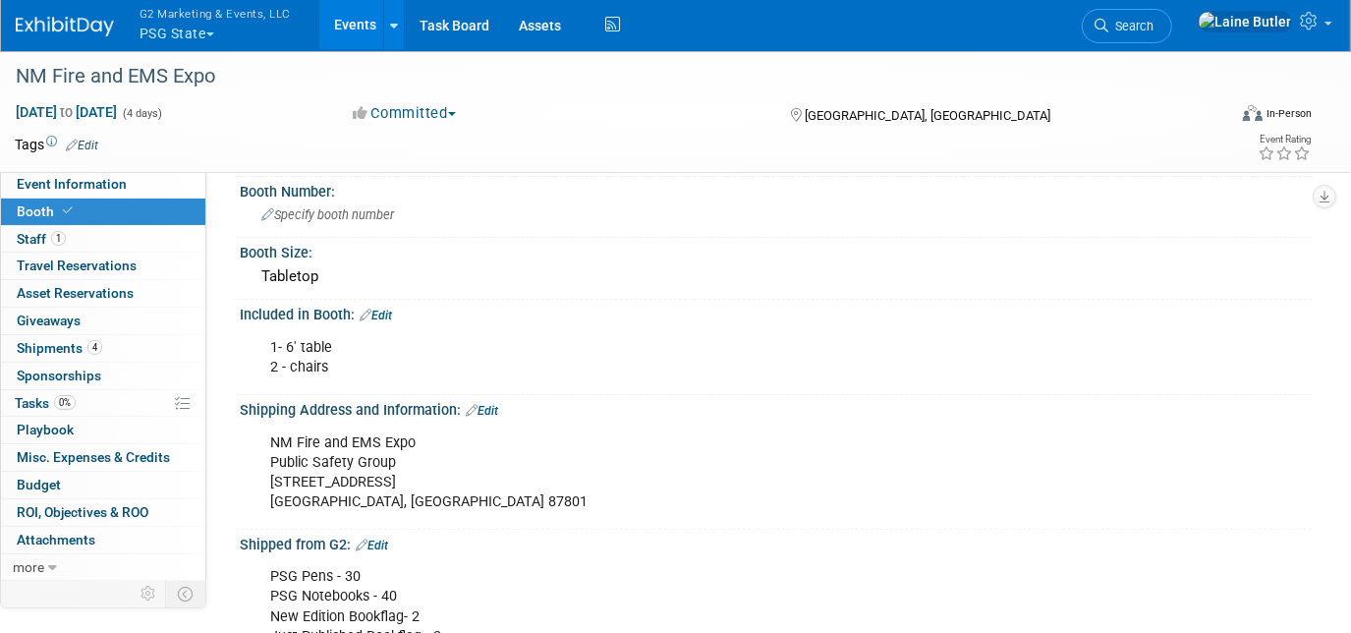
scroll to position [178, 0]
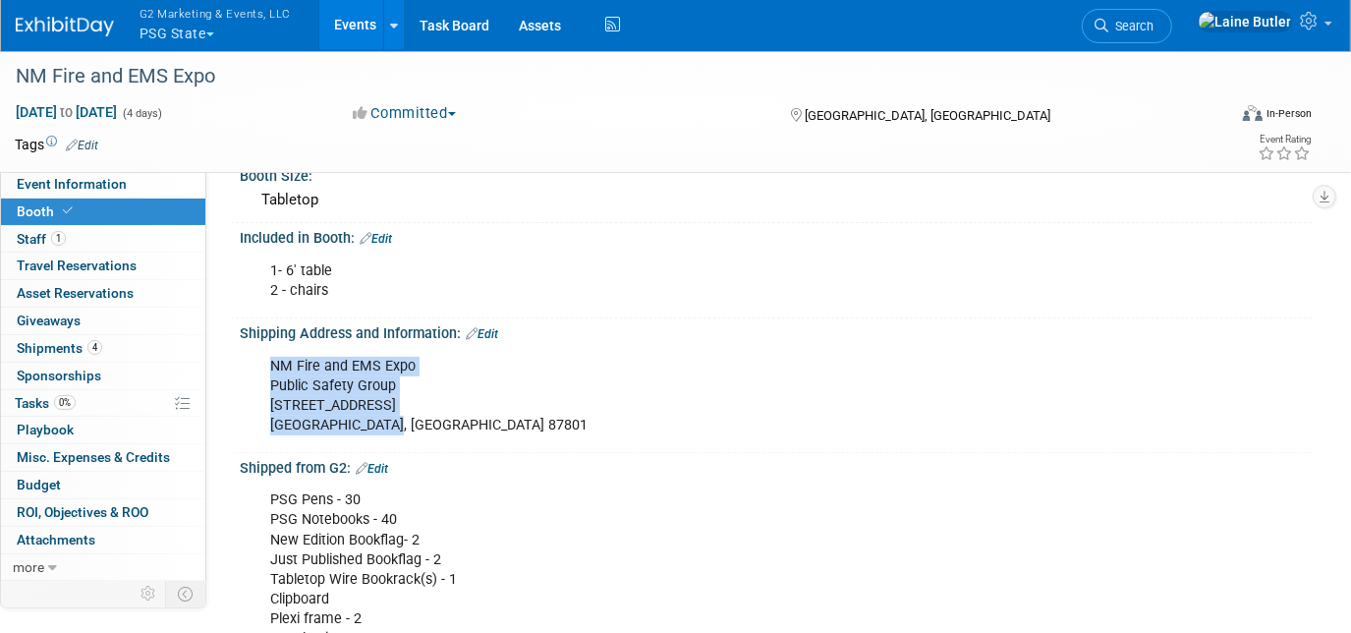
drag, startPoint x: 391, startPoint y: 417, endPoint x: 245, endPoint y: 359, distance: 157.4
click at [245, 359] on div "NM Fire and EMS Expo Public Safety Group [STREET_ADDRESS][PERSON_NAME] X" at bounding box center [776, 394] width 1072 height 105
copy div "NM Fire and EMS Expo Public Safety Group [STREET_ADDRESS][PERSON_NAME]"
click at [41, 13] on link at bounding box center [77, 17] width 122 height 16
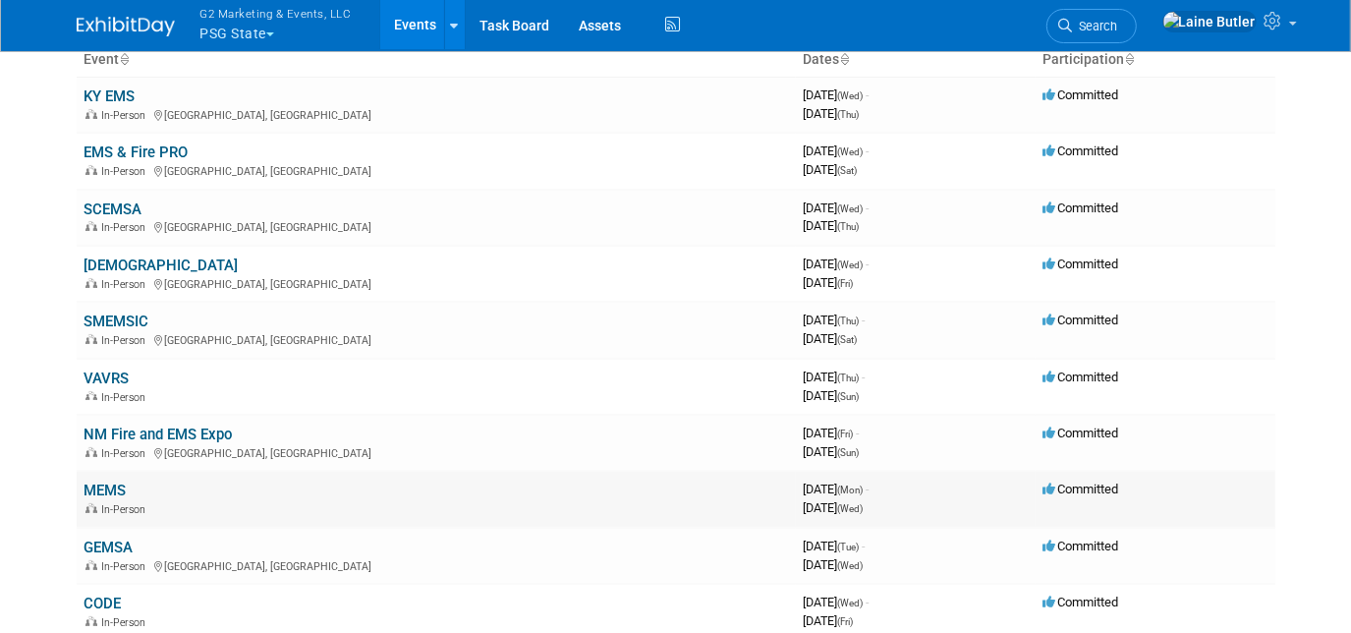
scroll to position [178, 0]
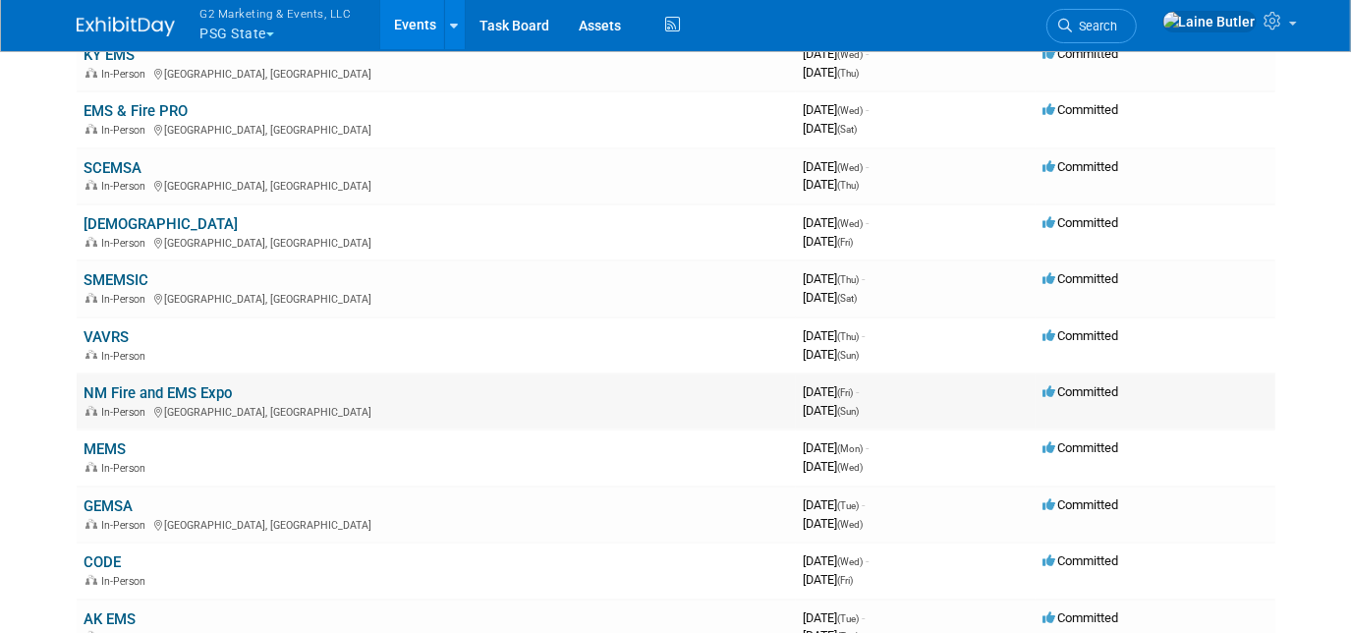
click at [123, 387] on link "NM Fire and EMS Expo" at bounding box center [158, 393] width 148 height 18
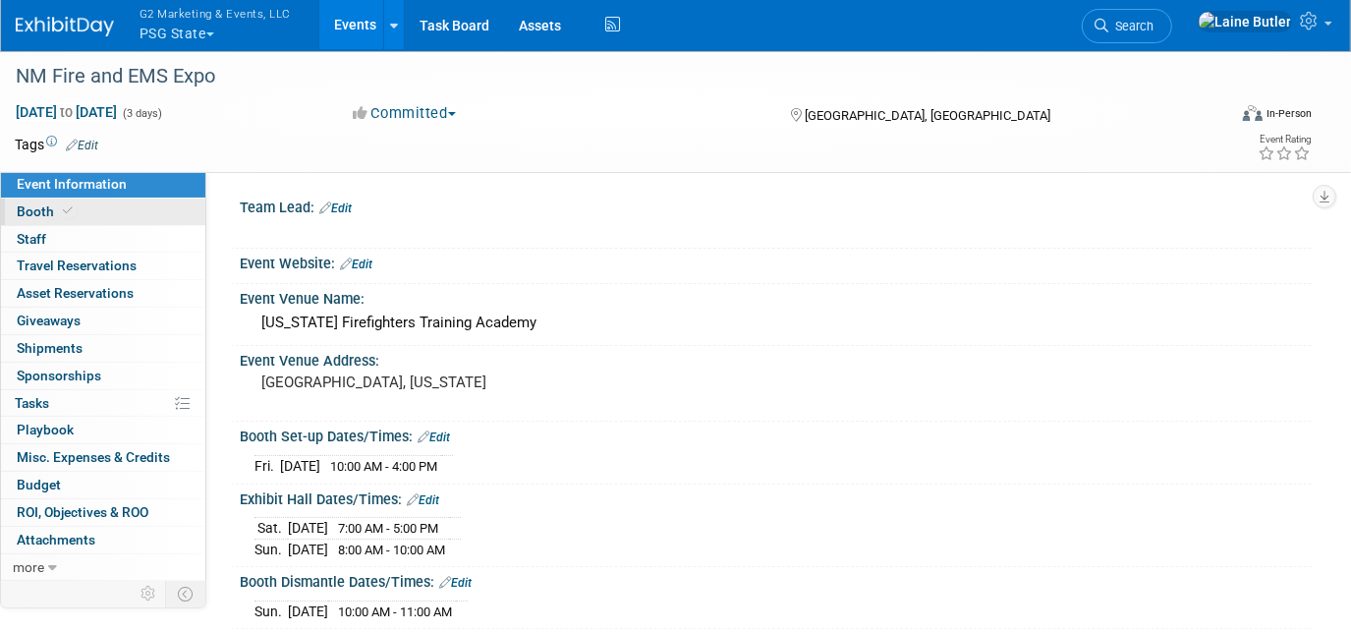
drag, startPoint x: 37, startPoint y: 205, endPoint x: 102, endPoint y: 217, distance: 65.9
click at [37, 204] on span "Booth" at bounding box center [47, 211] width 60 height 16
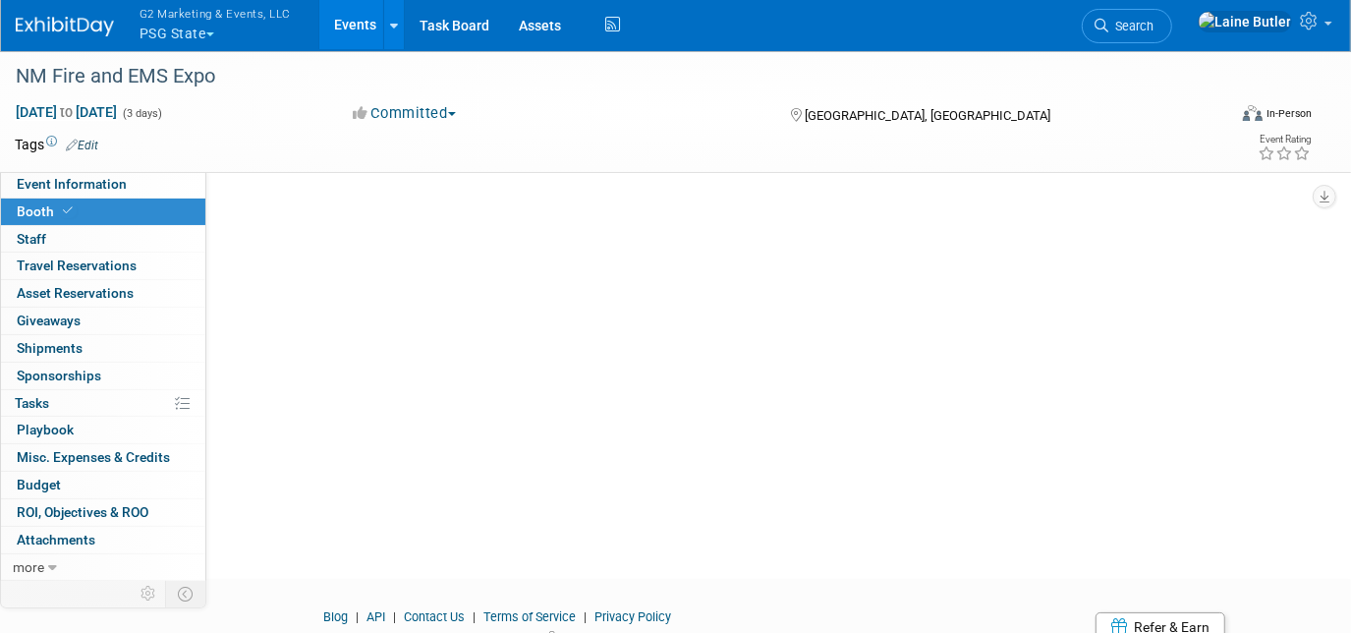
scroll to position [156, 0]
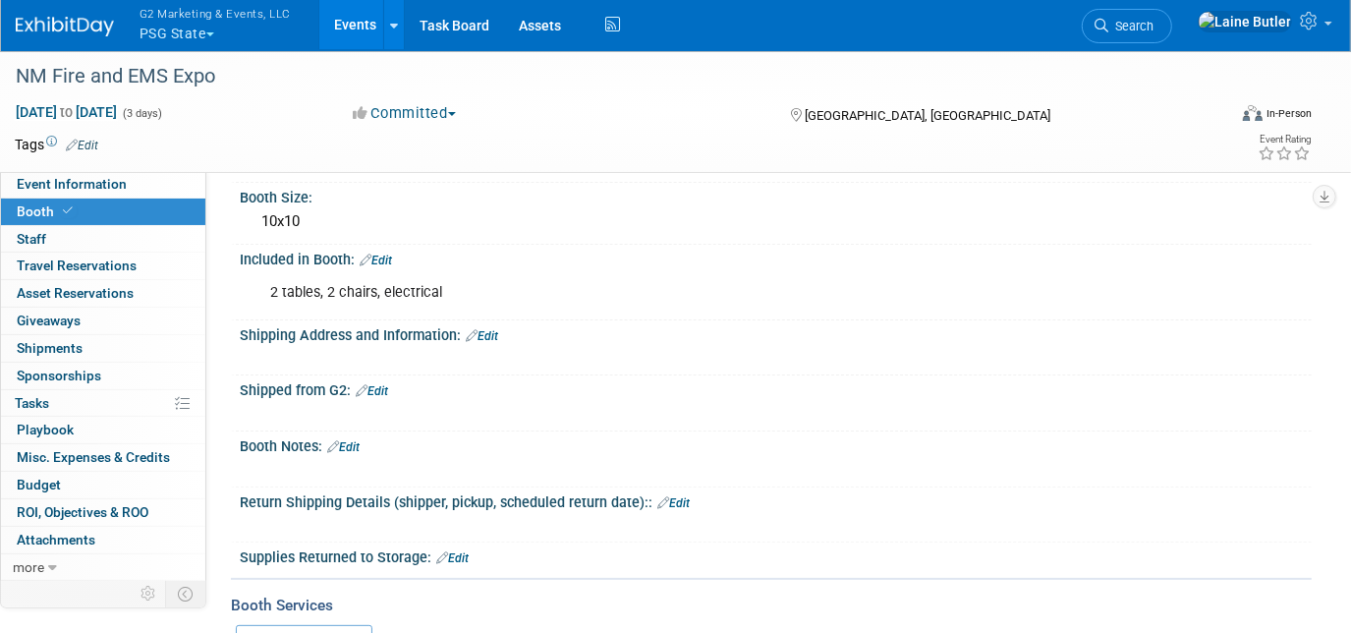
click at [497, 329] on link "Edit" at bounding box center [482, 336] width 32 height 14
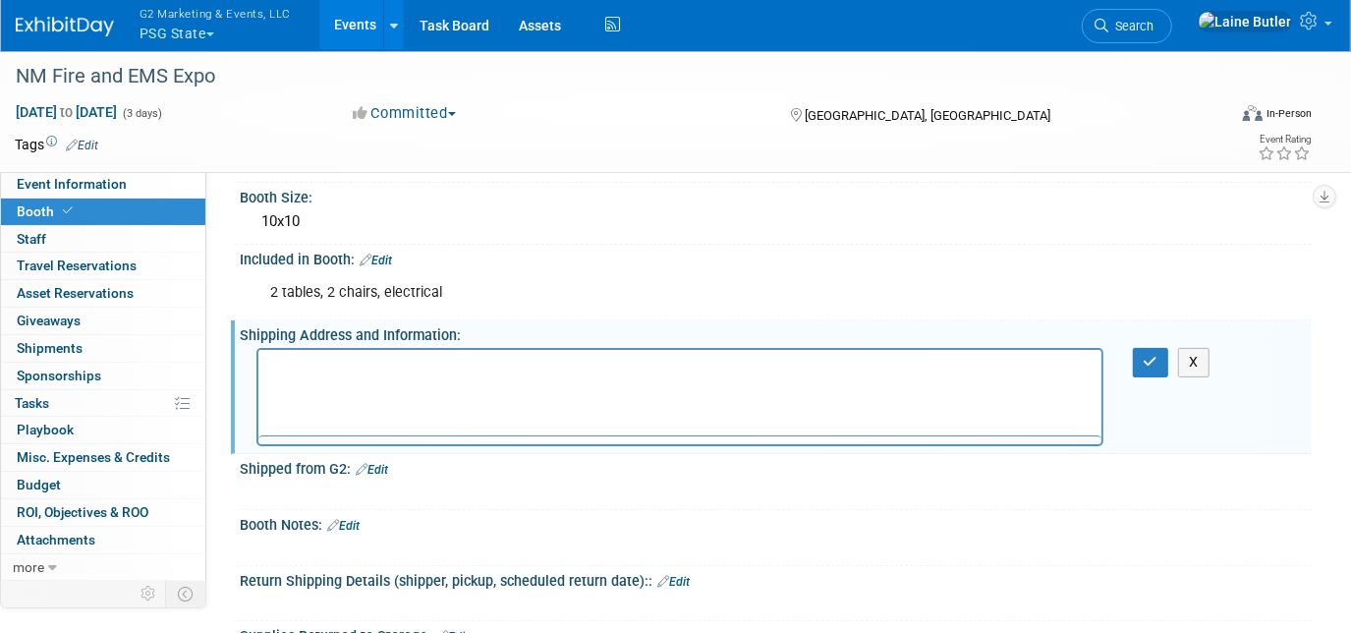
scroll to position [0, 0]
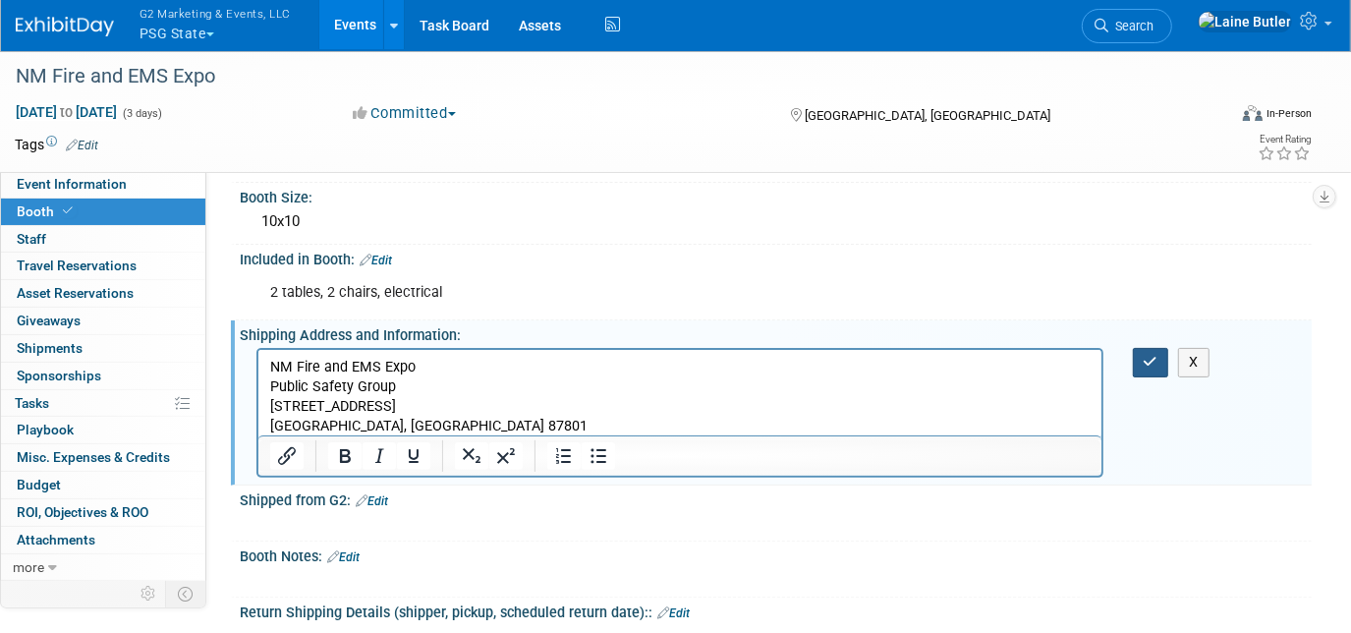
click at [1134, 348] on button "button" at bounding box center [1151, 362] width 36 height 28
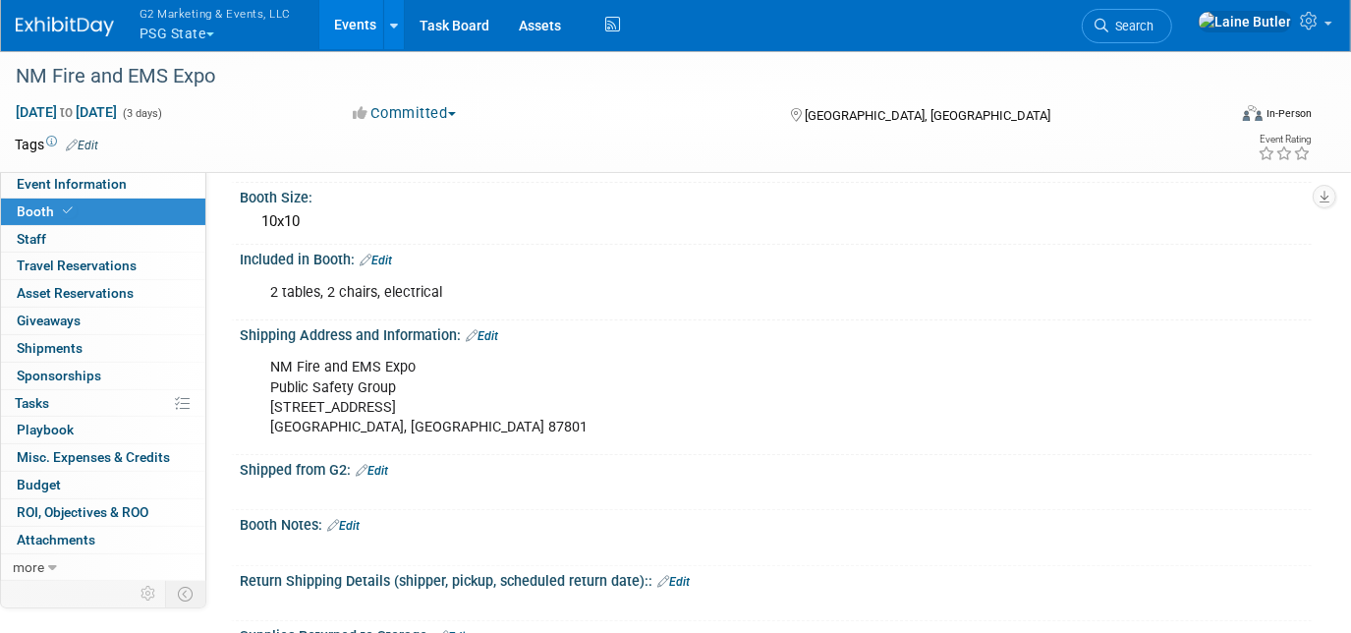
click at [211, 15] on span "G2 Marketing & Events, LLC" at bounding box center [214, 13] width 151 height 21
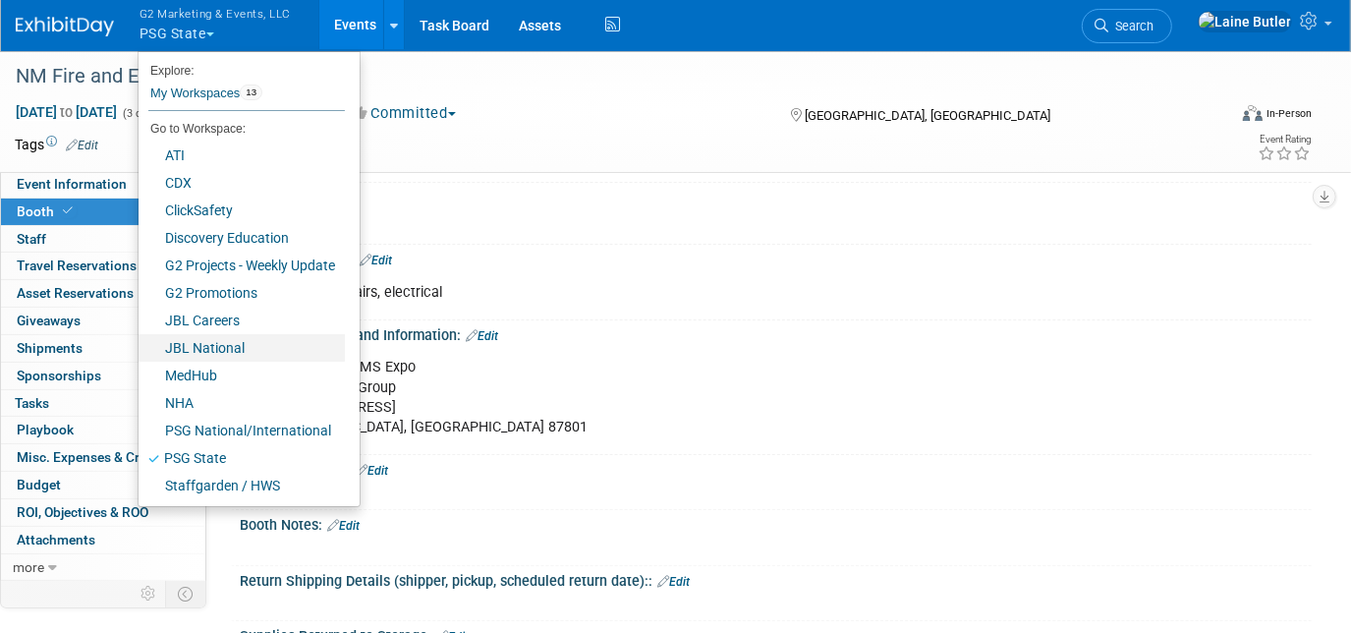
click at [208, 345] on link "JBL National" at bounding box center [242, 348] width 206 height 28
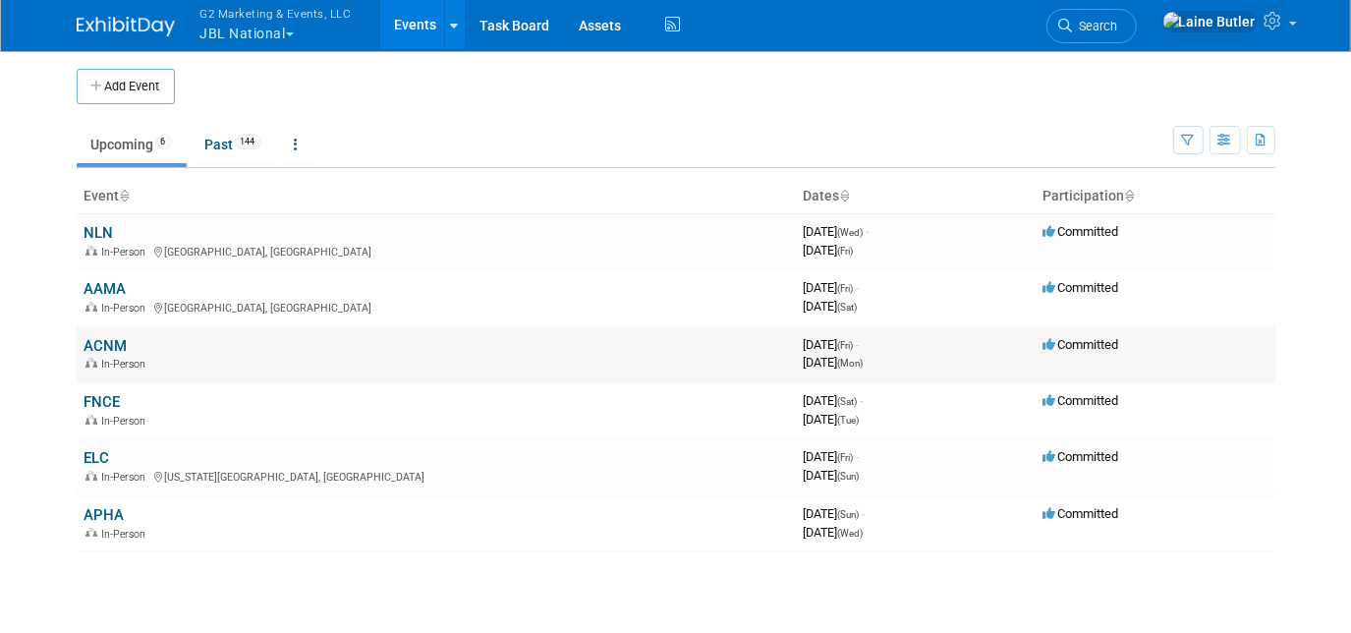
click at [98, 338] on link "ACNM" at bounding box center [105, 346] width 43 height 18
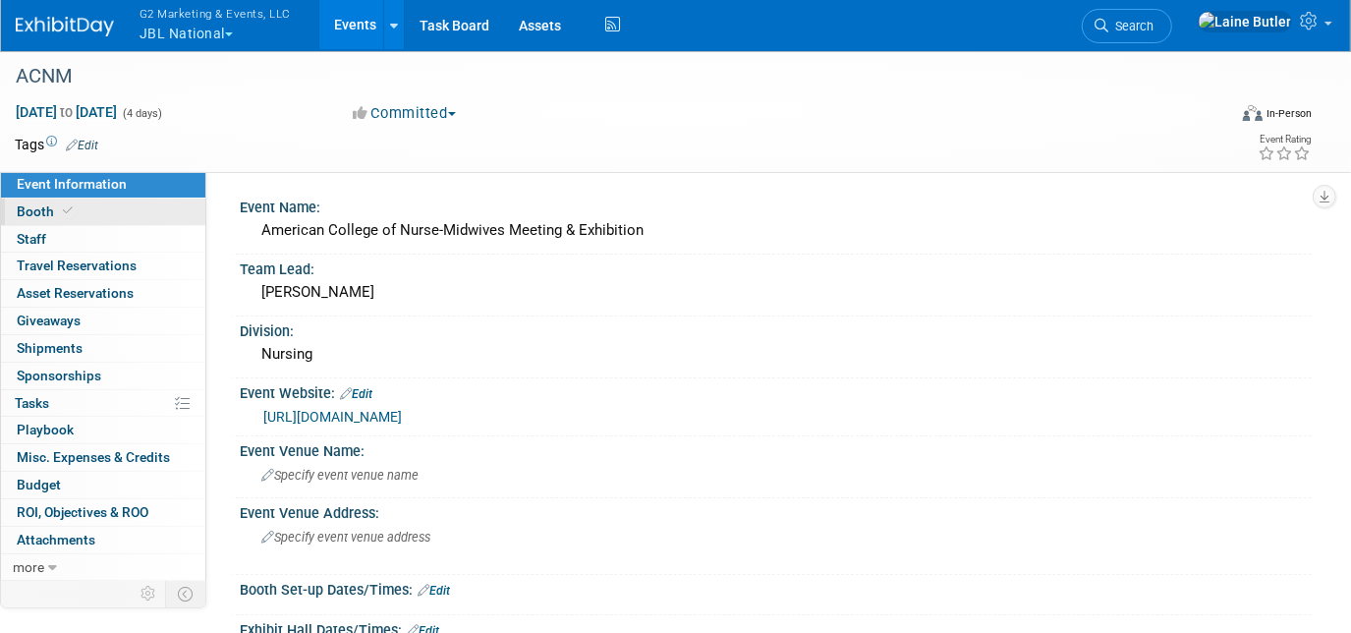
click at [50, 214] on span "Booth" at bounding box center [47, 211] width 60 height 16
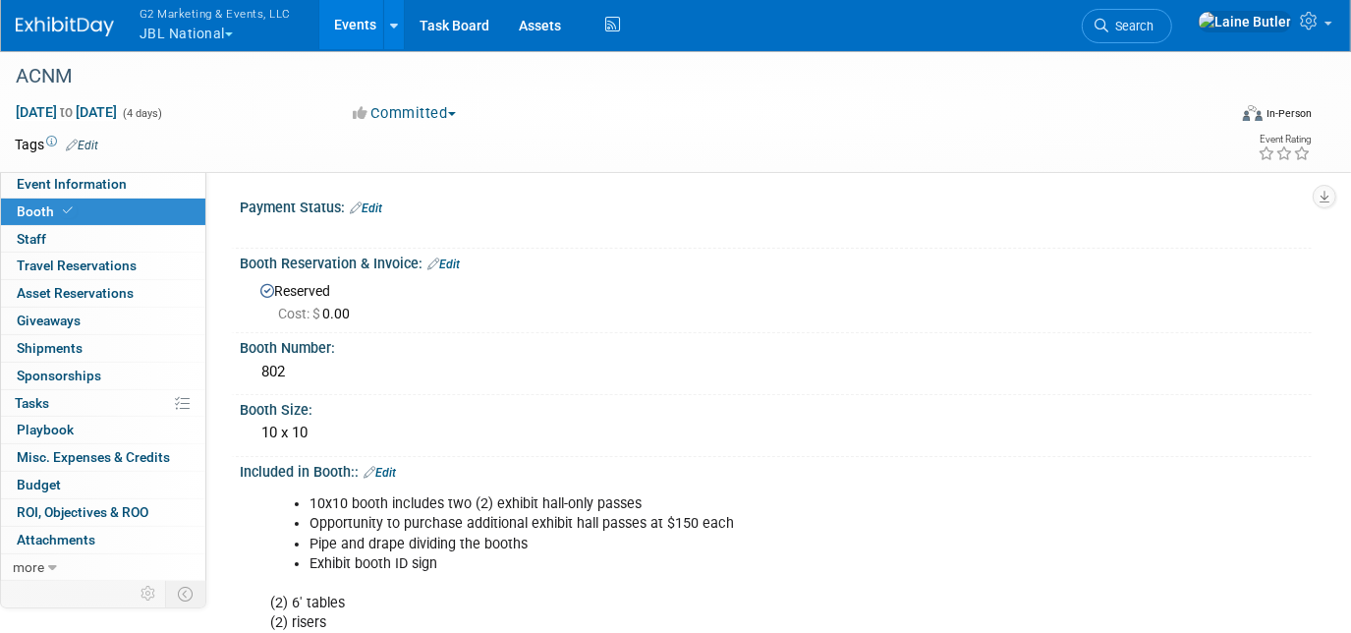
click at [249, 28] on button "G2 Marketing & Events, LLC JBL National" at bounding box center [227, 25] width 178 height 51
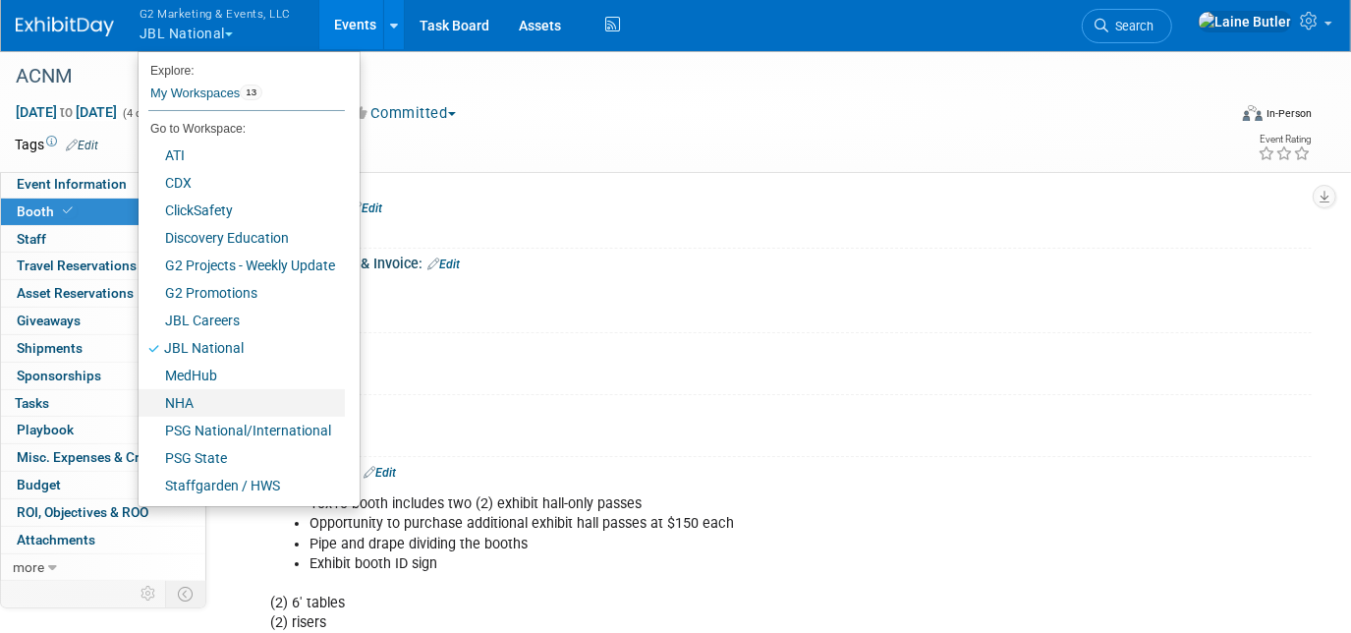
click at [288, 390] on link "NHA" at bounding box center [242, 403] width 206 height 28
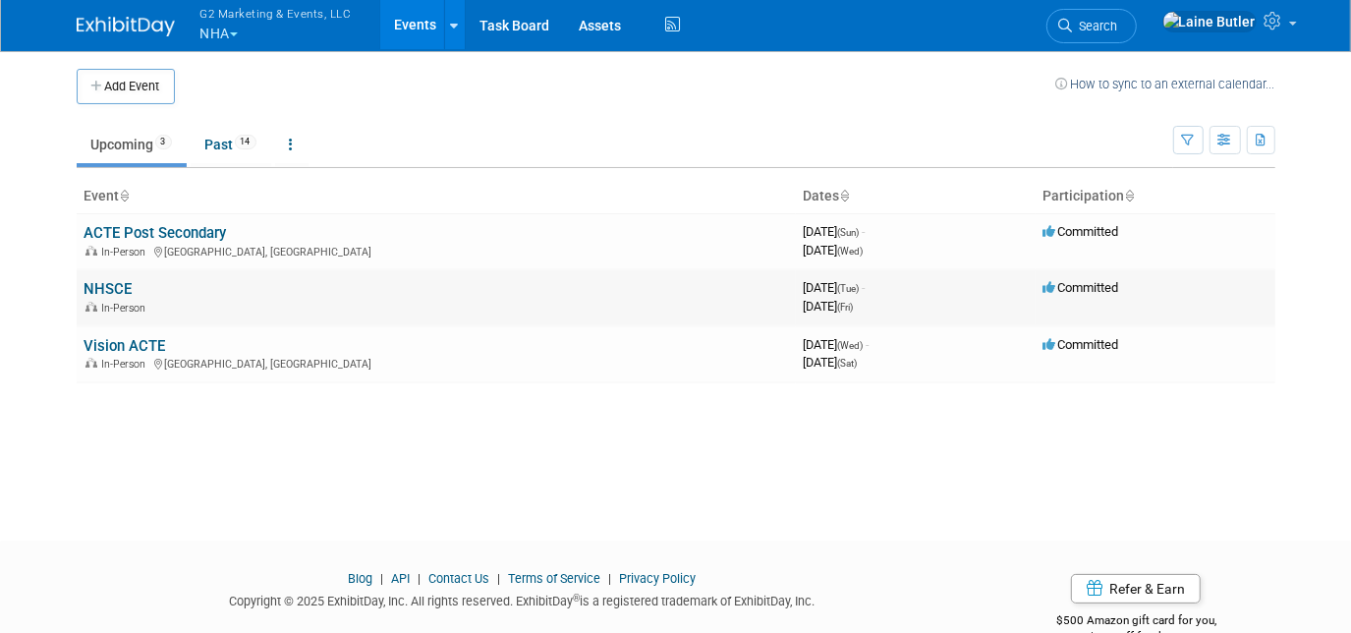
click at [126, 287] on link "NHSCE" at bounding box center [108, 289] width 48 height 18
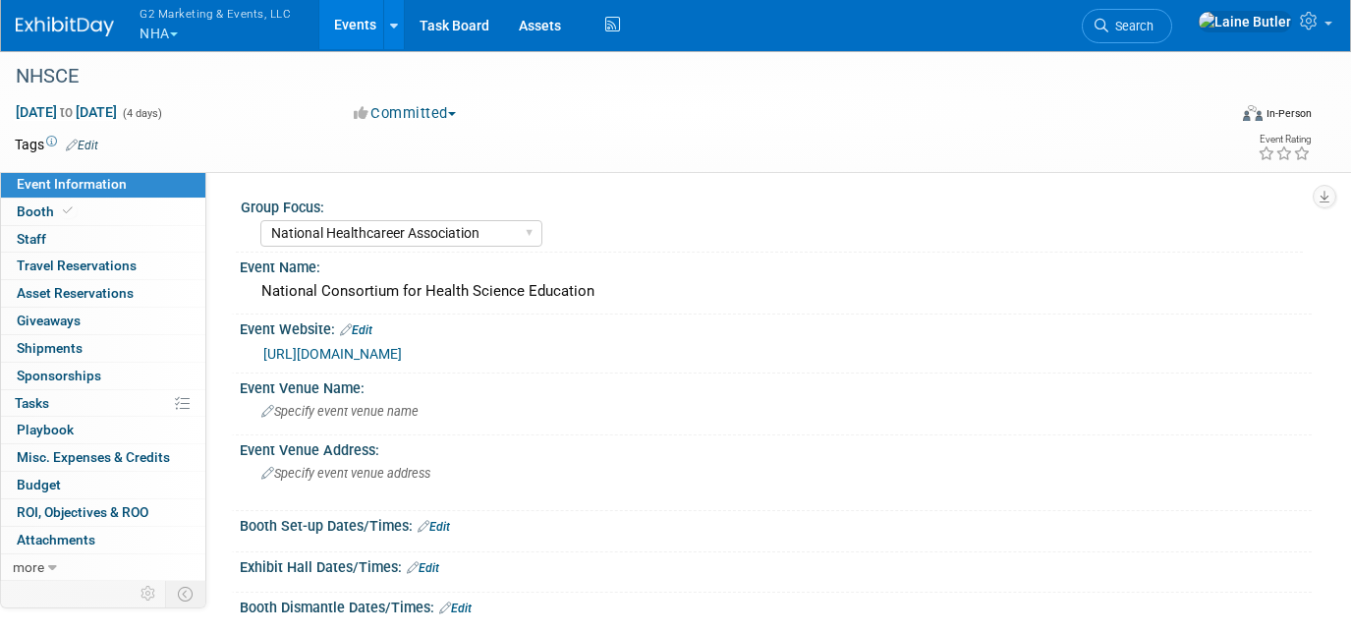
select select "National Healthcareer Association"
click at [402, 356] on link "[URL][DOMAIN_NAME]" at bounding box center [332, 354] width 139 height 16
click at [91, 218] on link "Booth" at bounding box center [103, 211] width 204 height 27
